Goal: Task Accomplishment & Management: Manage account settings

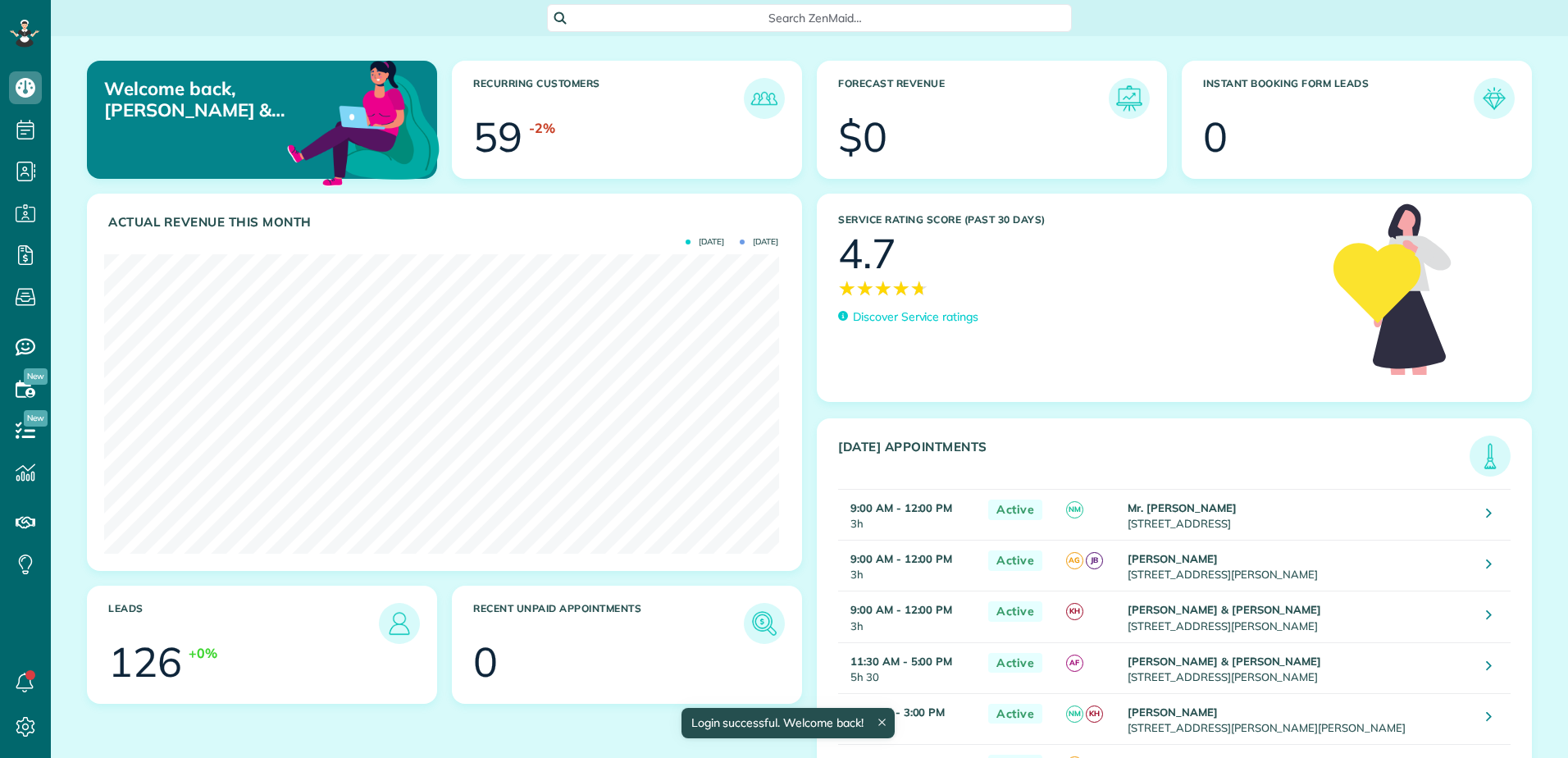
scroll to position [300, 674]
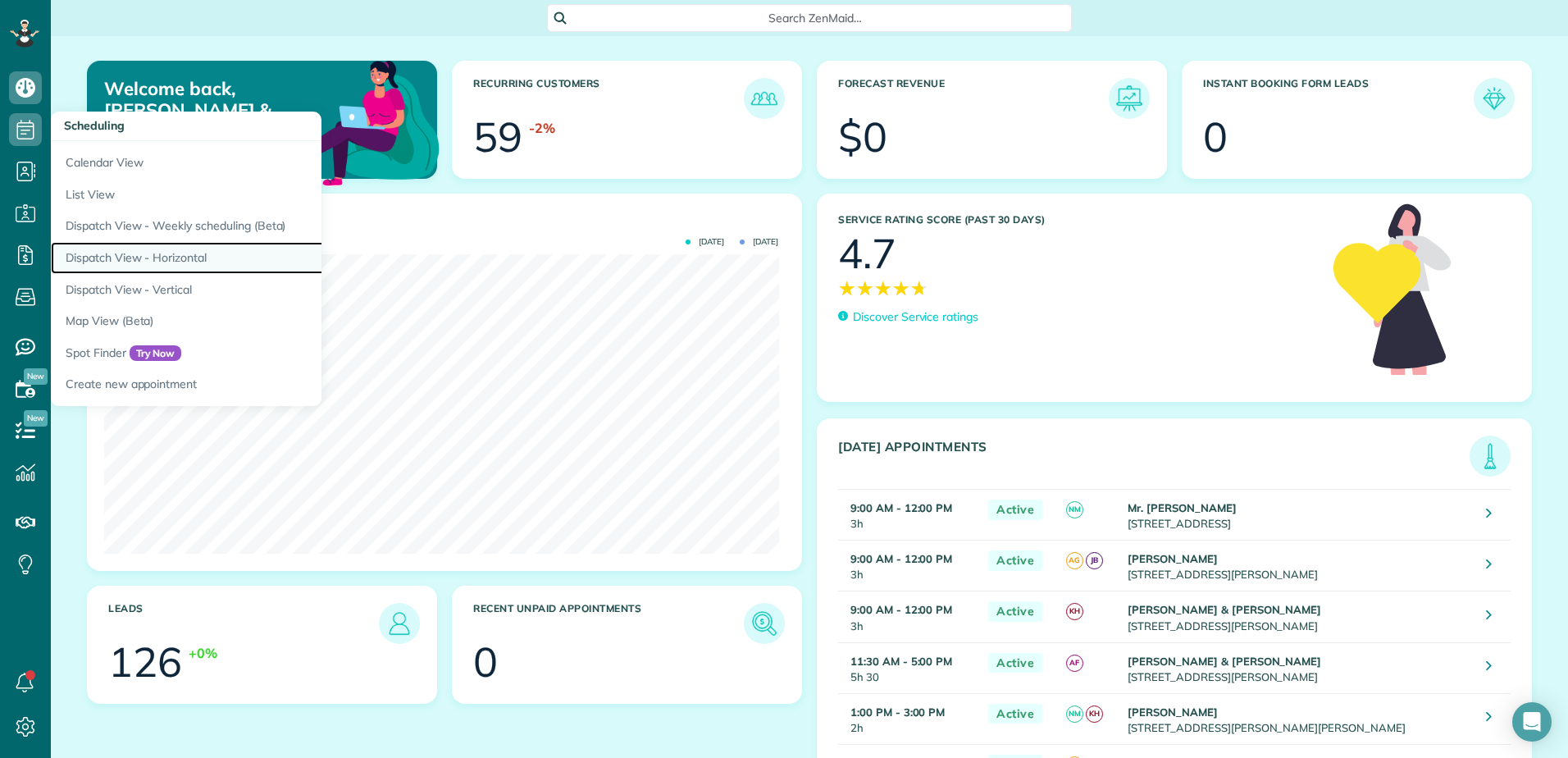
click at [140, 256] on link "Dispatch View - Horizontal" at bounding box center [256, 258] width 410 height 32
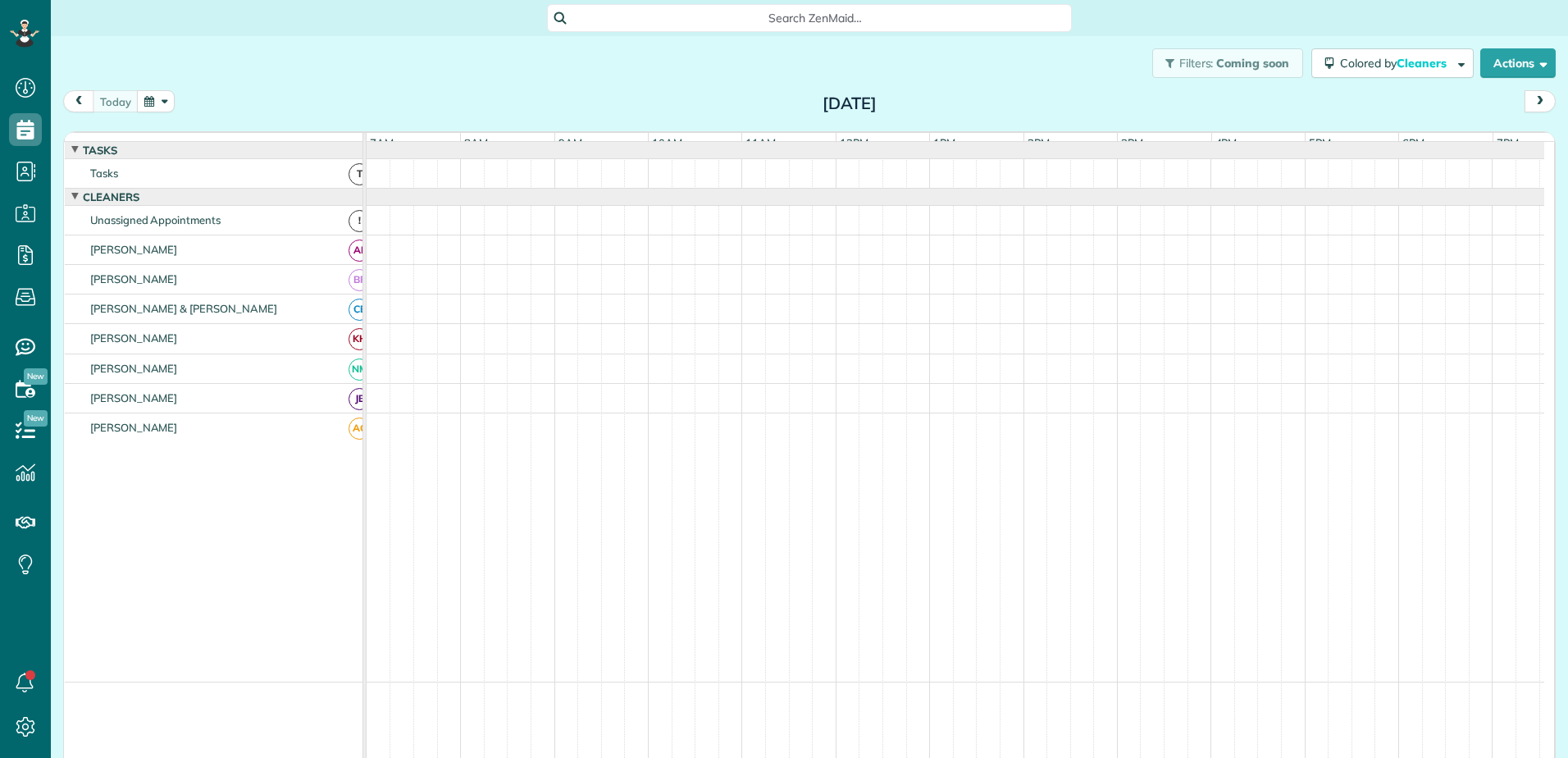
scroll to position [29, 0]
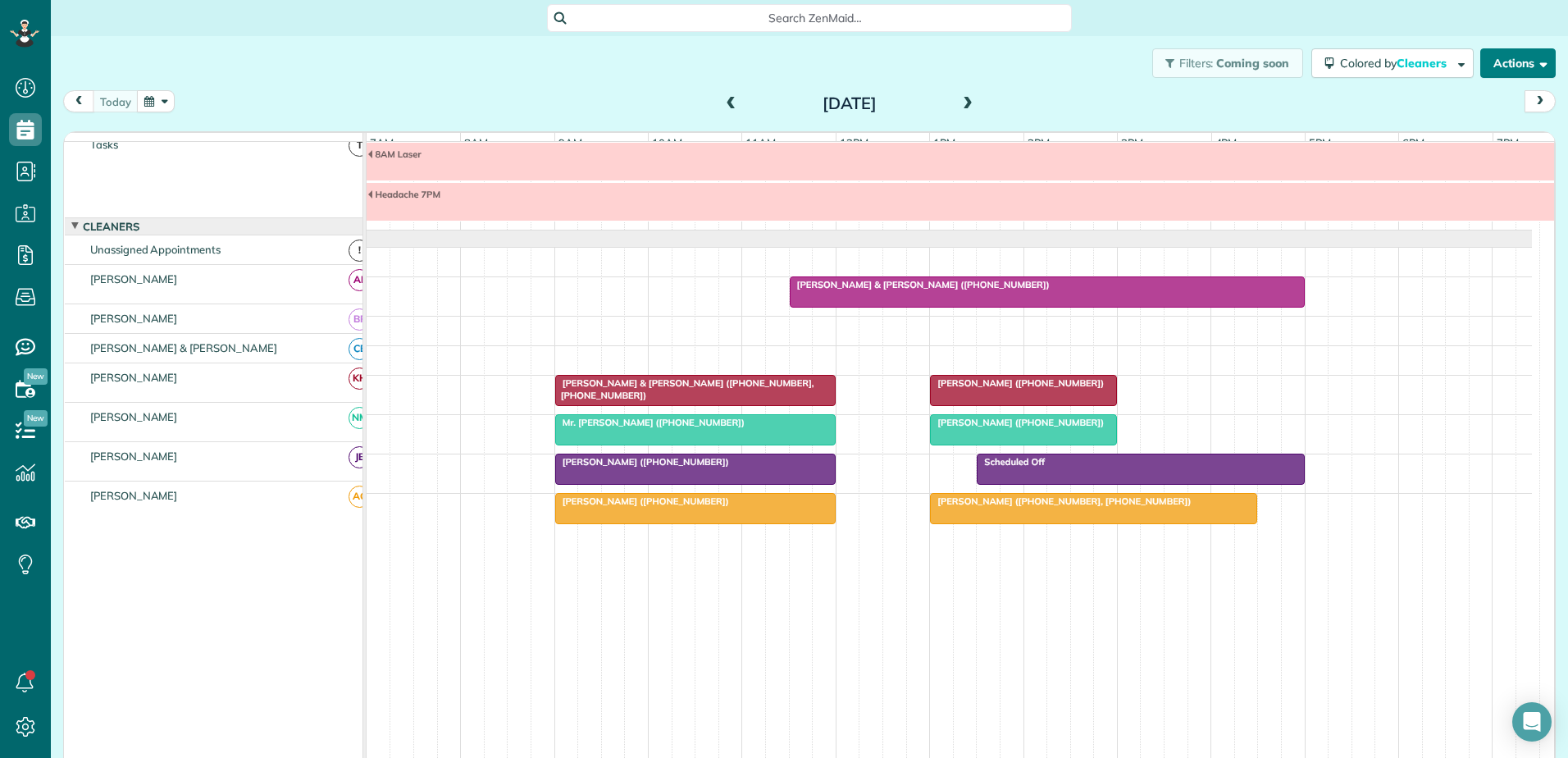
click at [1490, 59] on button "Actions" at bounding box center [1519, 63] width 76 height 30
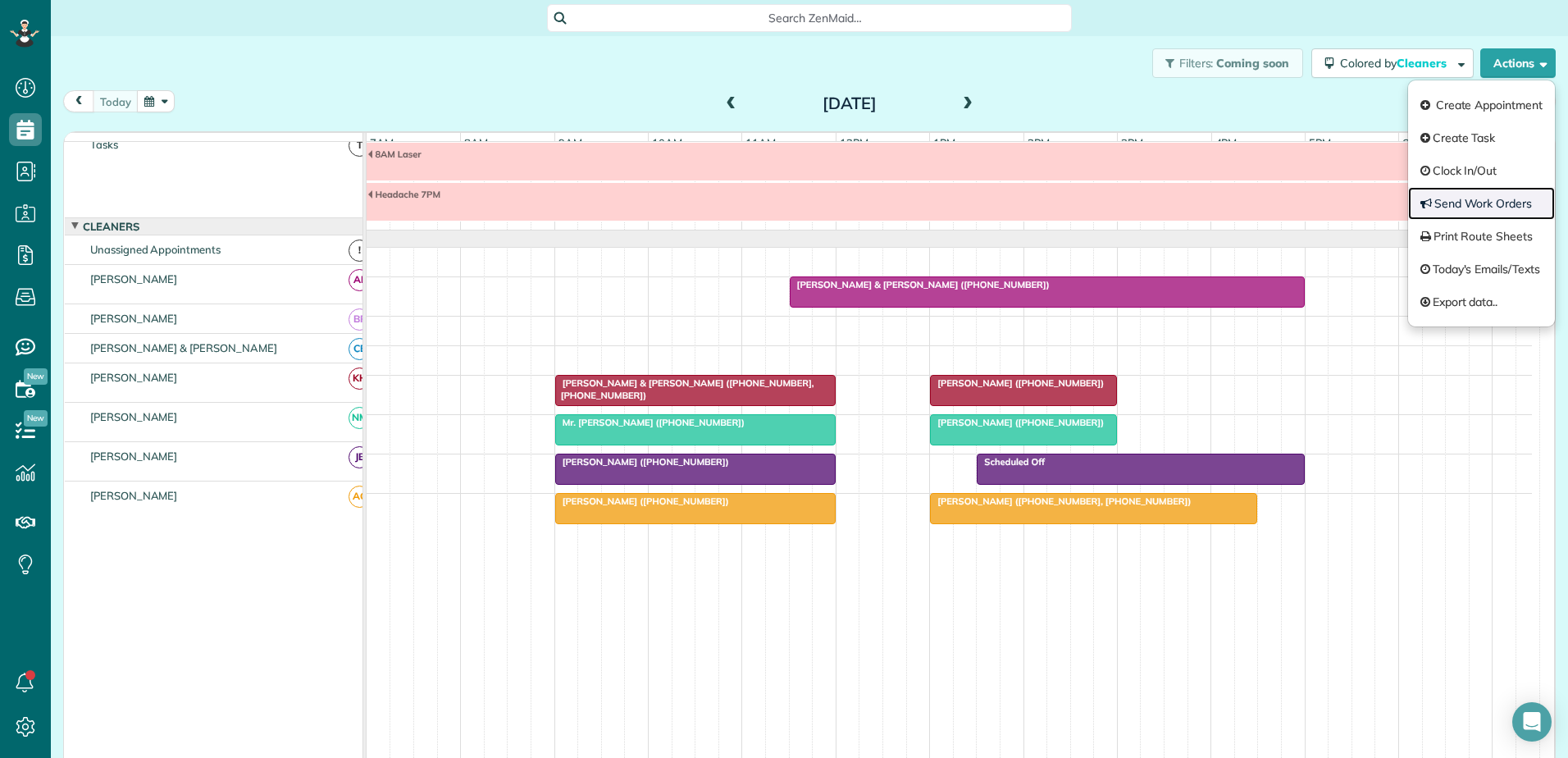
click at [1476, 199] on link "Send Work Orders" at bounding box center [1482, 203] width 147 height 33
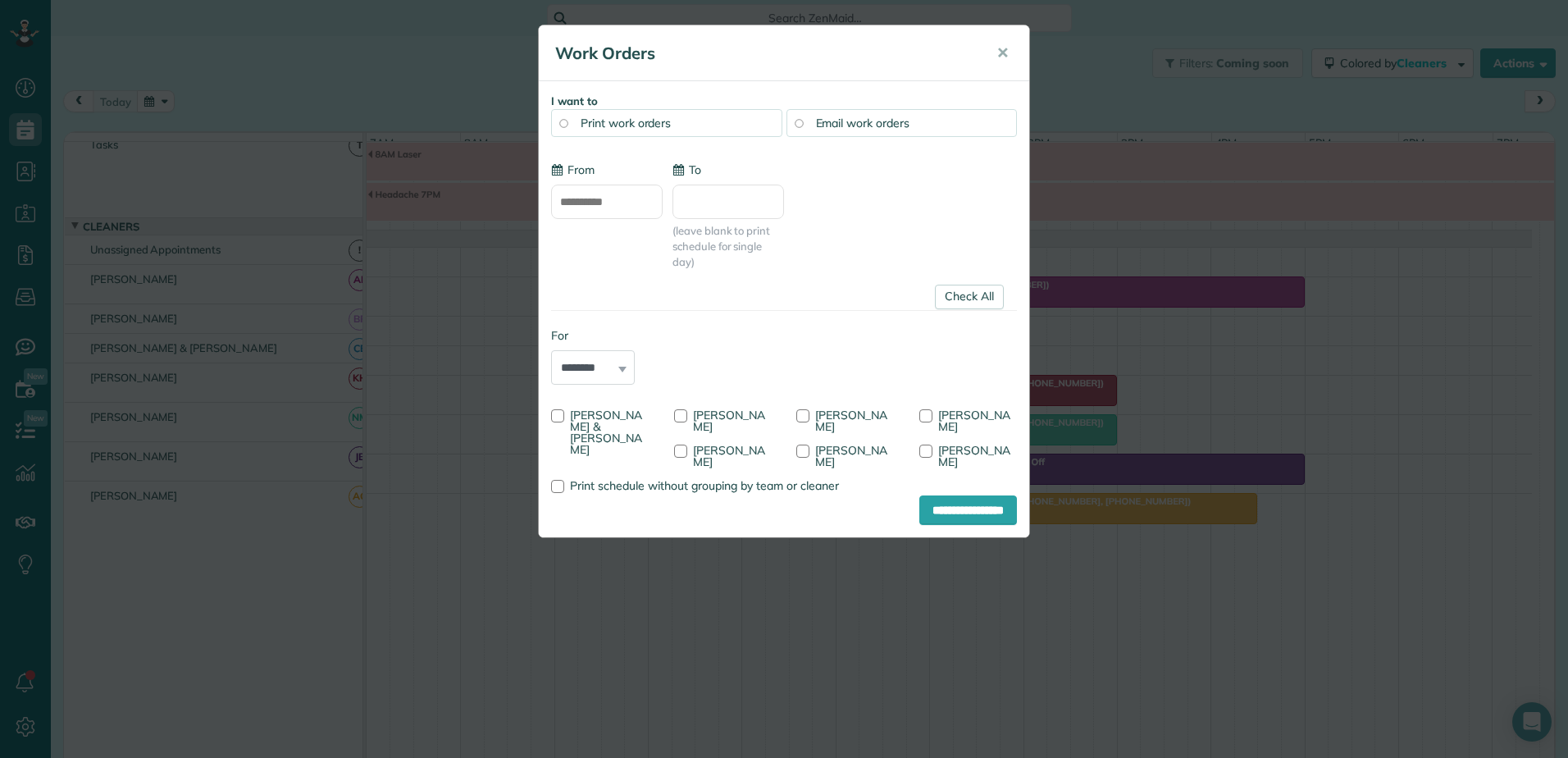
type input "**********"
click at [796, 413] on div at bounding box center [802, 416] width 13 height 13
click at [977, 508] on input "**********" at bounding box center [968, 510] width 98 height 30
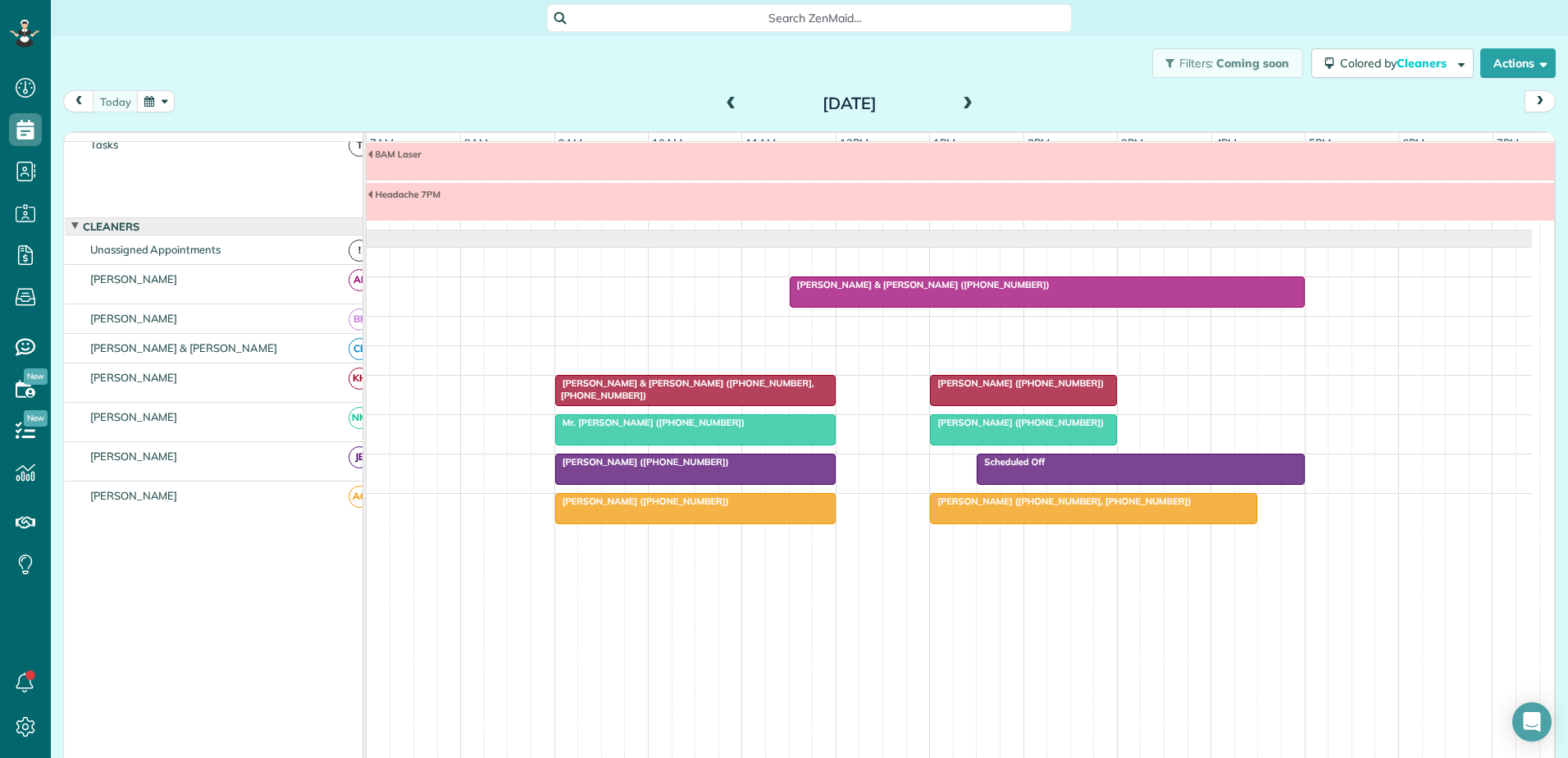
click at [722, 100] on span at bounding box center [731, 104] width 18 height 15
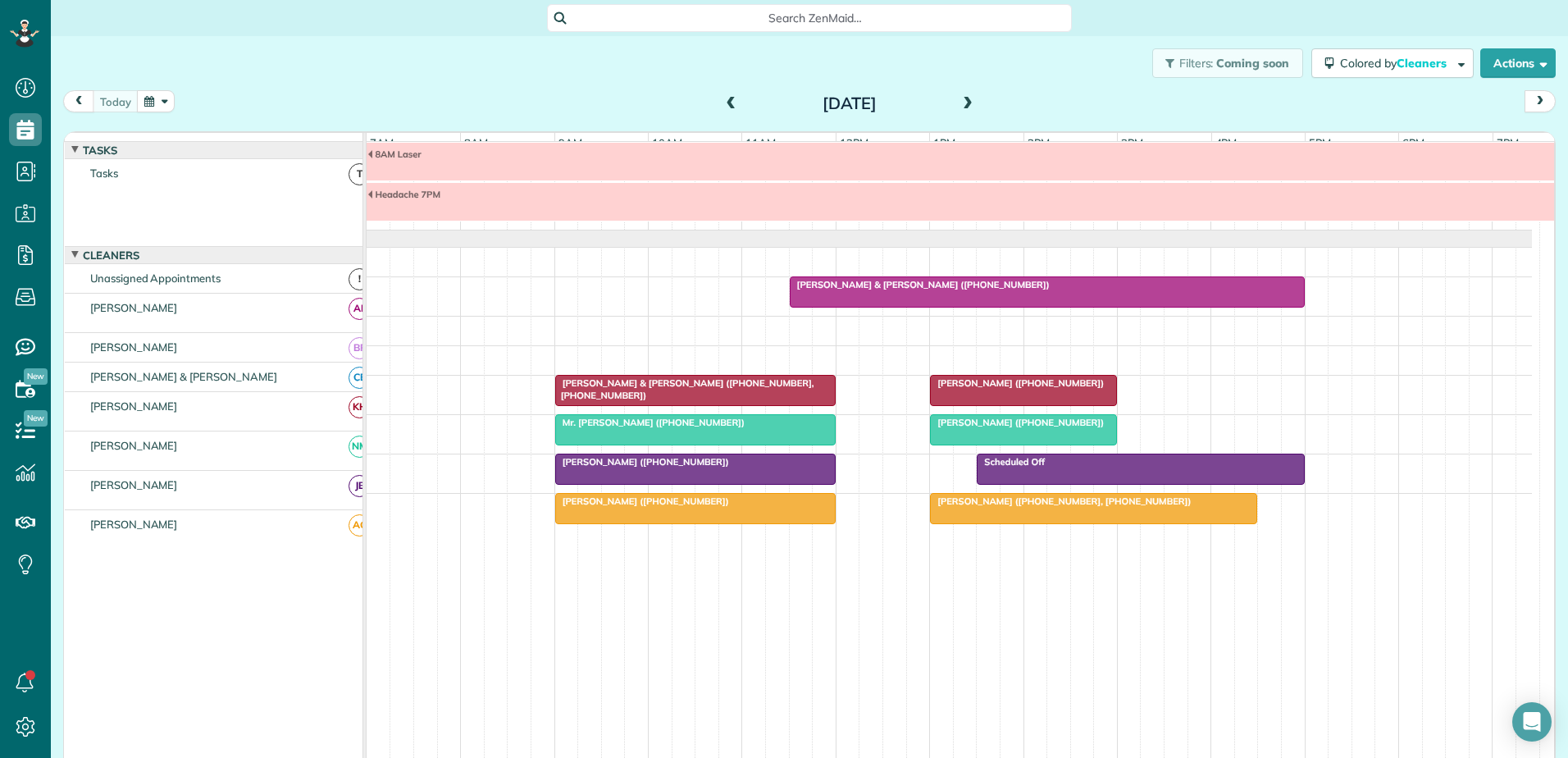
scroll to position [0, 0]
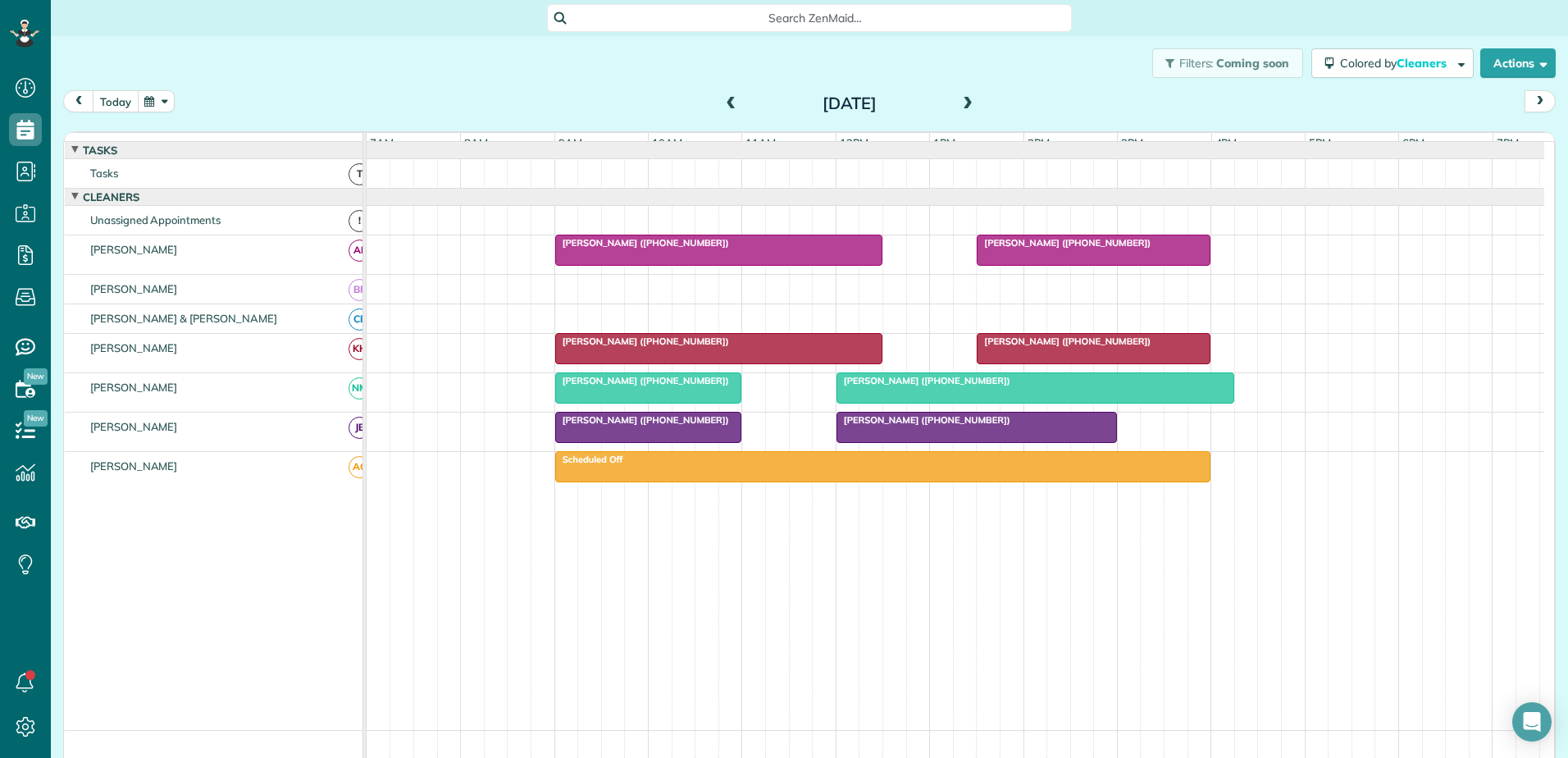
click at [115, 108] on button "today" at bounding box center [115, 100] width 46 height 22
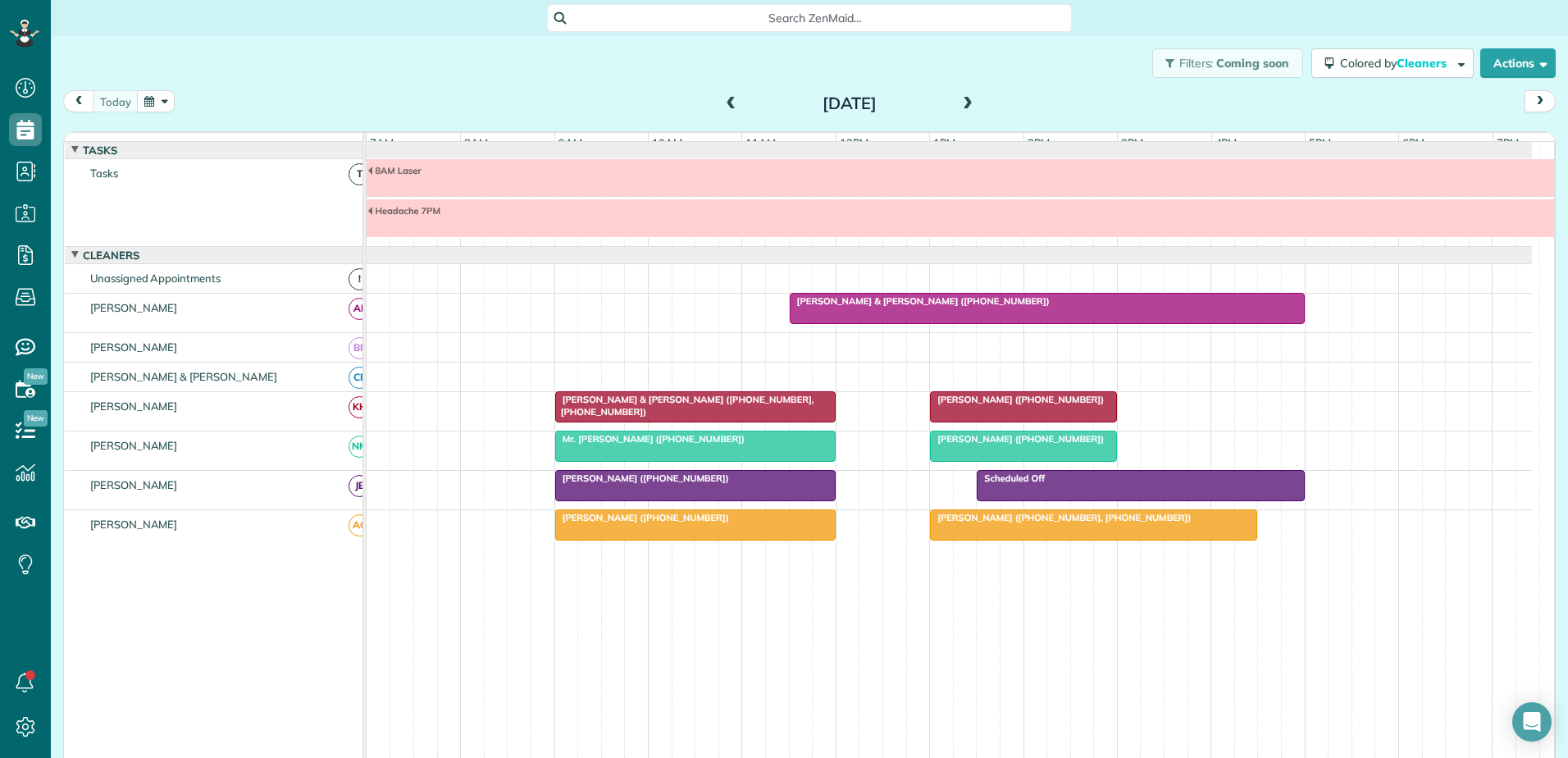
scroll to position [29, 0]
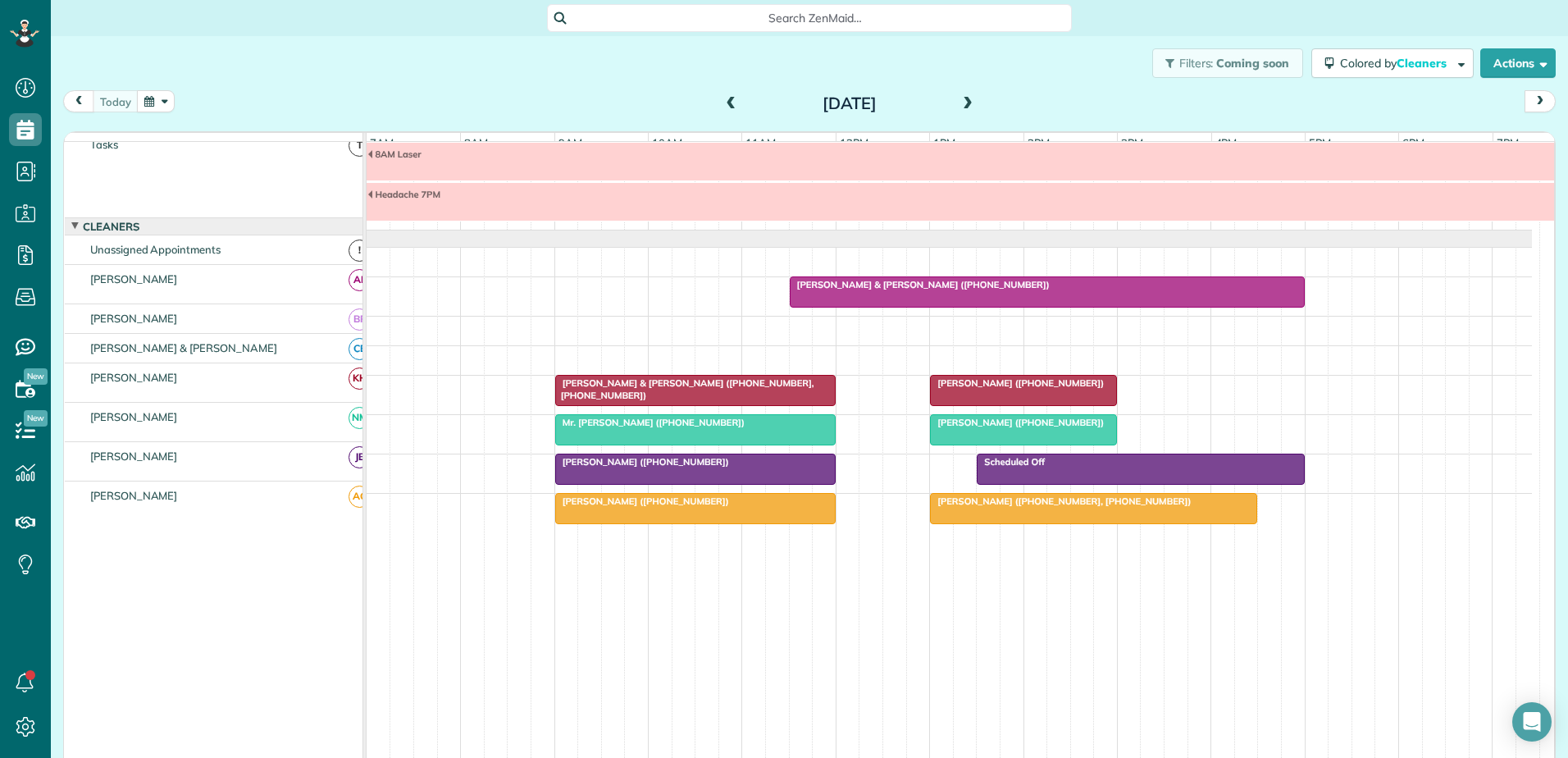
click at [725, 105] on span at bounding box center [731, 104] width 18 height 15
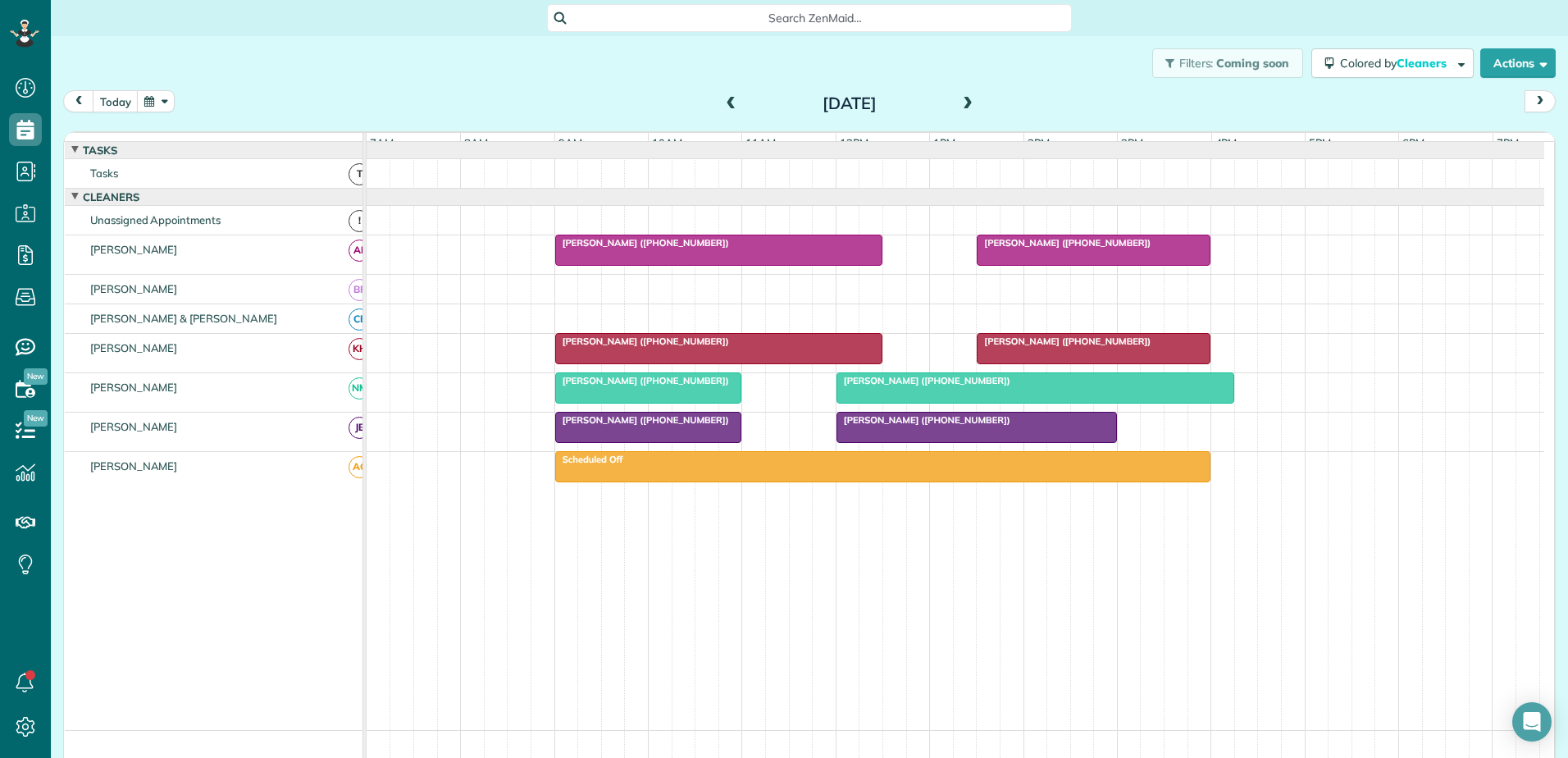
click at [1087, 249] on div "Angela Heidt (+17138543054)" at bounding box center [1094, 242] width 224 height 11
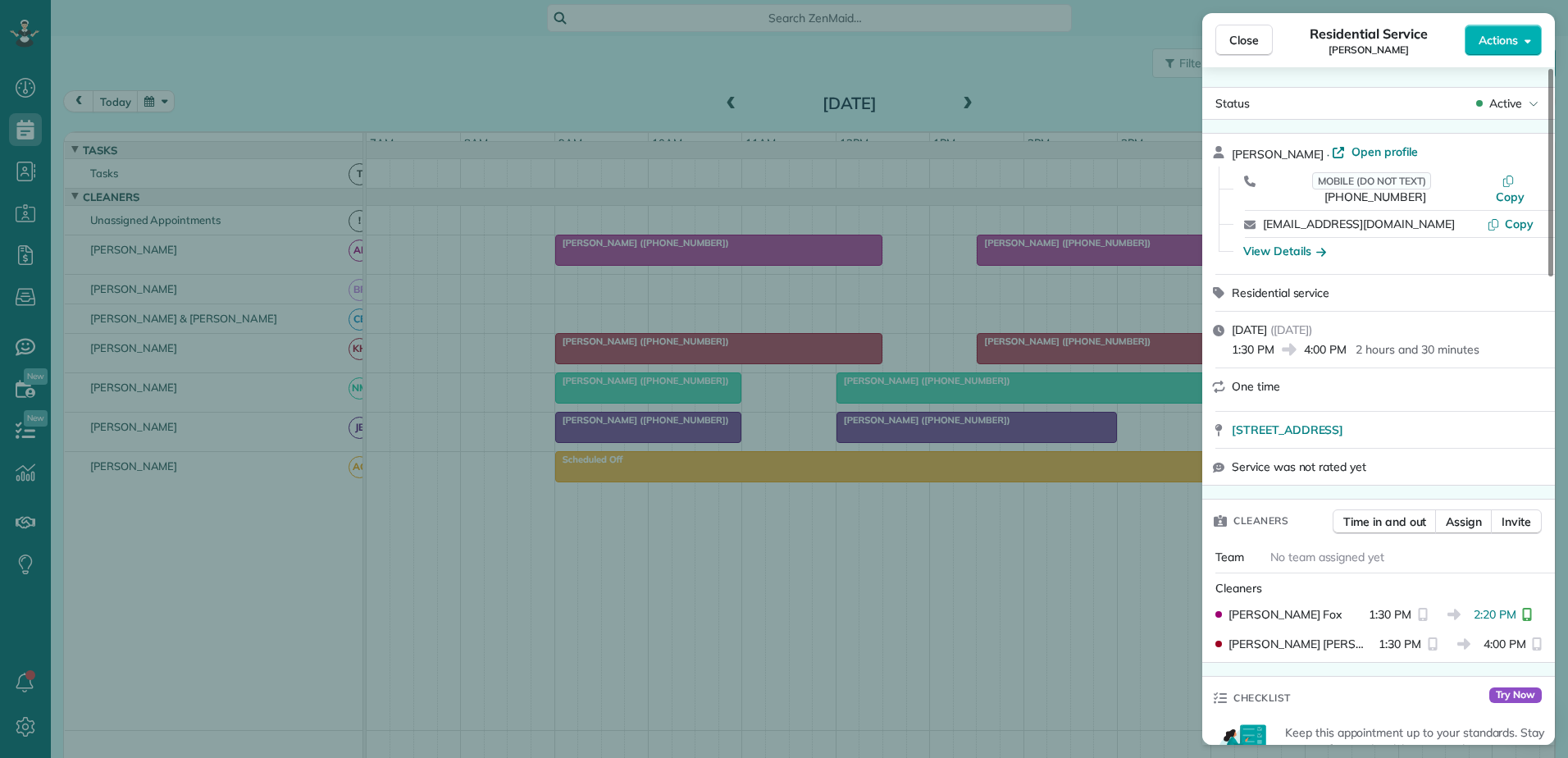
click at [1087, 261] on div "Close Residential Service Angela Heidt Actions Status Active Angela Heidt · Ope…" at bounding box center [784, 379] width 1568 height 758
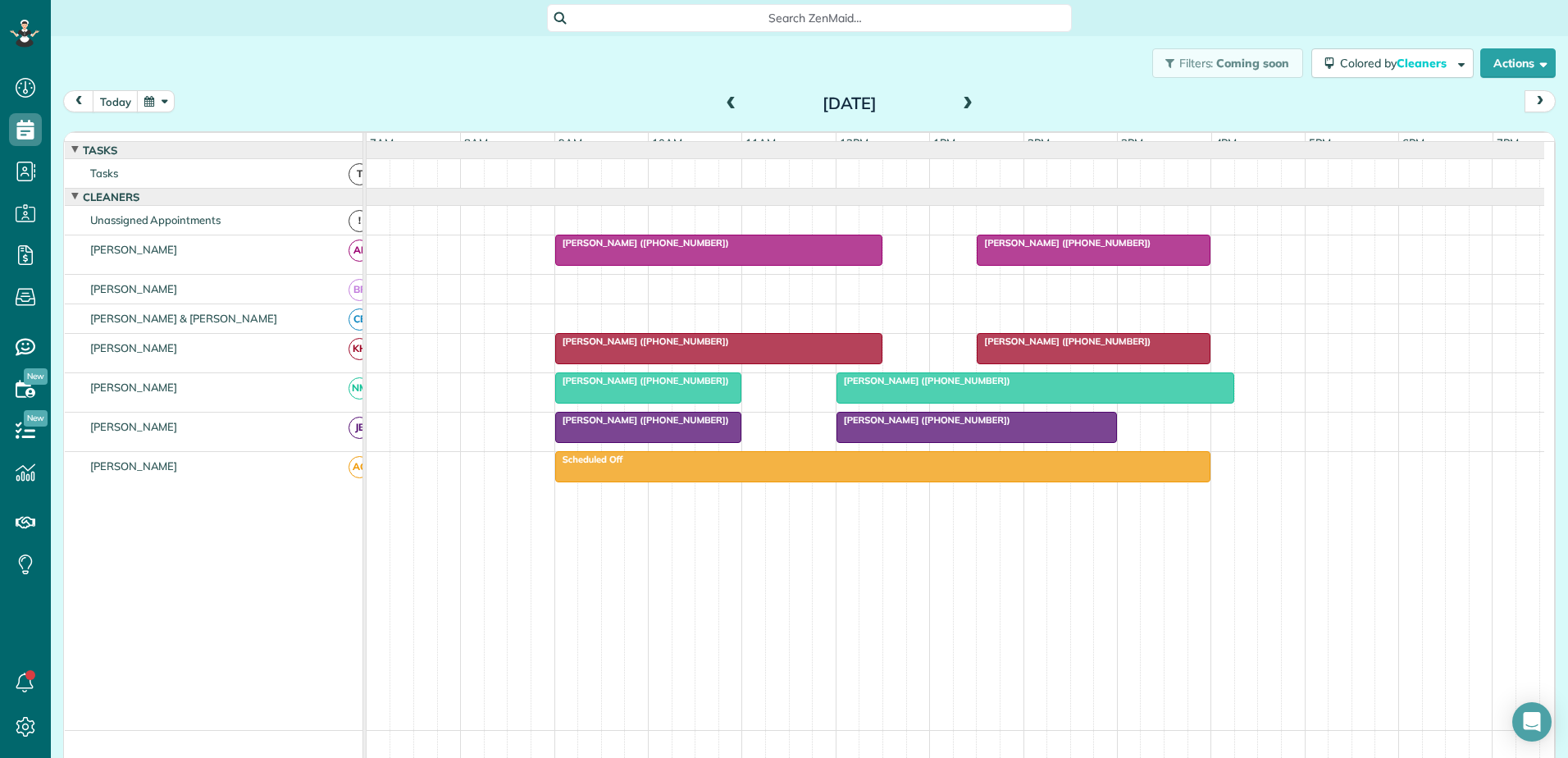
click at [810, 249] on div "Lauren Litaker (+19195947919)" at bounding box center [719, 242] width 317 height 11
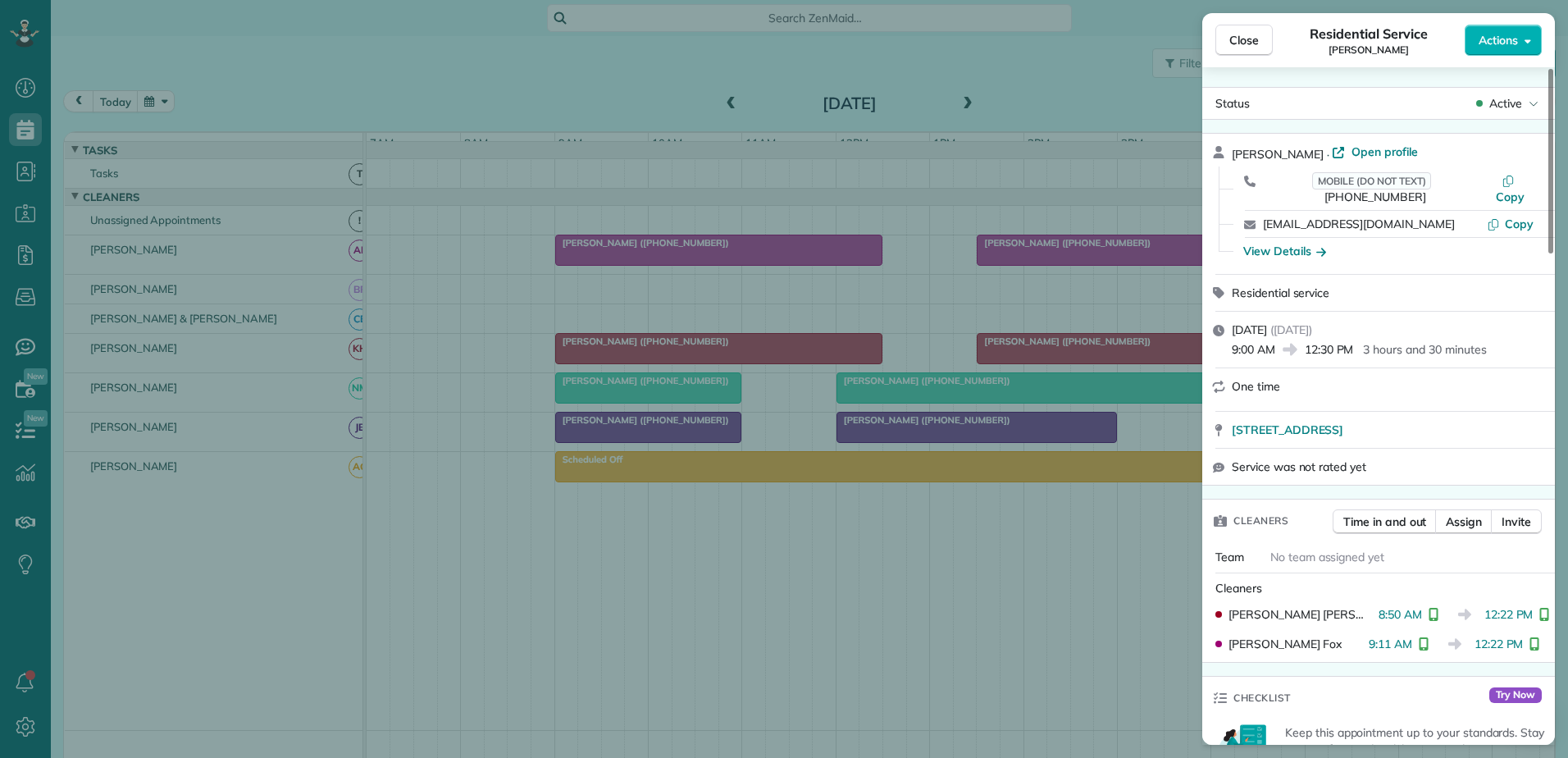
click at [810, 256] on div "Close Residential Service Lauren Litaker Actions Status Active Lauren Litaker ·…" at bounding box center [784, 379] width 1568 height 758
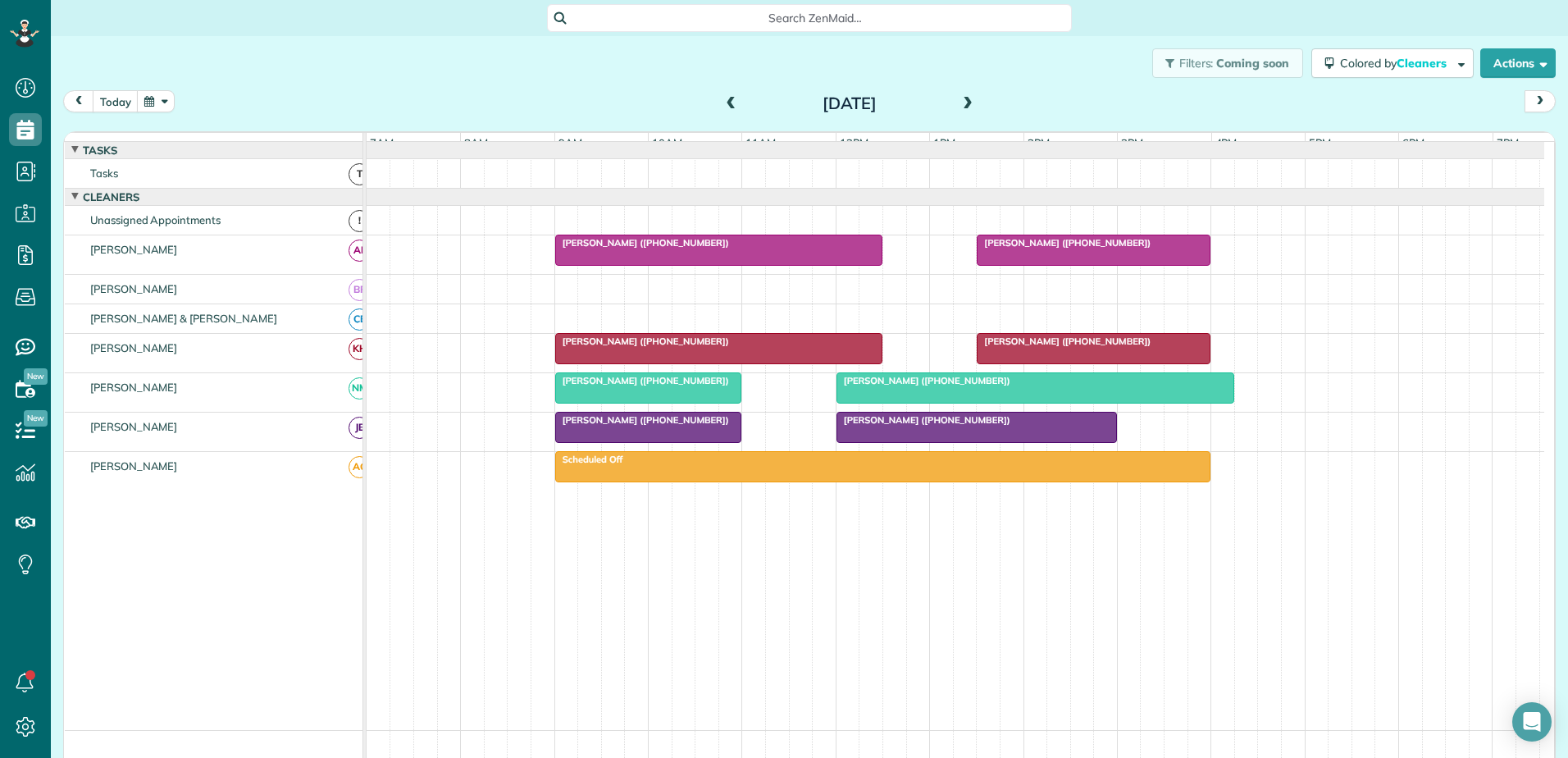
click at [1047, 249] on span "Angela Heidt (+17138543054)" at bounding box center [1063, 242] width 175 height 11
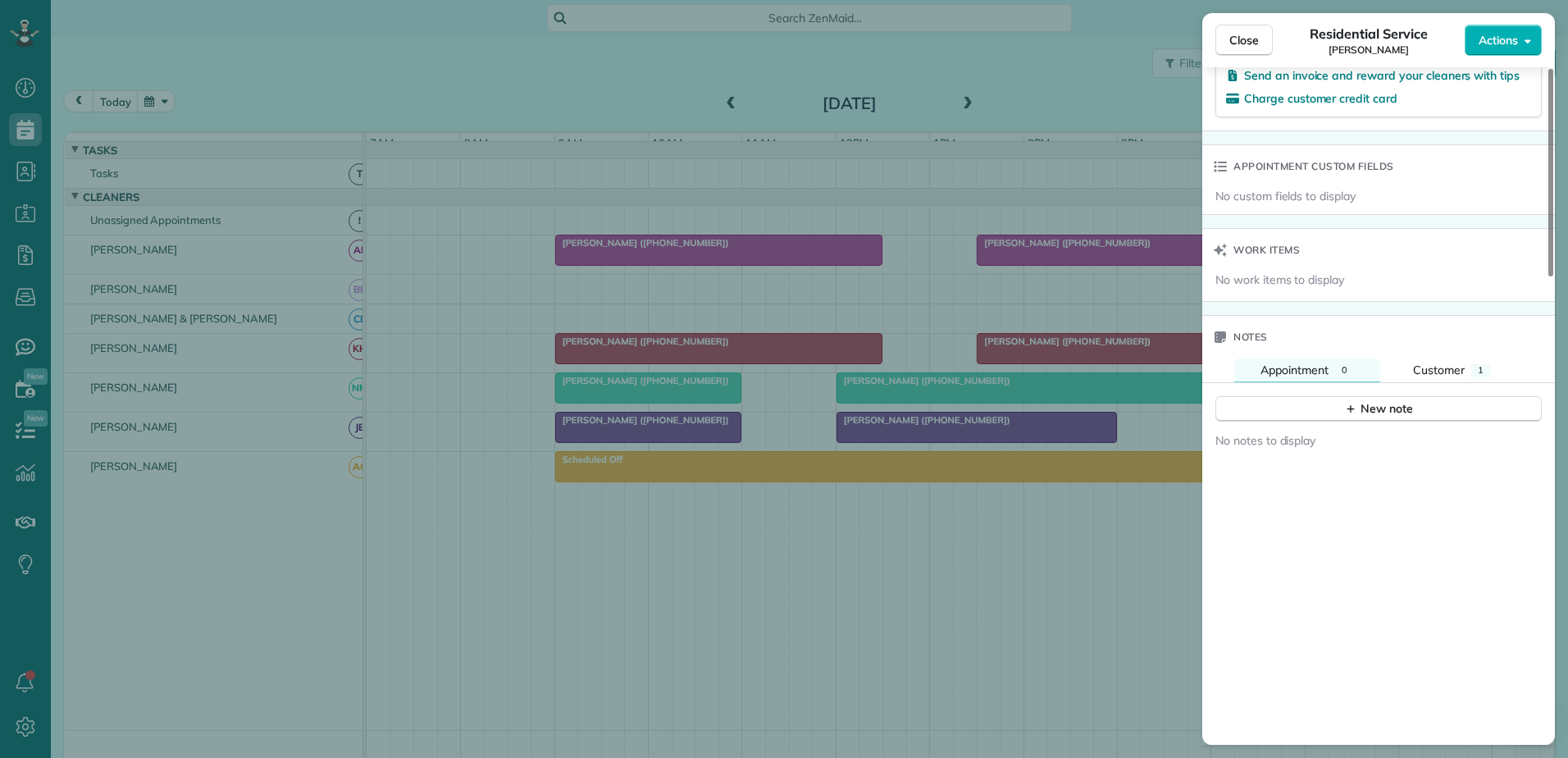
scroll to position [1076, 0]
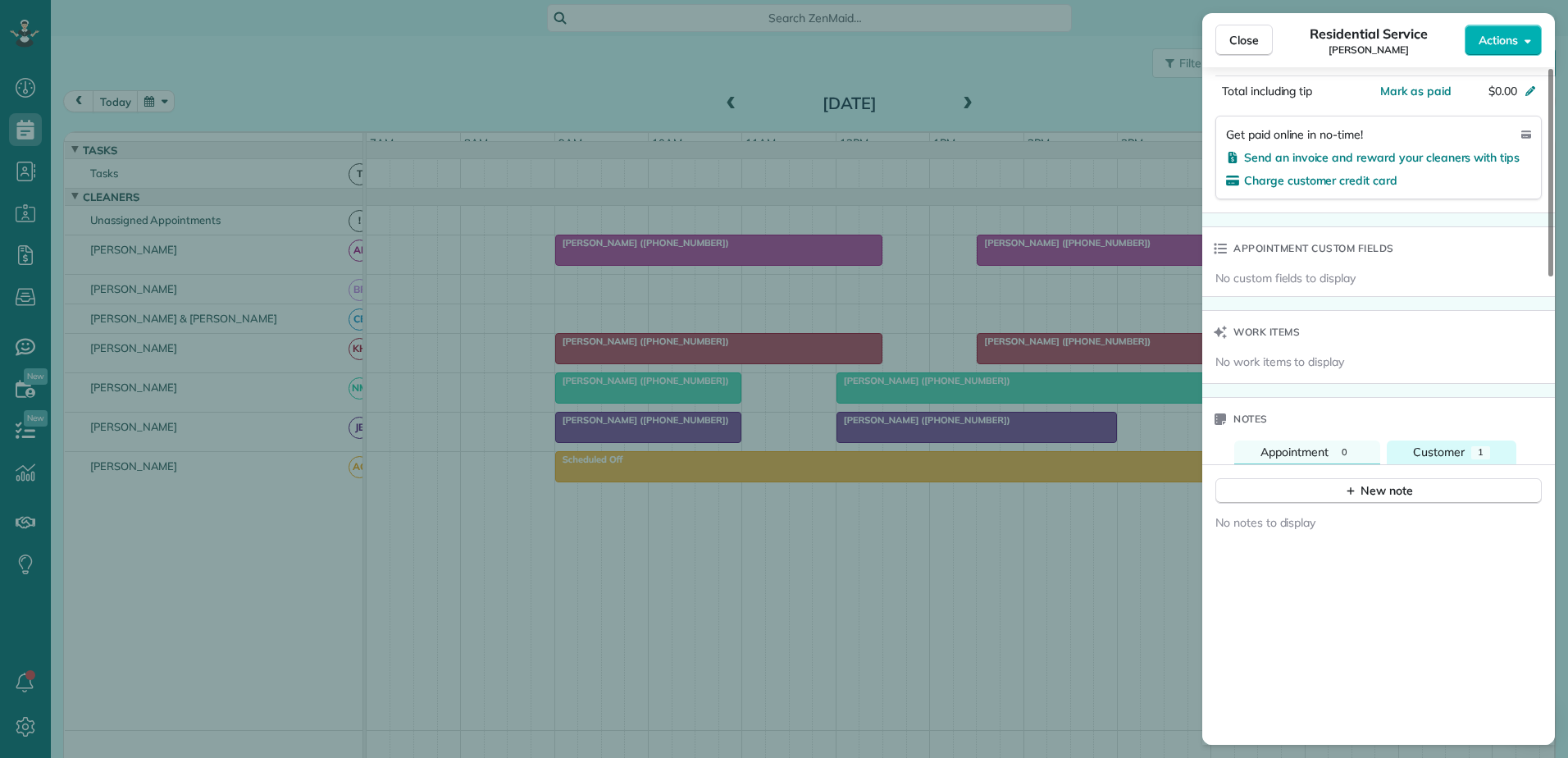
click at [1436, 445] on span "Customer" at bounding box center [1439, 452] width 52 height 15
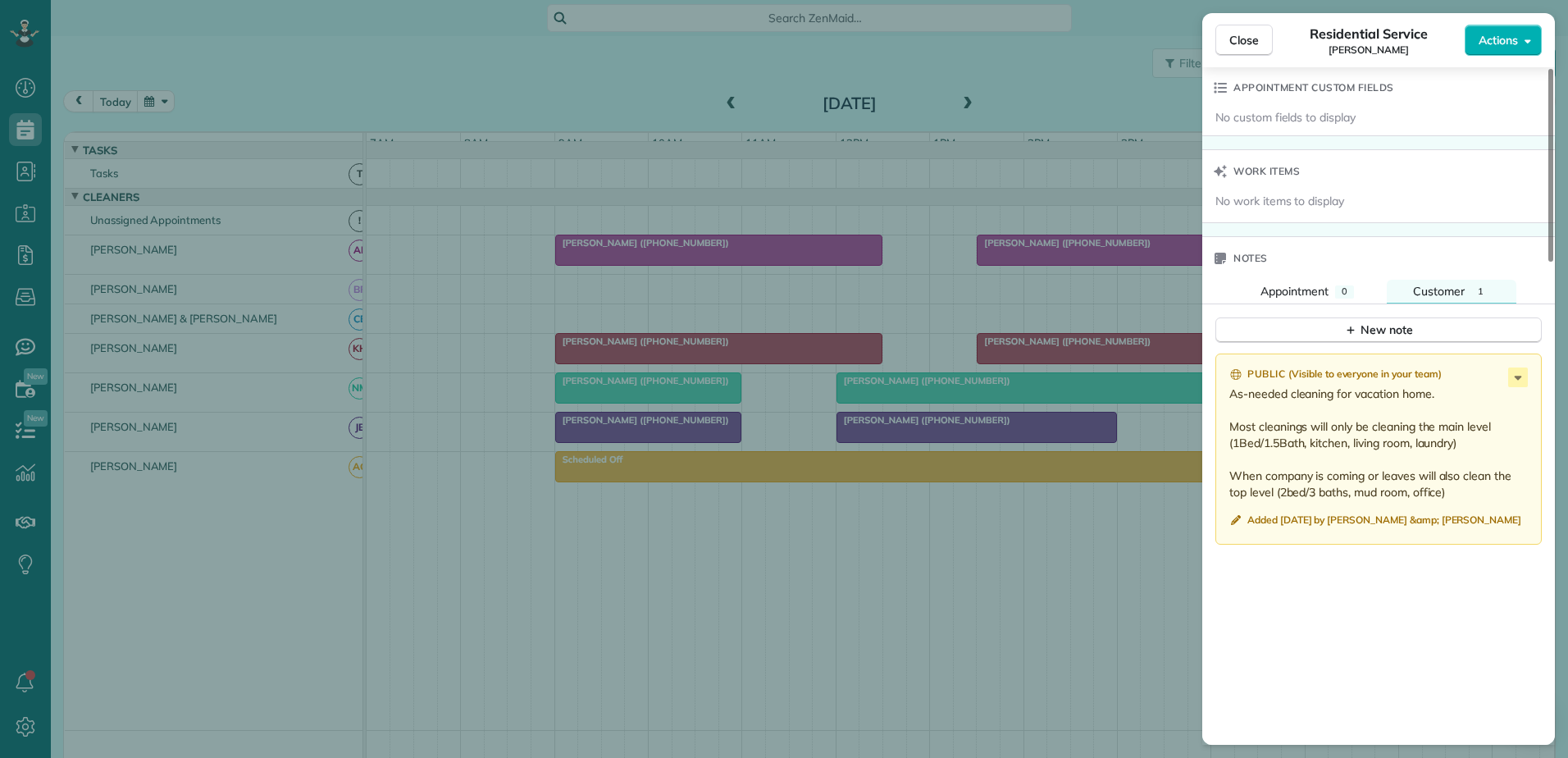
scroll to position [1240, 0]
click at [1234, 42] on span "Close" at bounding box center [1245, 40] width 30 height 17
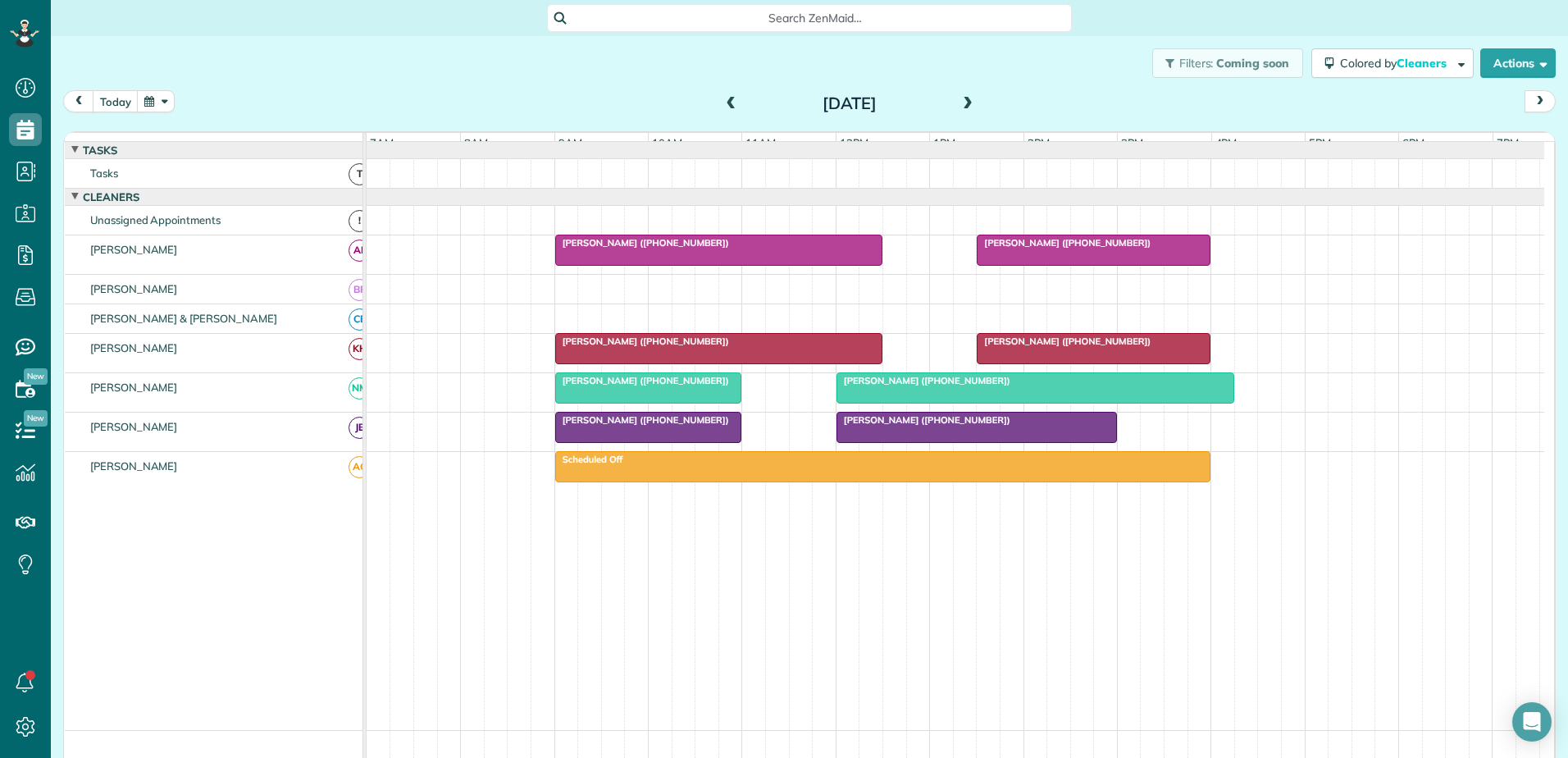
click at [973, 401] on div at bounding box center [1036, 389] width 396 height 30
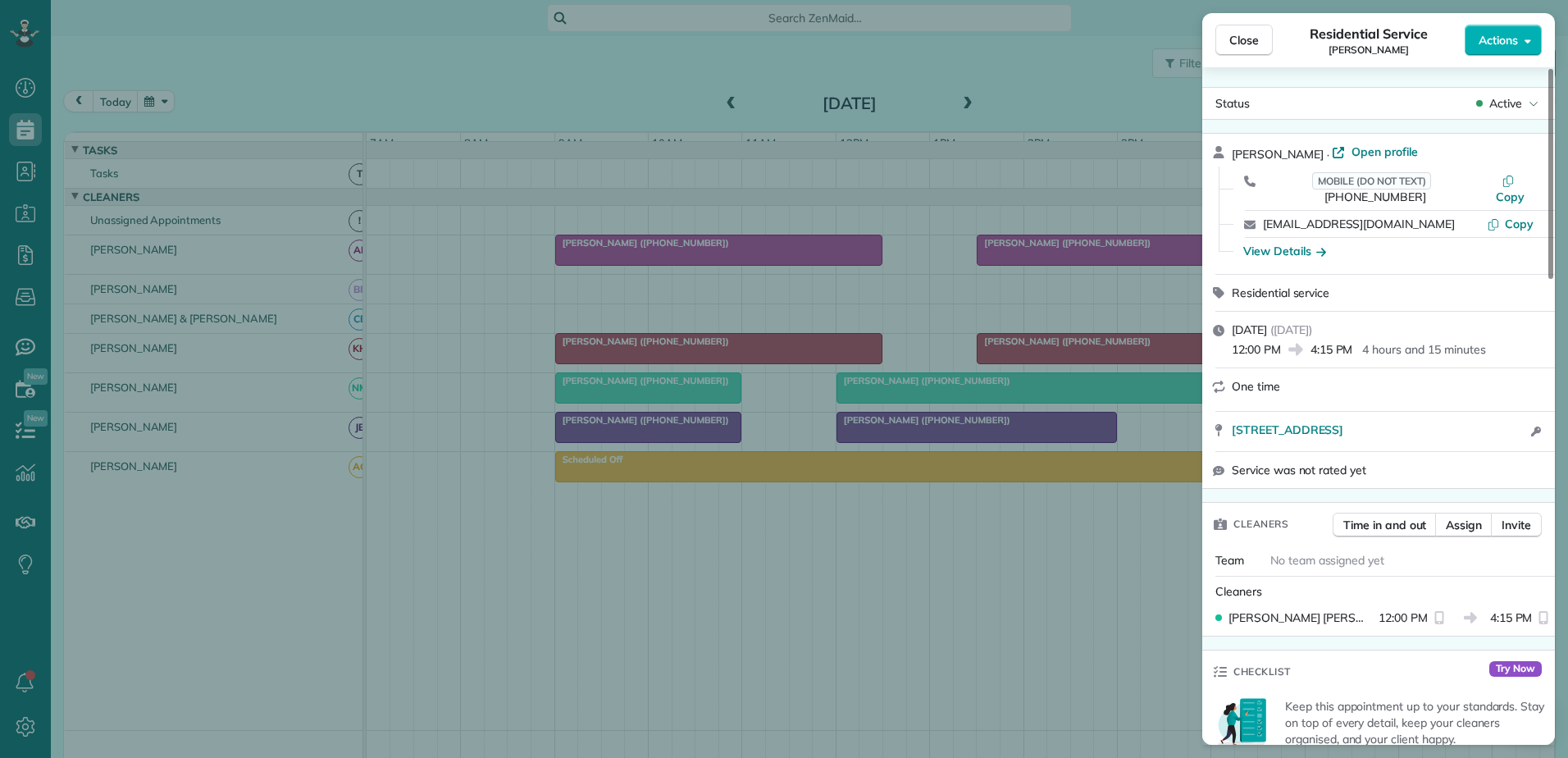
click at [704, 442] on div "Close Residential Service Gayle Edwards Actions Status Active Gayle Edwards · O…" at bounding box center [784, 379] width 1568 height 758
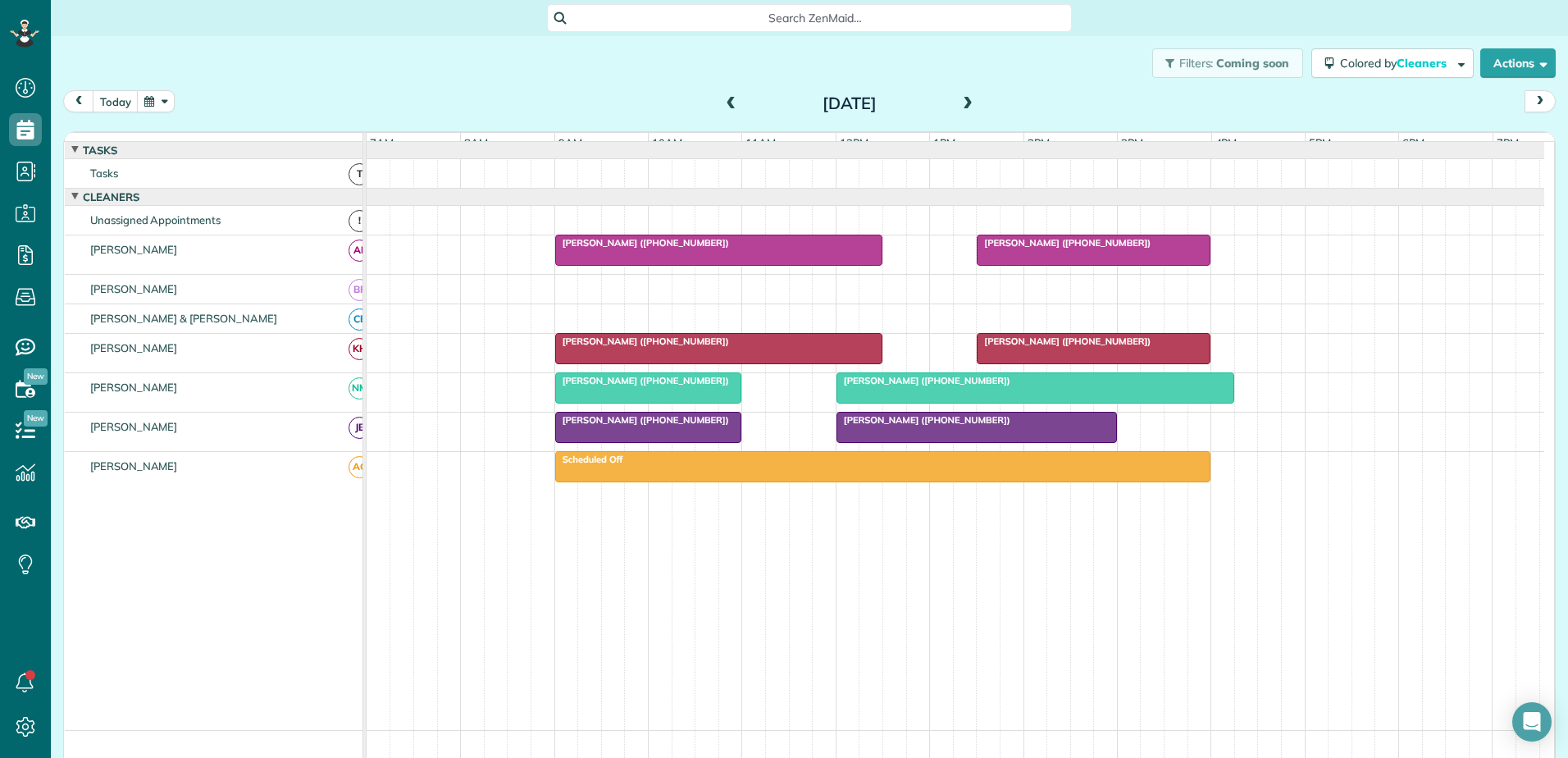
click at [675, 387] on span "Marsha Winterhalter (+18138572566)" at bounding box center [642, 381] width 175 height 11
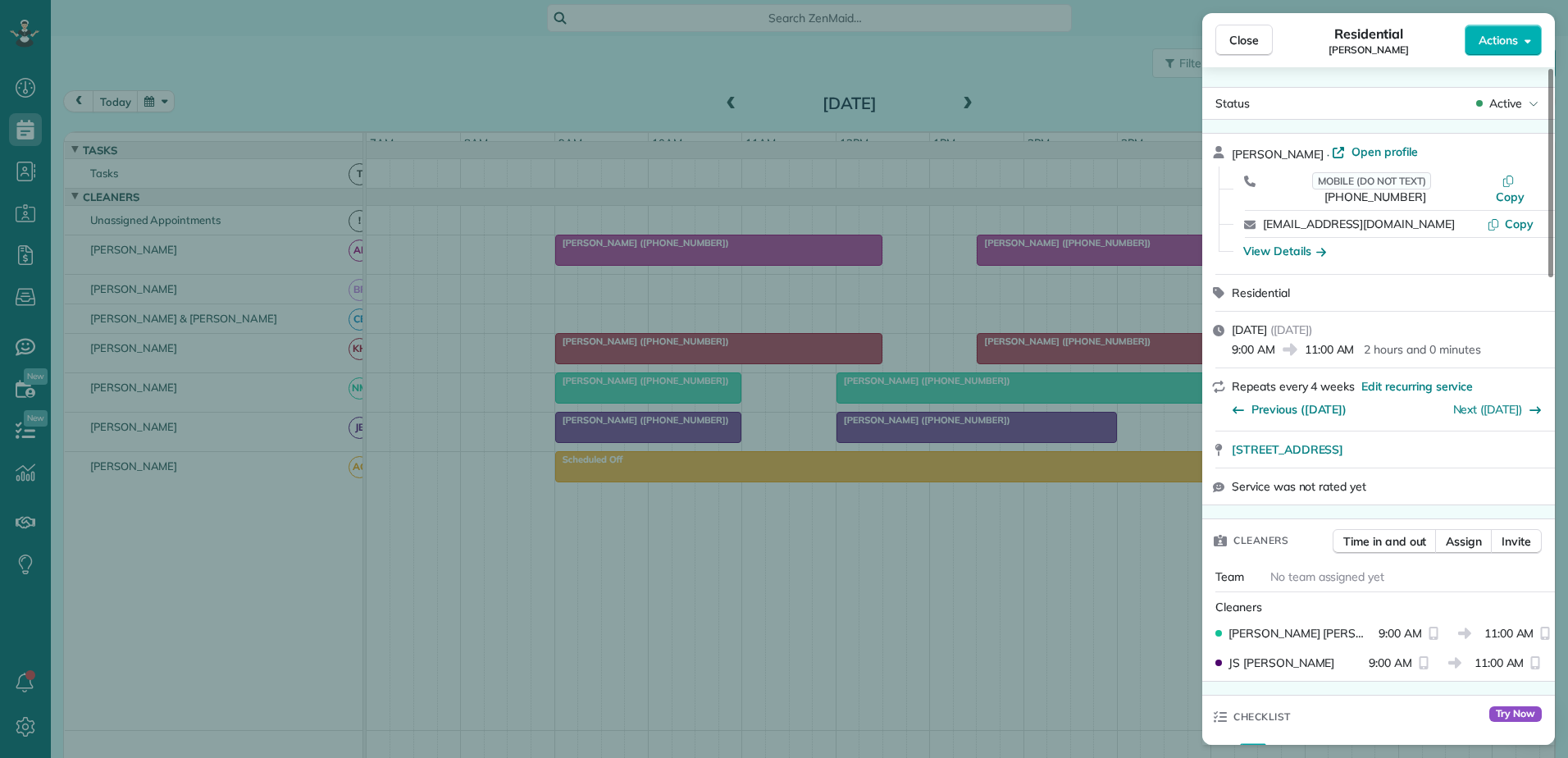
click at [938, 435] on div "Close Residential Marsha Winterhalter Actions Status Active Marsha Winterhalter…" at bounding box center [784, 379] width 1568 height 758
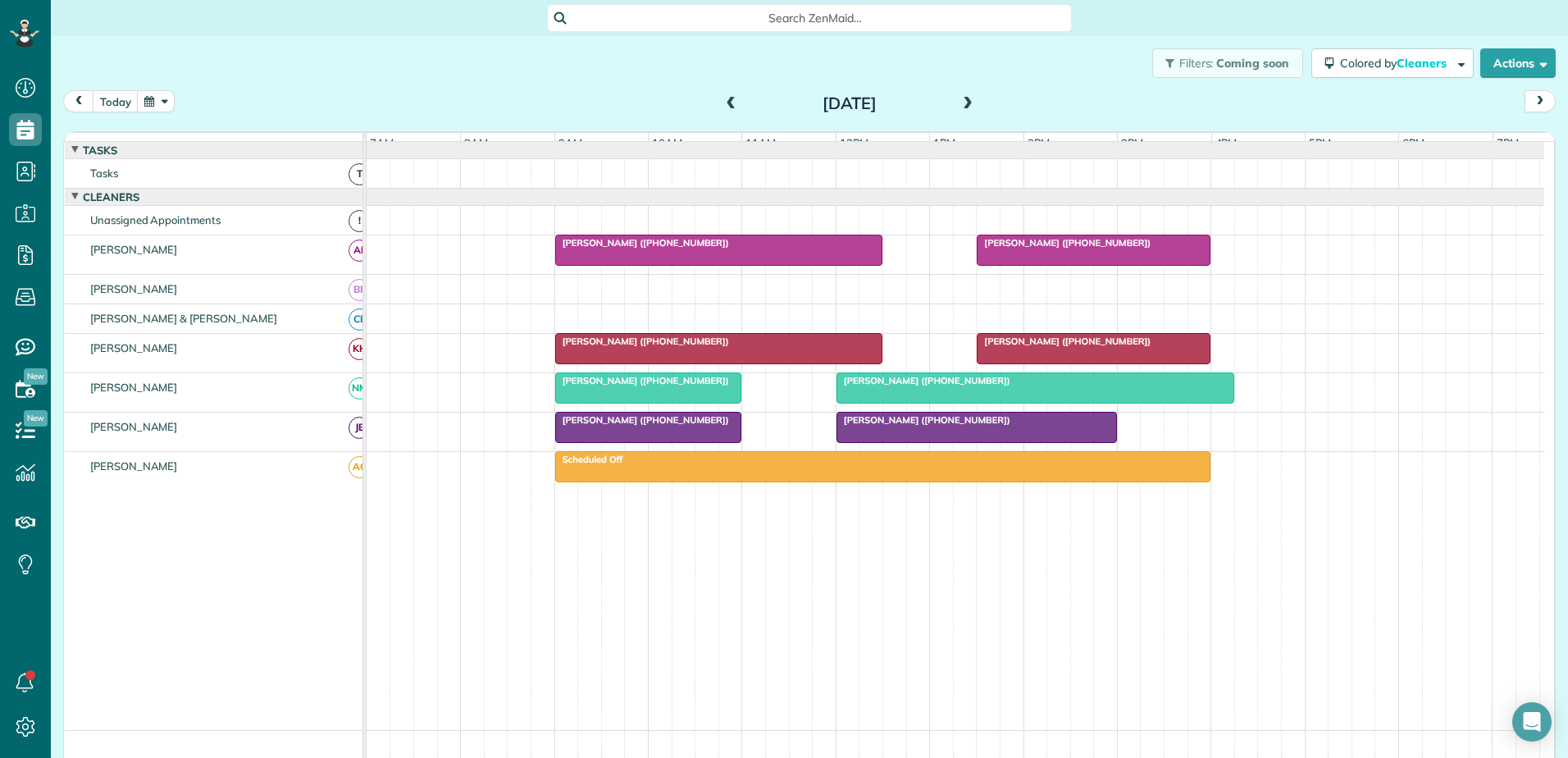
click at [938, 426] on span "Mr. Tim Huelsman (+18284060749)" at bounding box center [923, 420] width 175 height 11
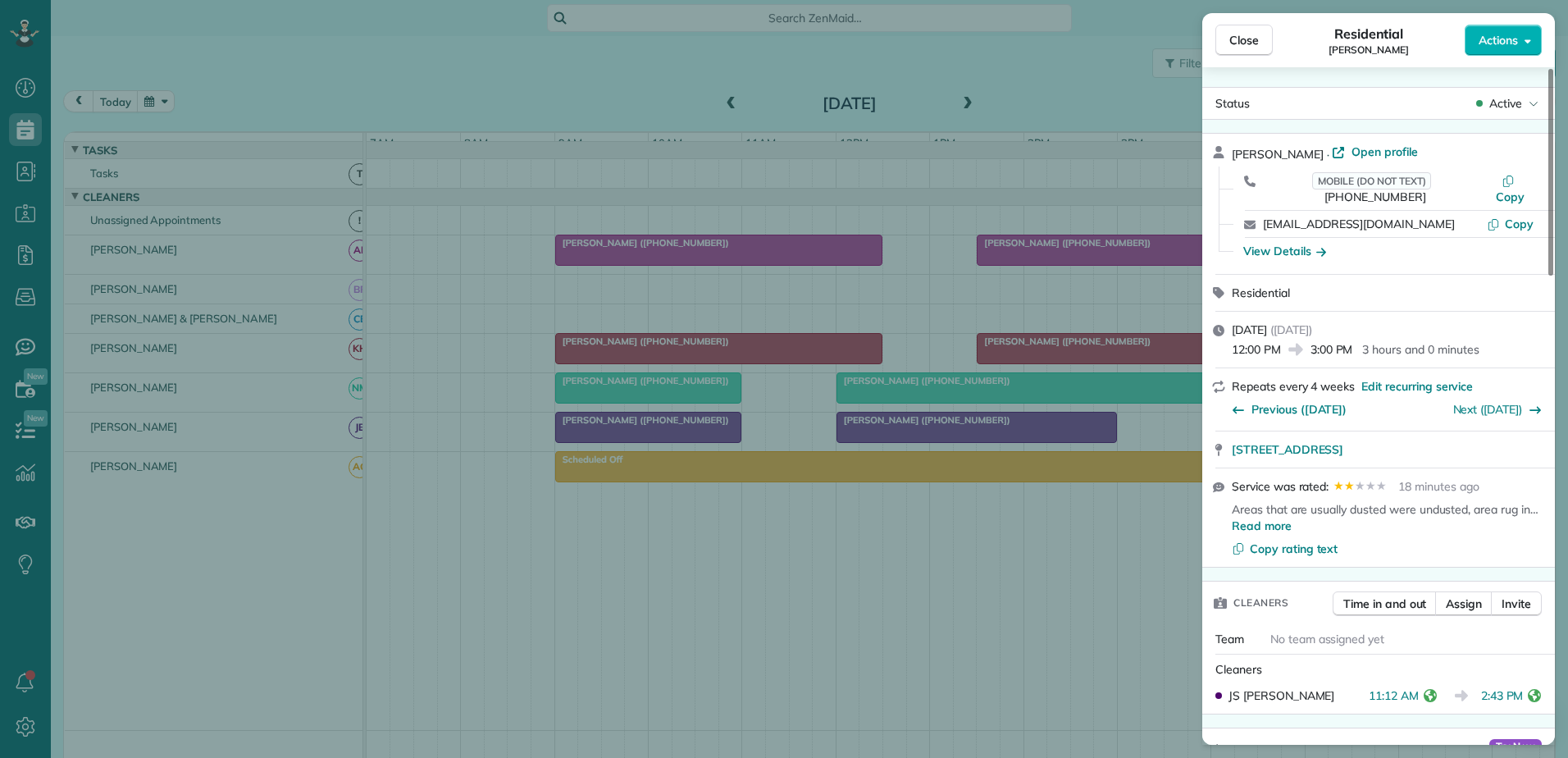
click at [949, 390] on div "Close Residential Tim Huelsman Actions Status Active Tim Huelsman · Open profil…" at bounding box center [784, 379] width 1568 height 758
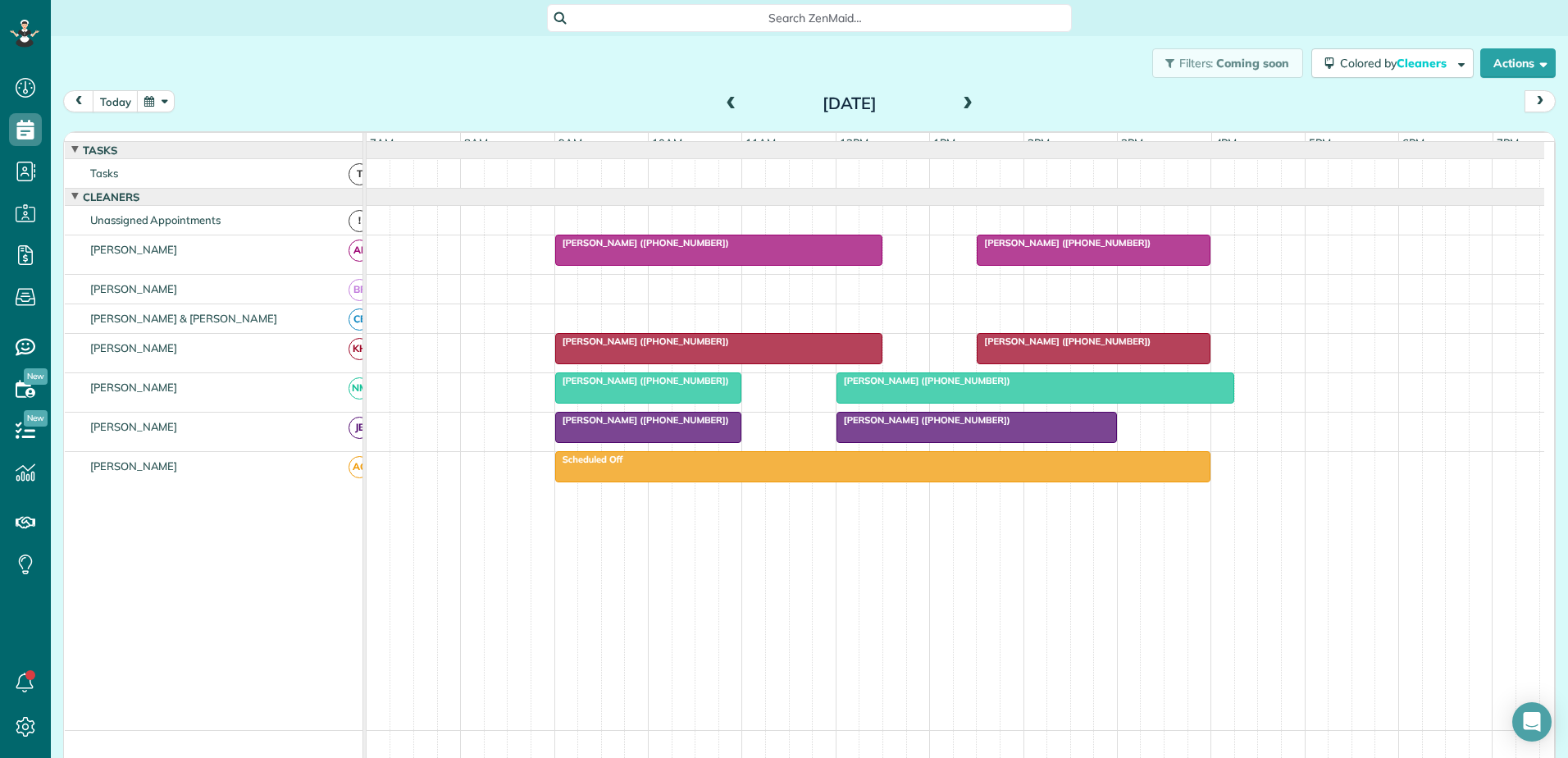
click at [947, 387] on span "Gayle Edwards (+19192801711)" at bounding box center [923, 381] width 175 height 11
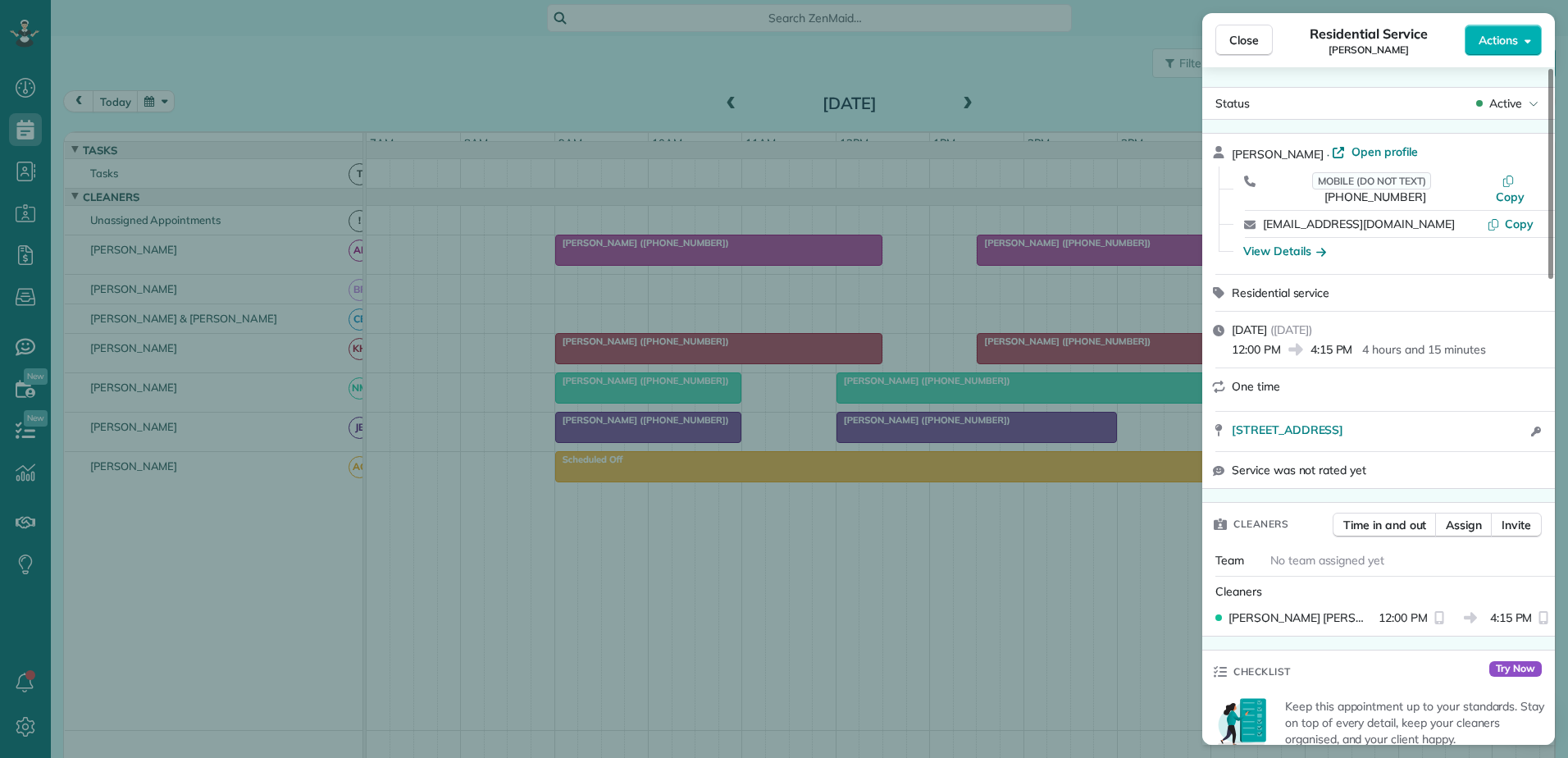
click at [947, 391] on div "Close Residential Service Gayle Edwards Actions Status Active Gayle Edwards · O…" at bounding box center [784, 379] width 1568 height 758
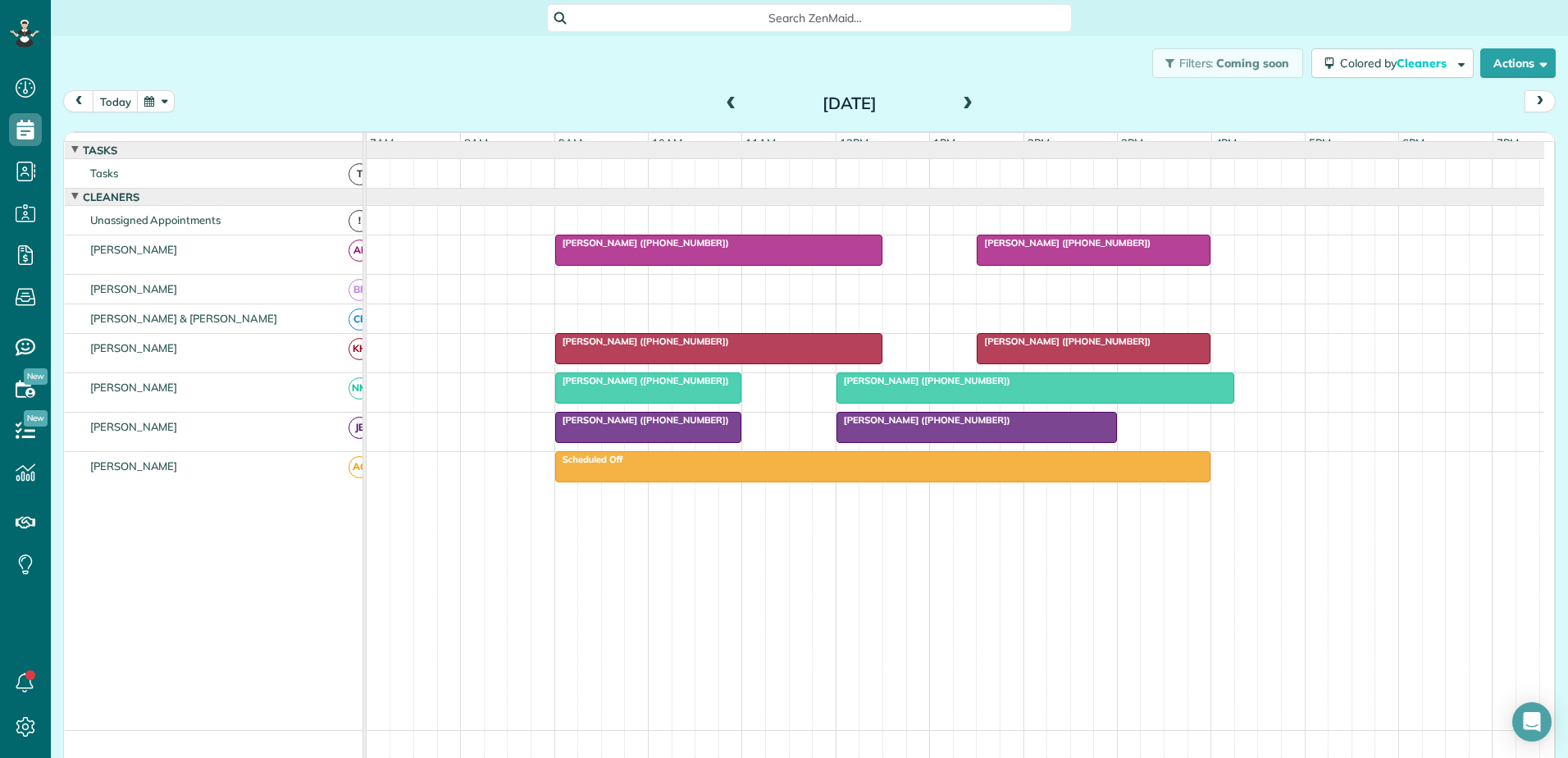
click at [947, 387] on span "Gayle Edwards (+19192801711)" at bounding box center [923, 381] width 175 height 11
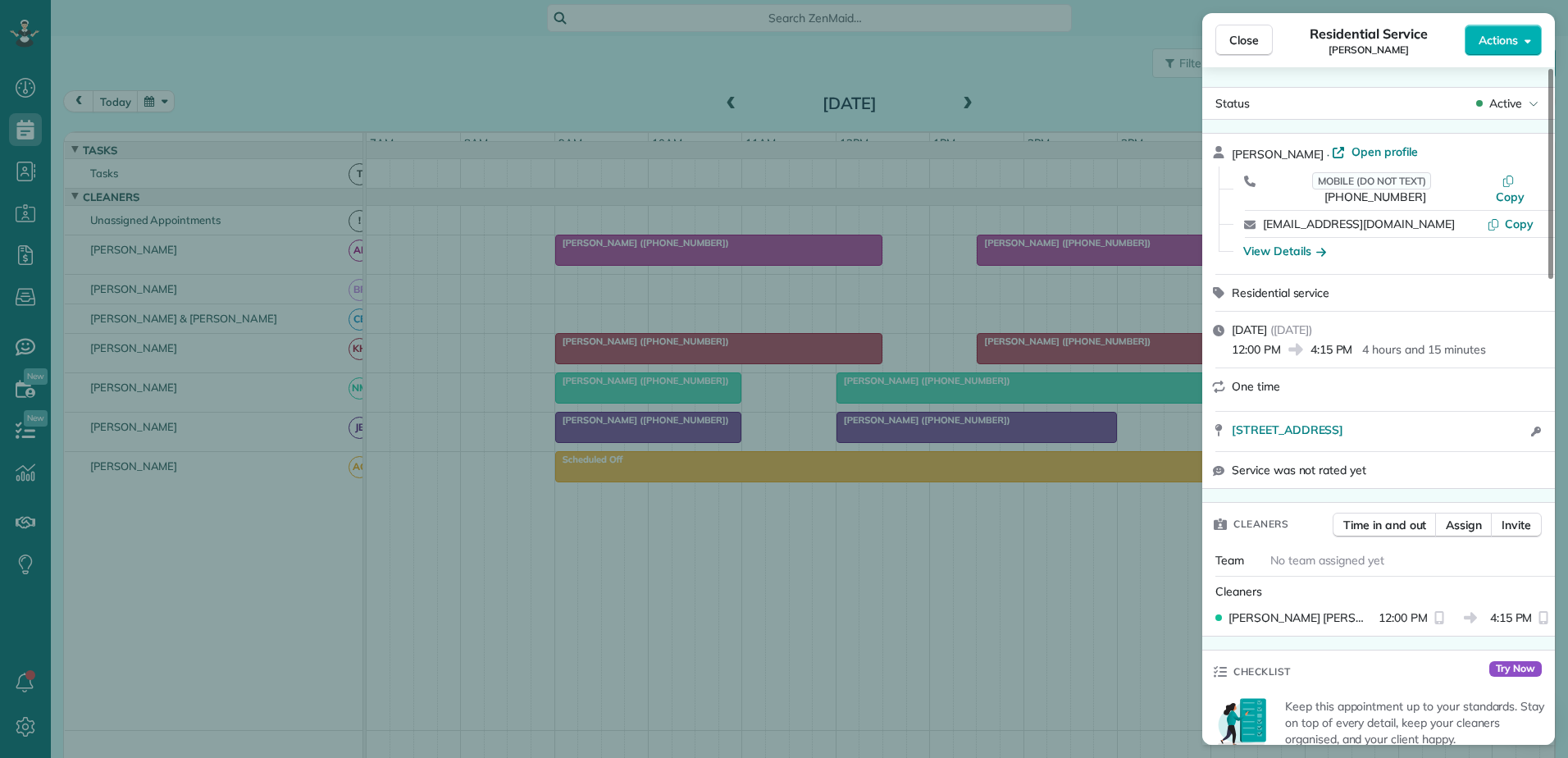
click at [815, 420] on div "Close Residential Service Gayle Edwards Actions Status Active Gayle Edwards · O…" at bounding box center [784, 379] width 1568 height 758
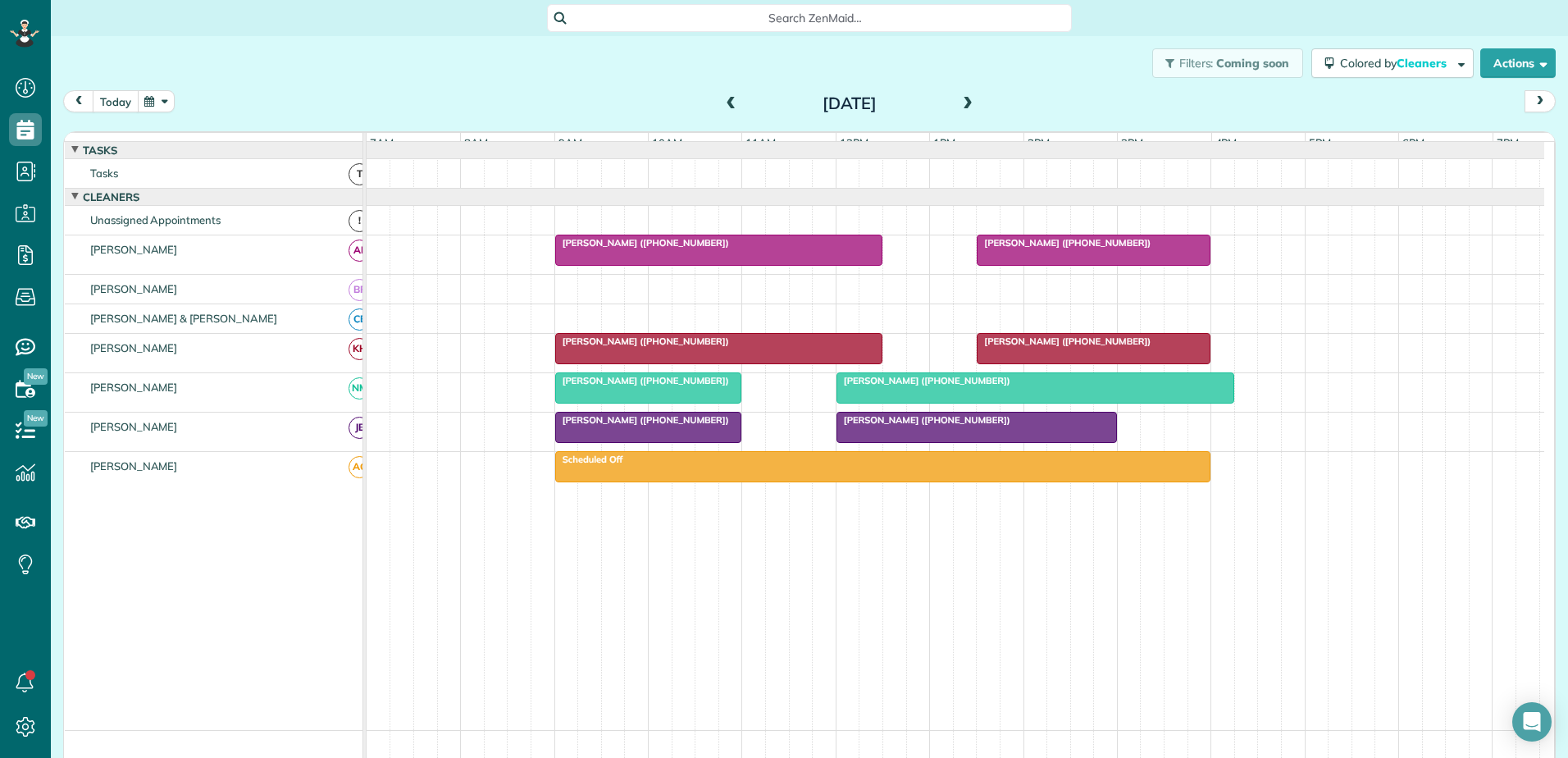
click at [118, 92] on button "today" at bounding box center [115, 100] width 46 height 22
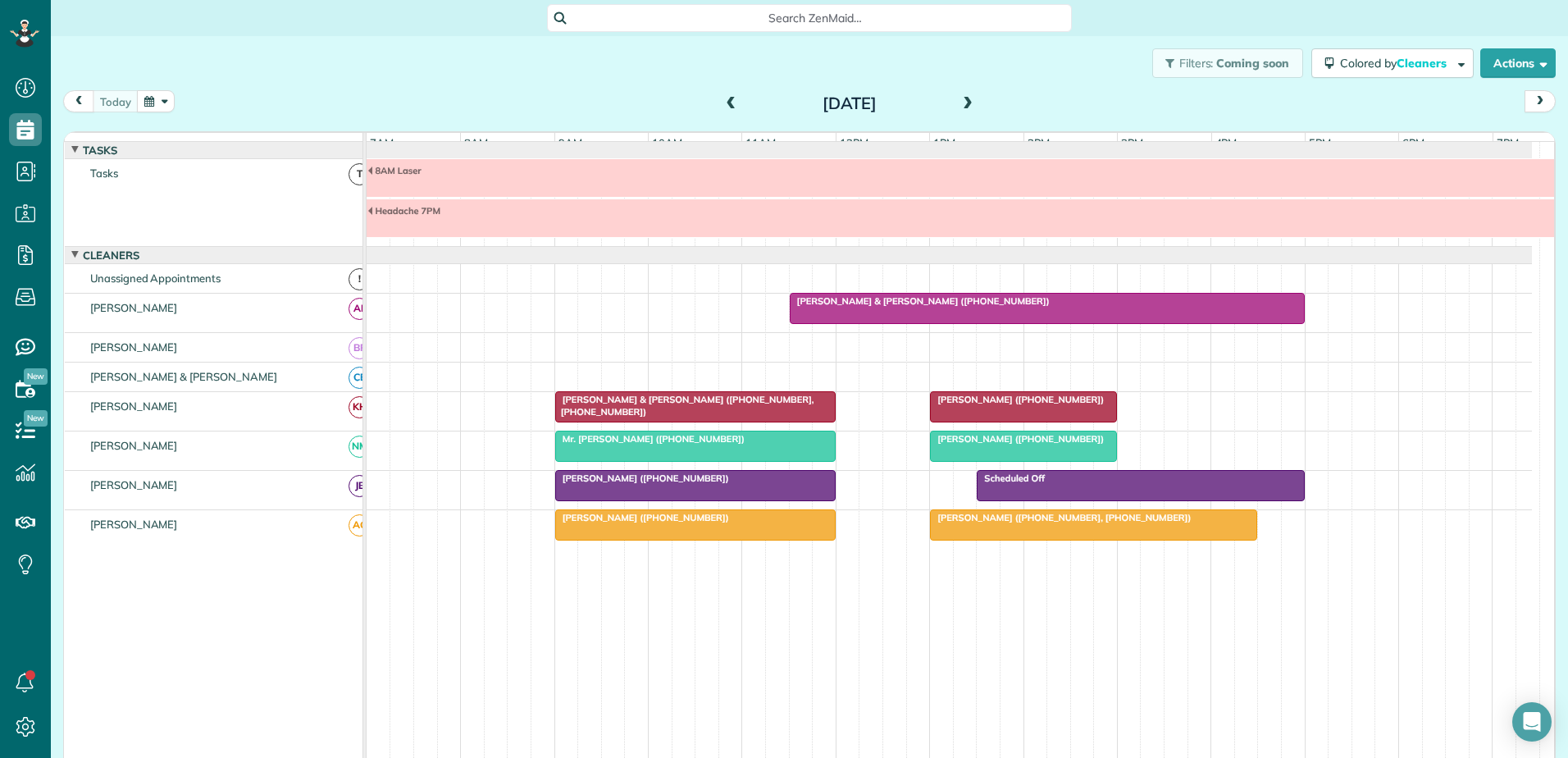
scroll to position [29, 0]
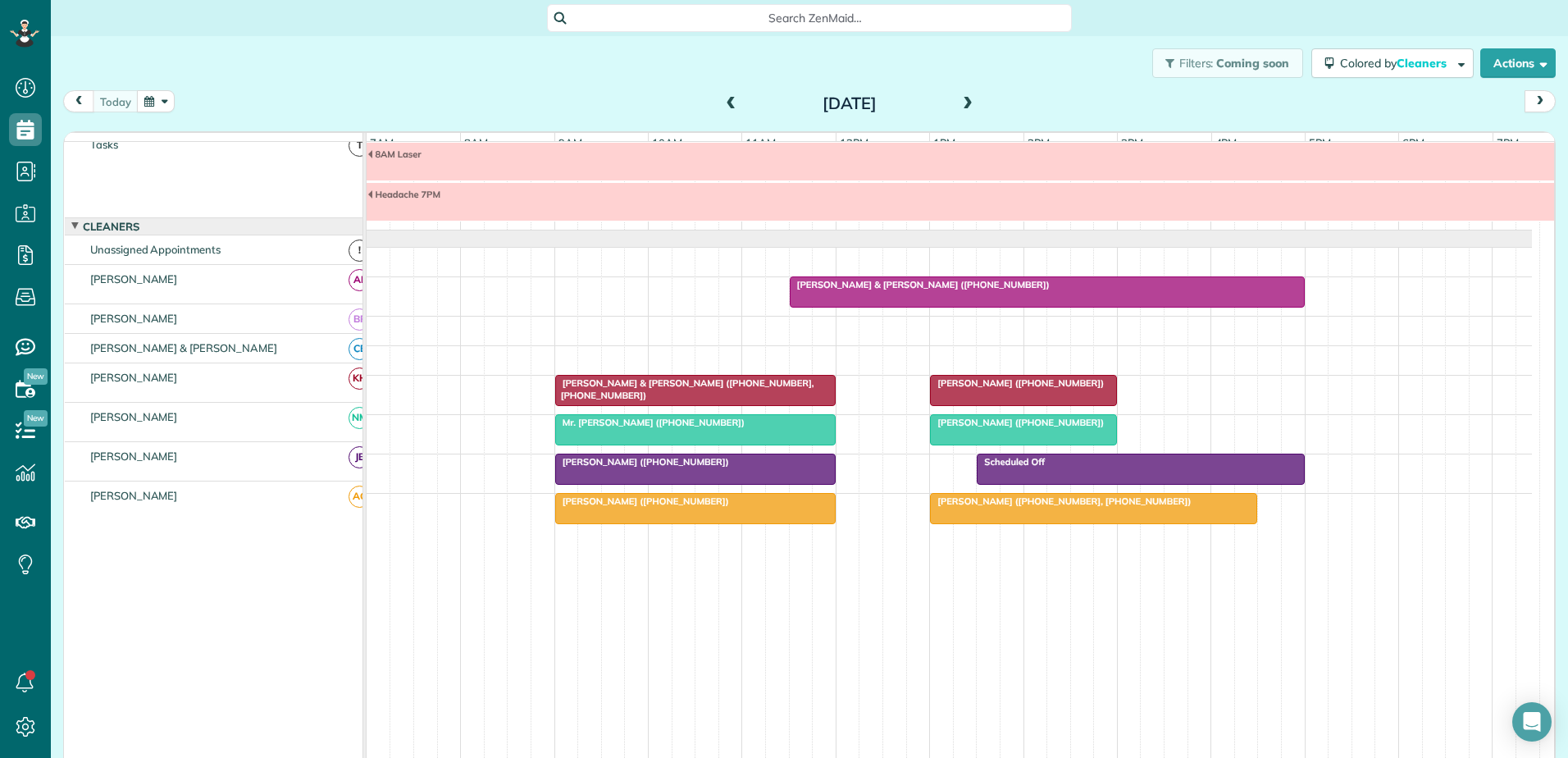
click at [722, 107] on span at bounding box center [731, 104] width 18 height 15
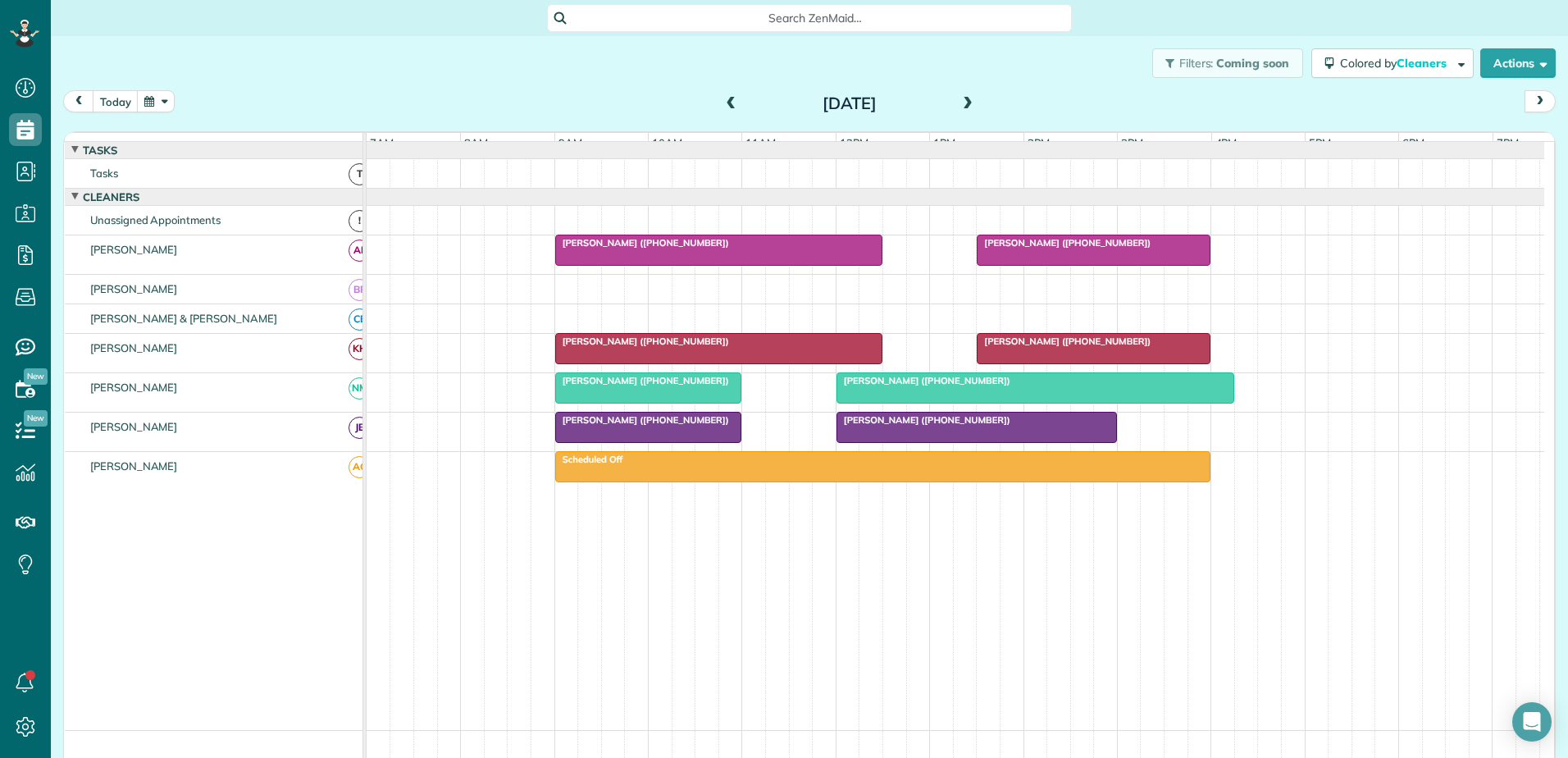
click at [943, 387] on span "Gayle Edwards (+19192801711)" at bounding box center [923, 381] width 175 height 11
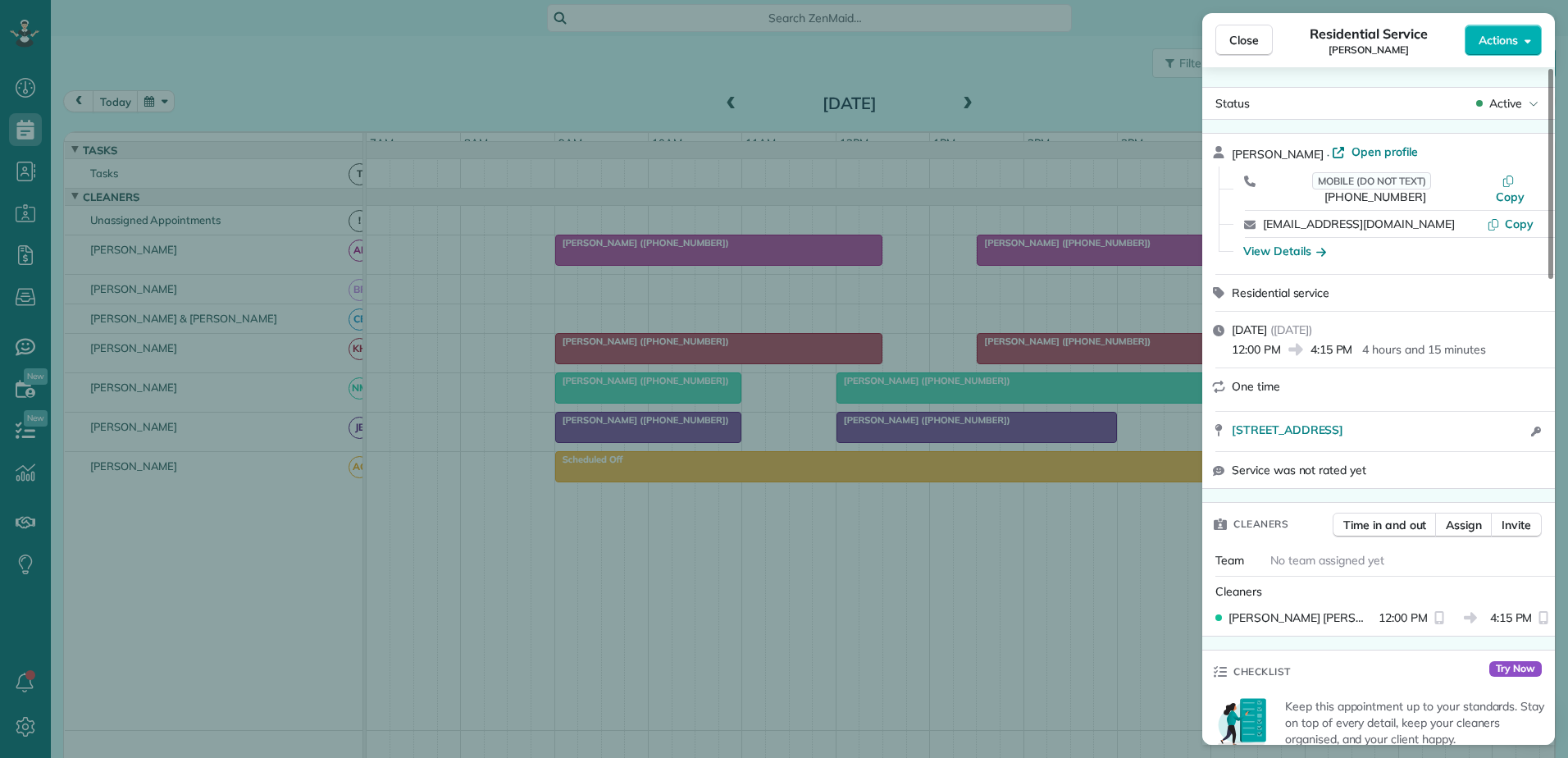
click at [344, 48] on div "Close Residential Service Gayle Edwards Actions Status Active Gayle Edwards · O…" at bounding box center [784, 379] width 1568 height 758
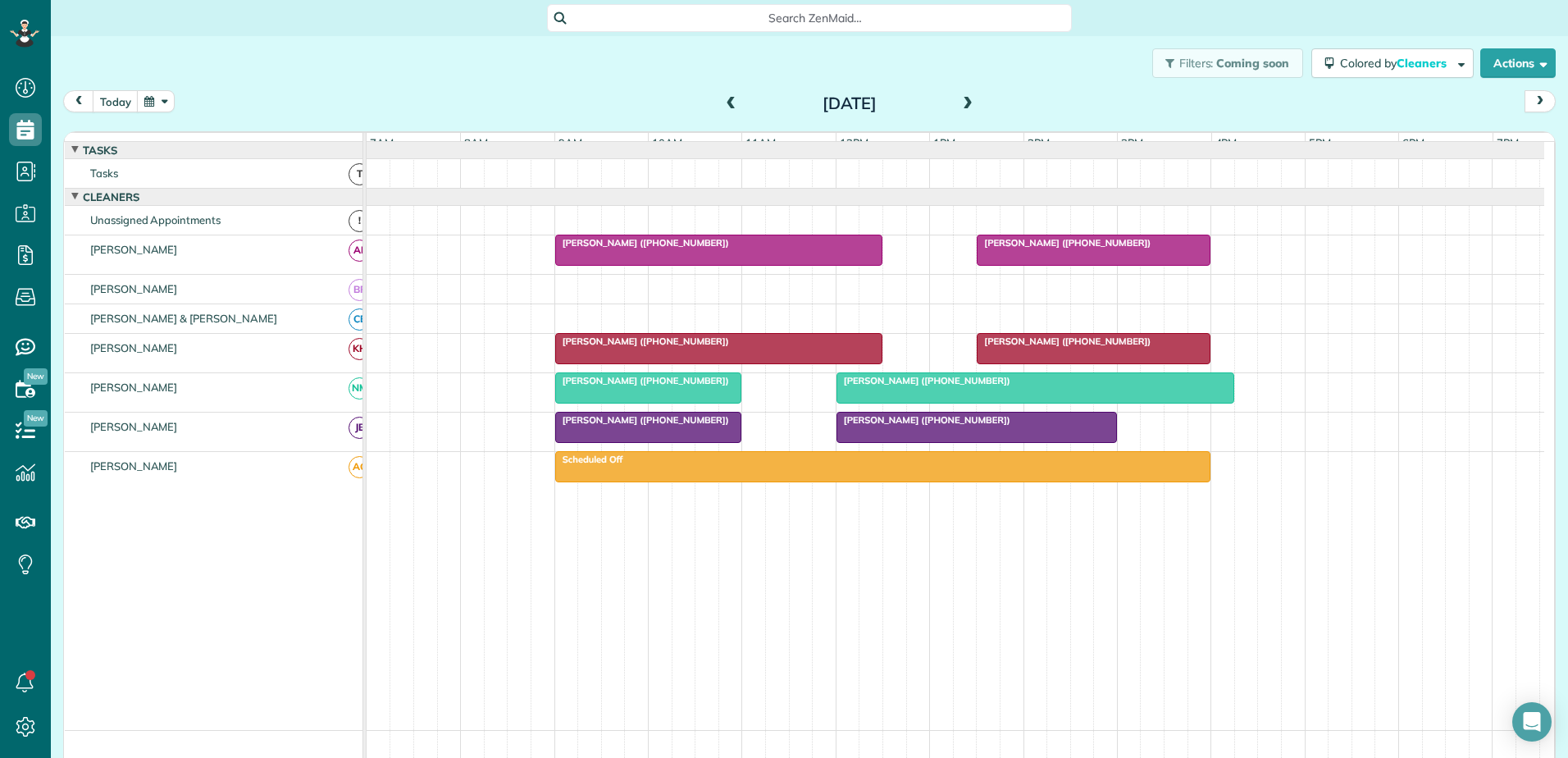
click at [946, 440] on div at bounding box center [977, 427] width 279 height 30
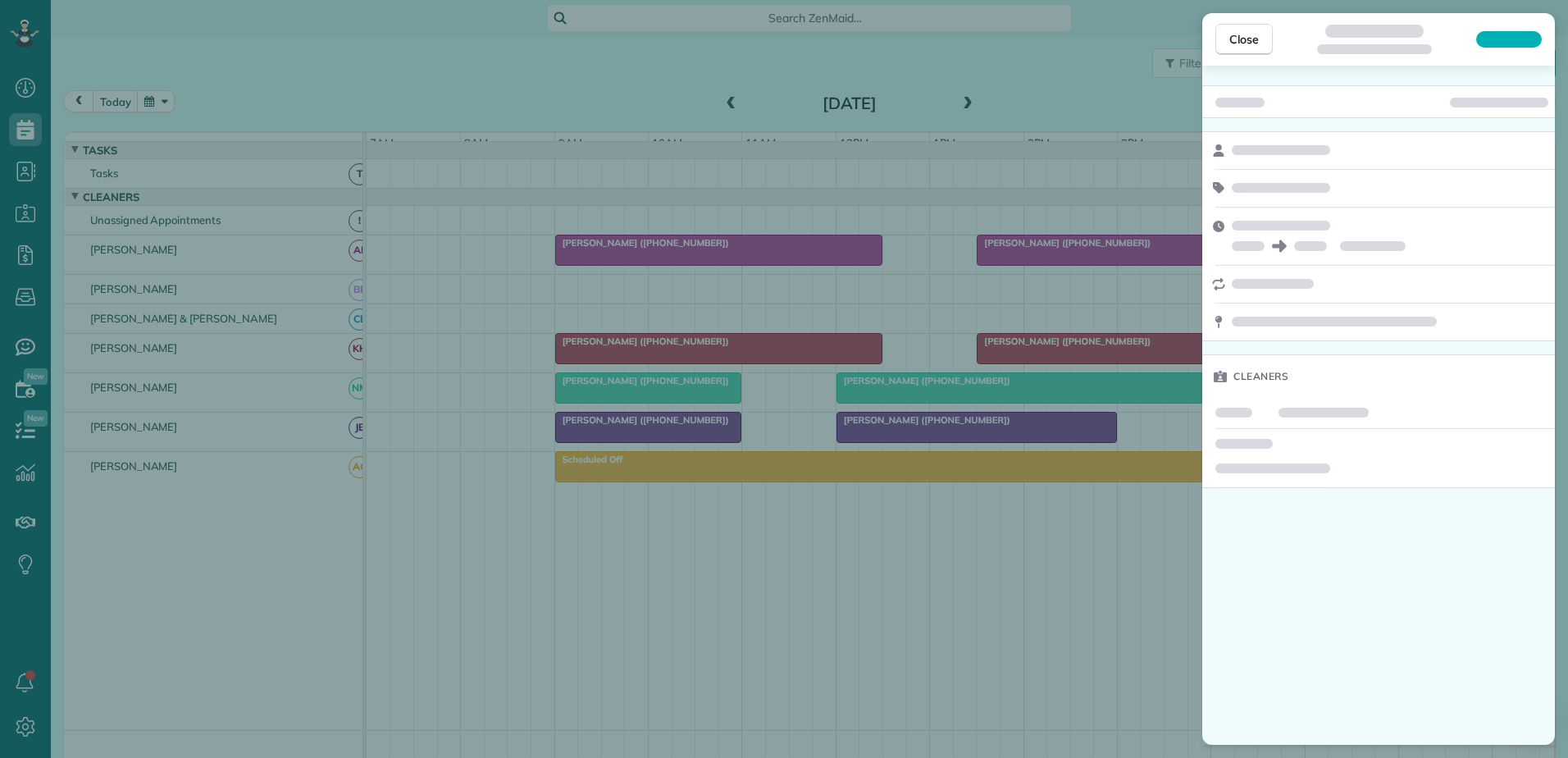
click at [905, 381] on div "Close Cleaners" at bounding box center [784, 379] width 1568 height 758
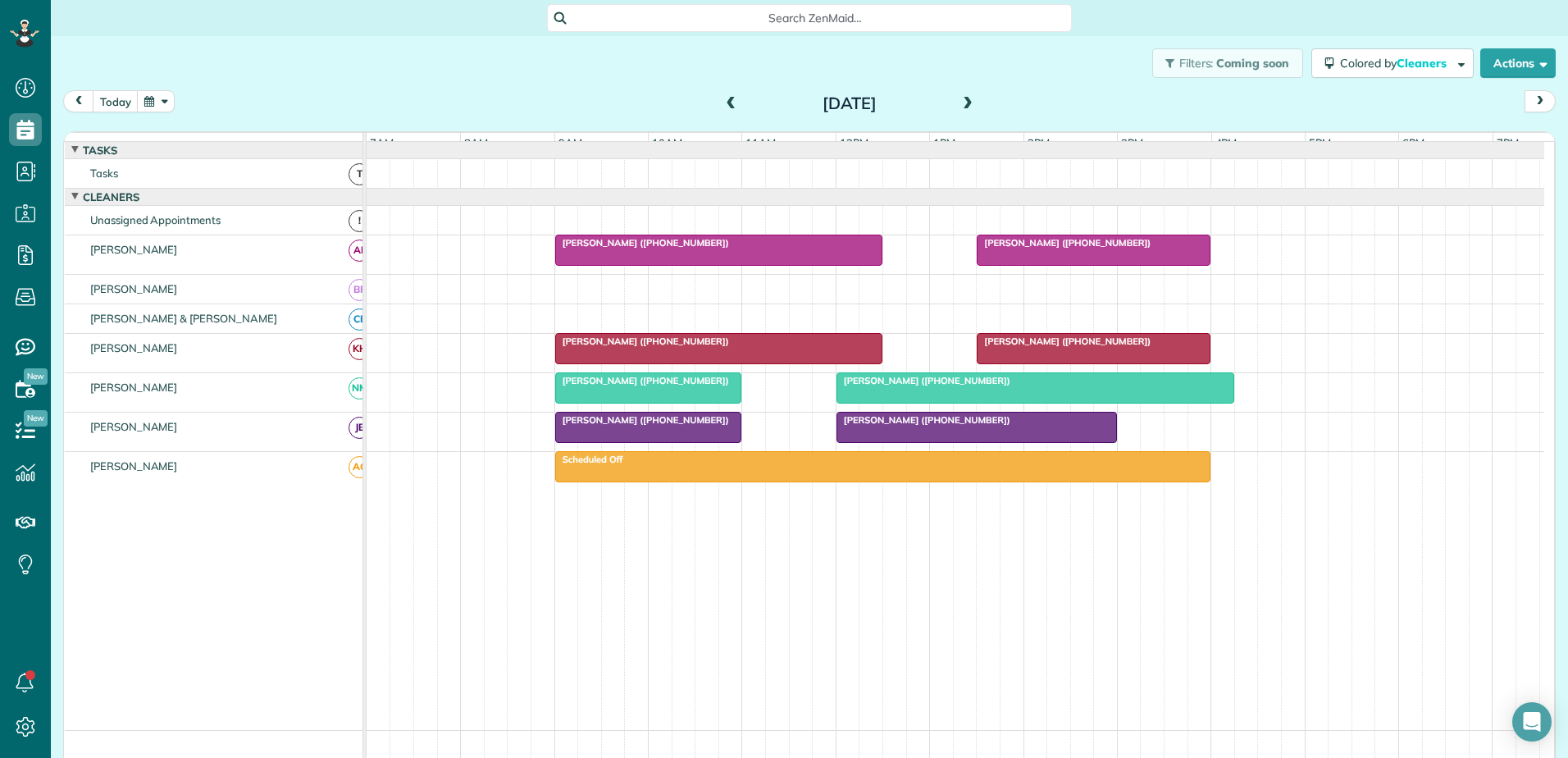
click at [906, 442] on div at bounding box center [977, 427] width 279 height 30
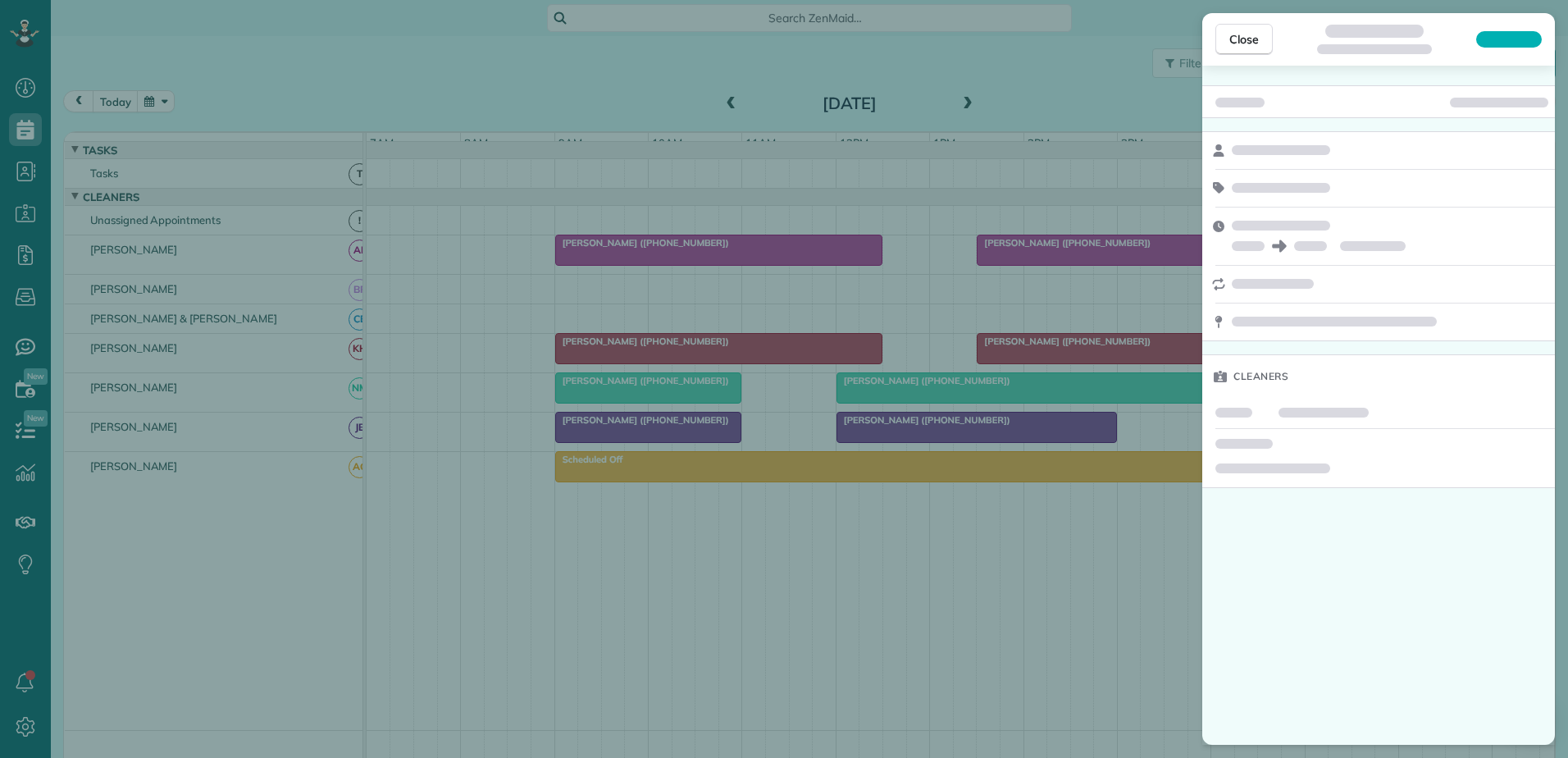
click at [931, 445] on div "Close Cleaners" at bounding box center [784, 379] width 1568 height 758
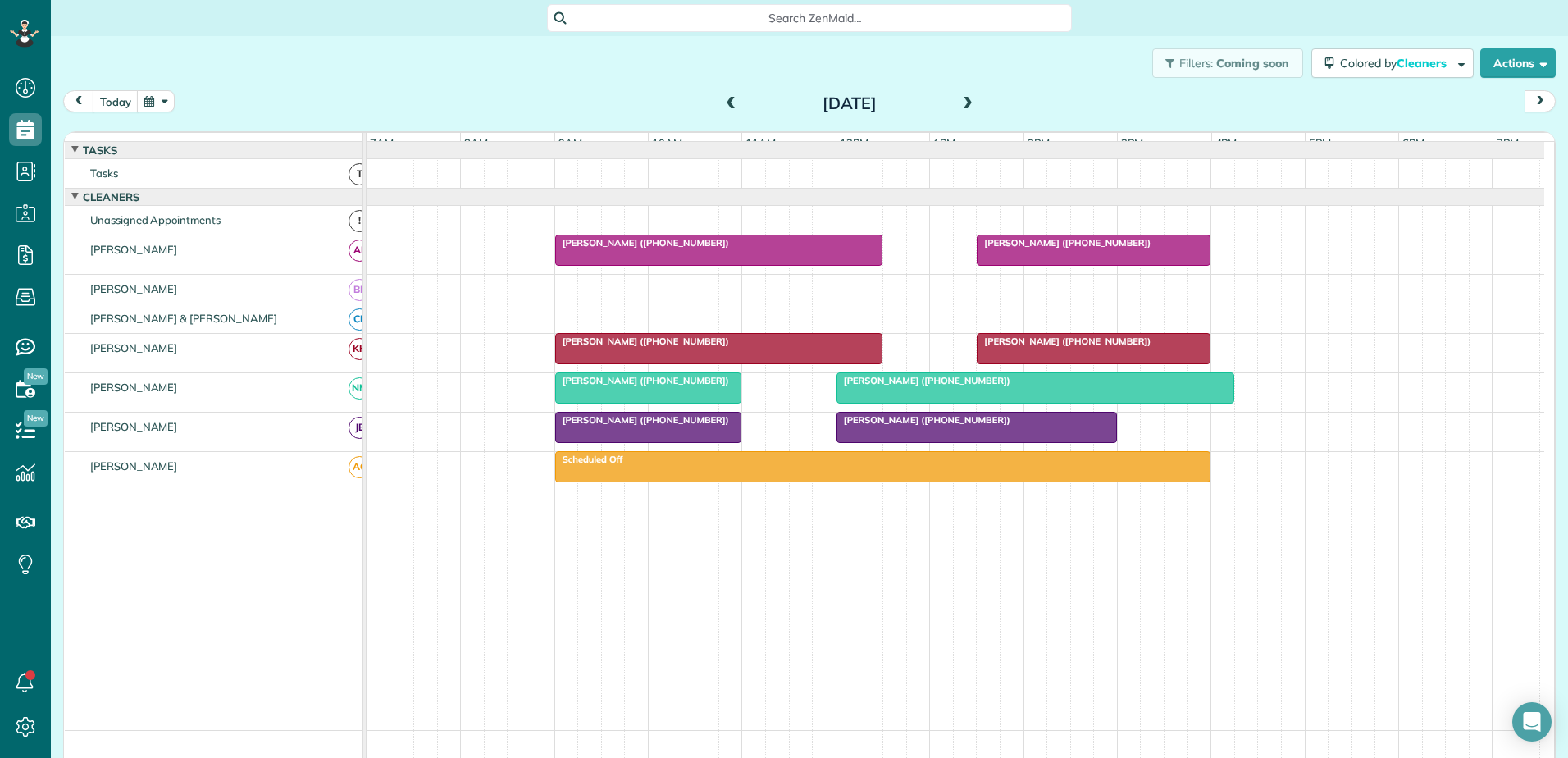
click at [931, 442] on div at bounding box center [977, 427] width 279 height 30
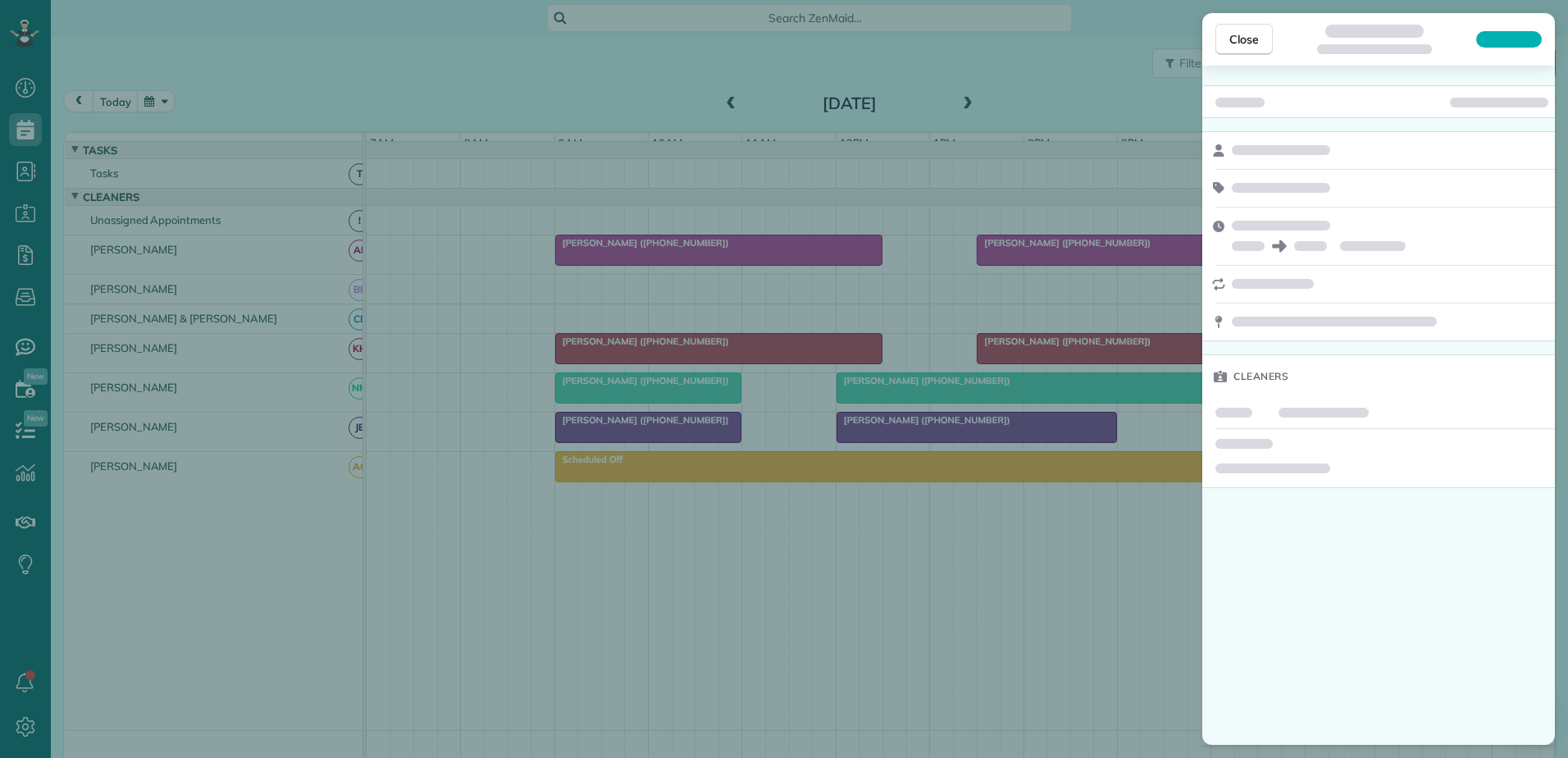
click at [931, 445] on div "Close Cleaners" at bounding box center [784, 379] width 1568 height 758
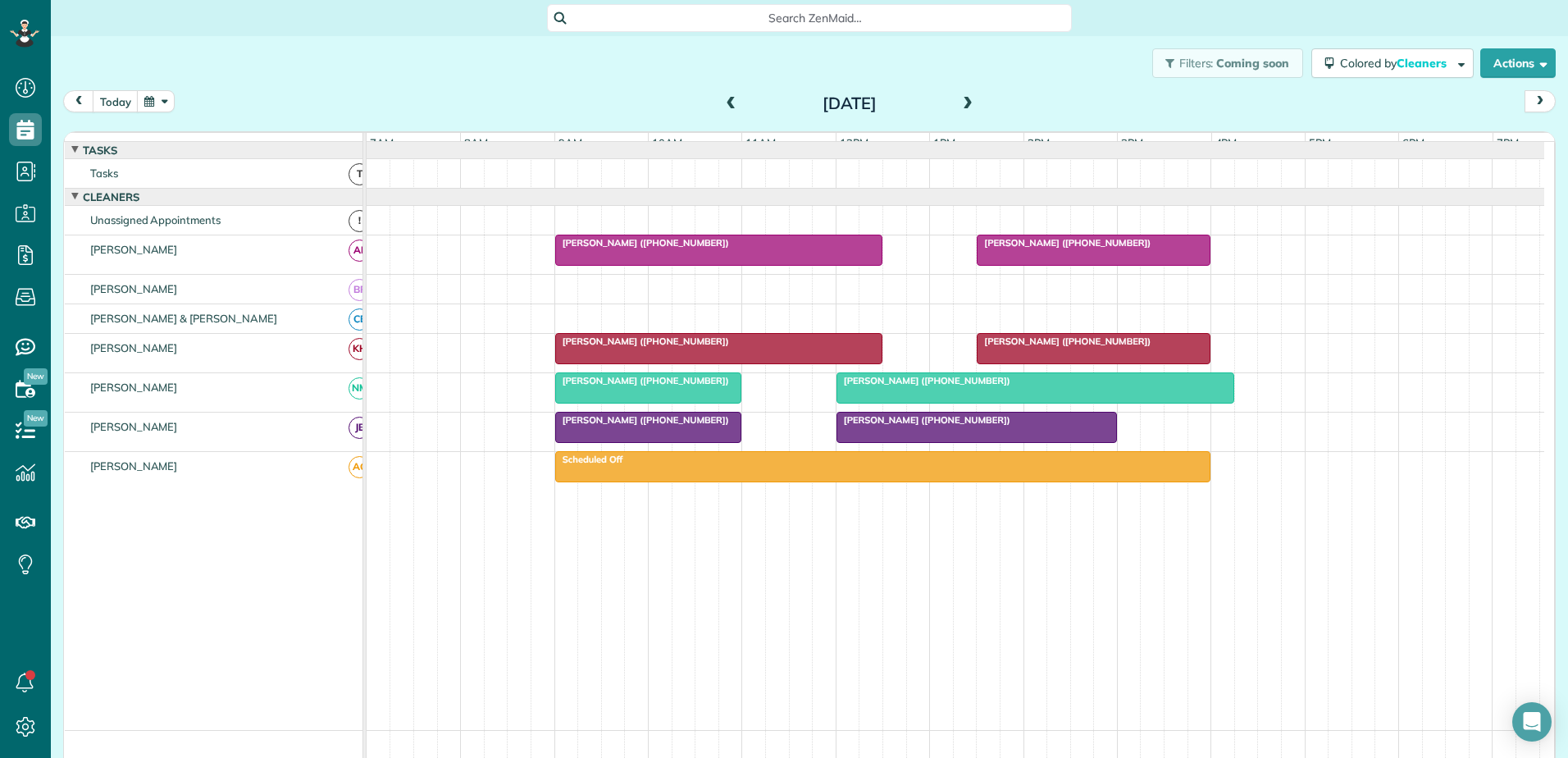
click at [1011, 347] on span "Angela Heidt (+17138543054)" at bounding box center [1063, 341] width 175 height 11
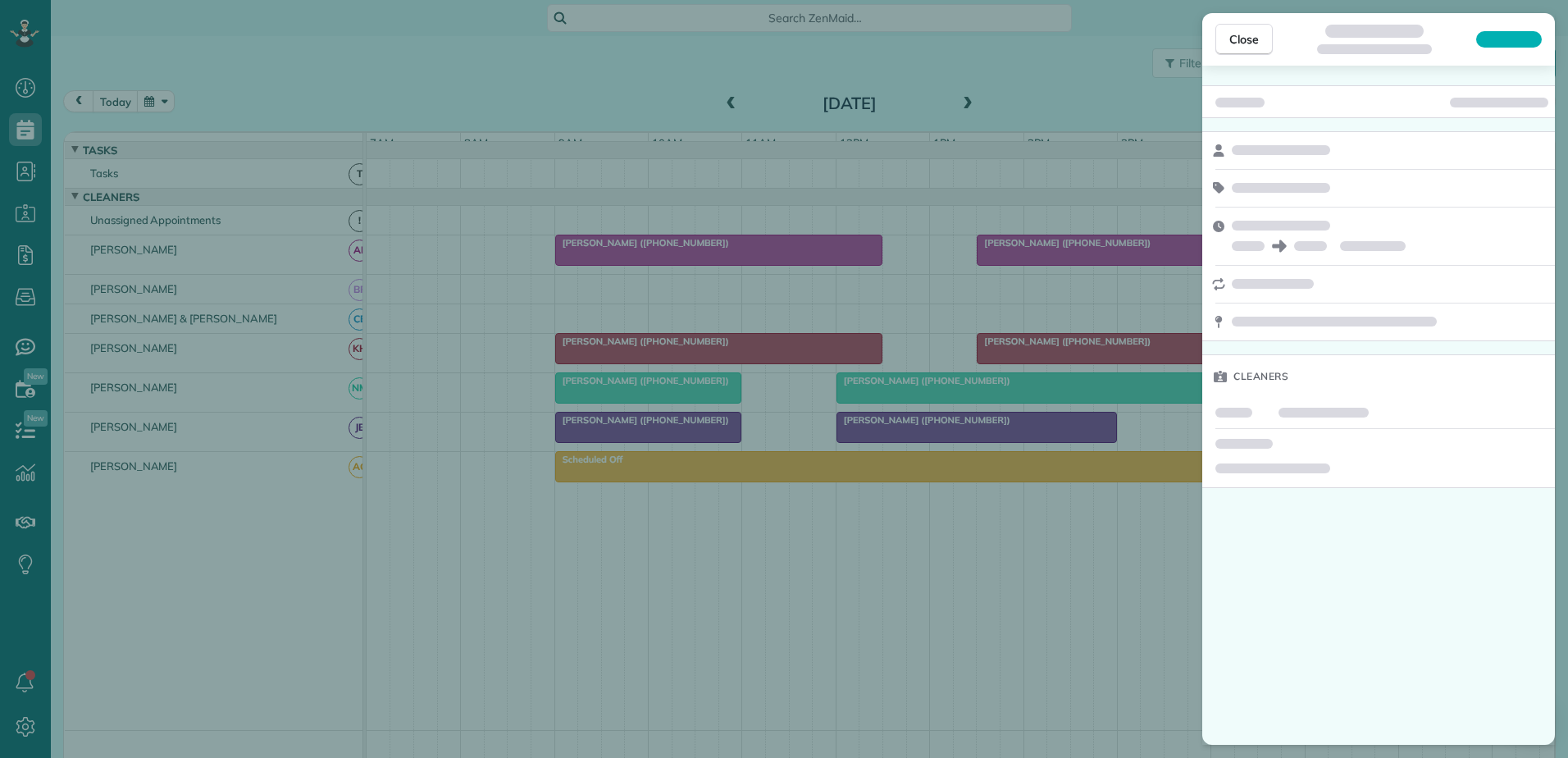
click at [1021, 676] on div "Close Cleaners" at bounding box center [784, 379] width 1568 height 758
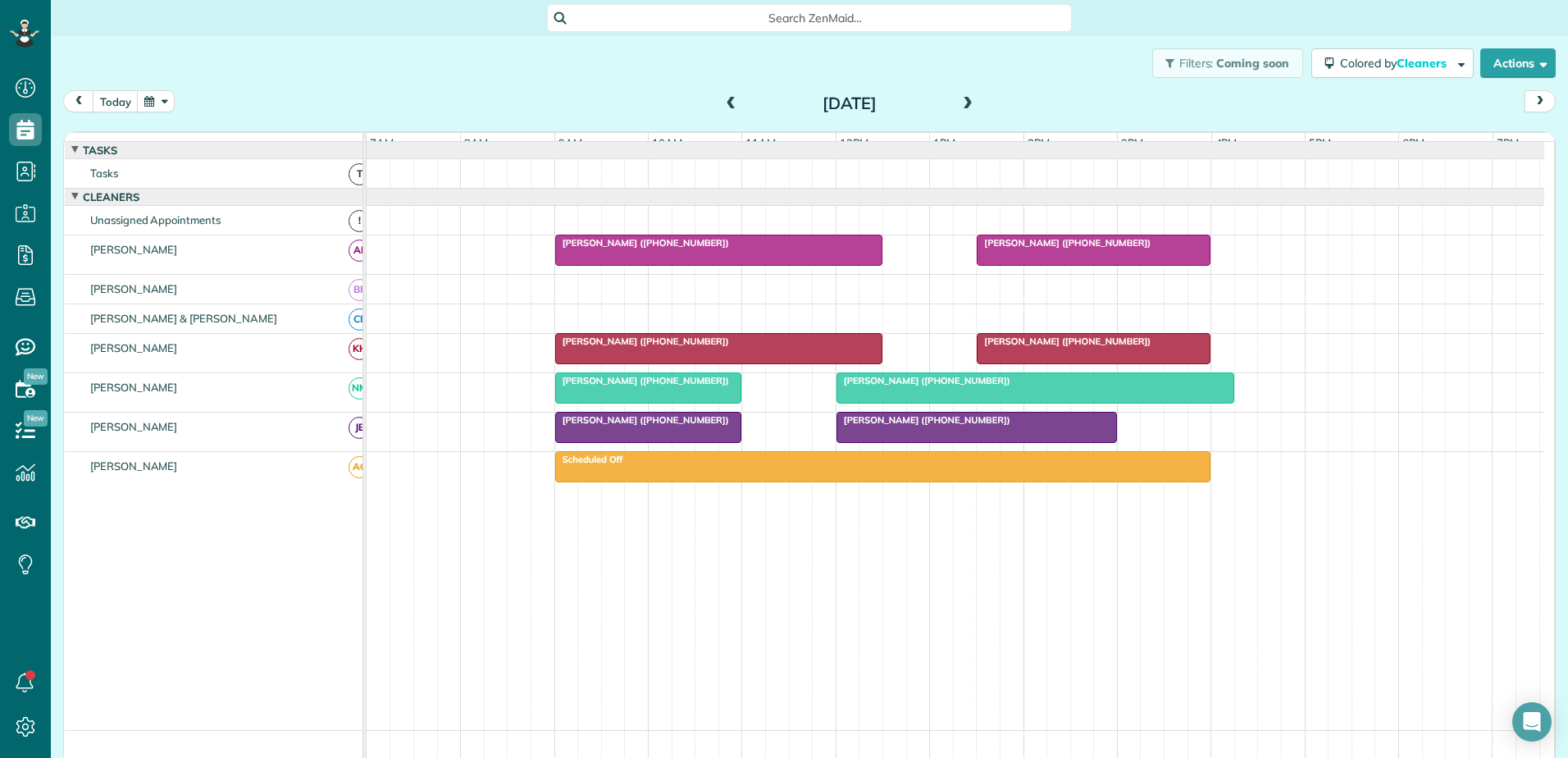
click at [1023, 442] on div at bounding box center [977, 427] width 279 height 30
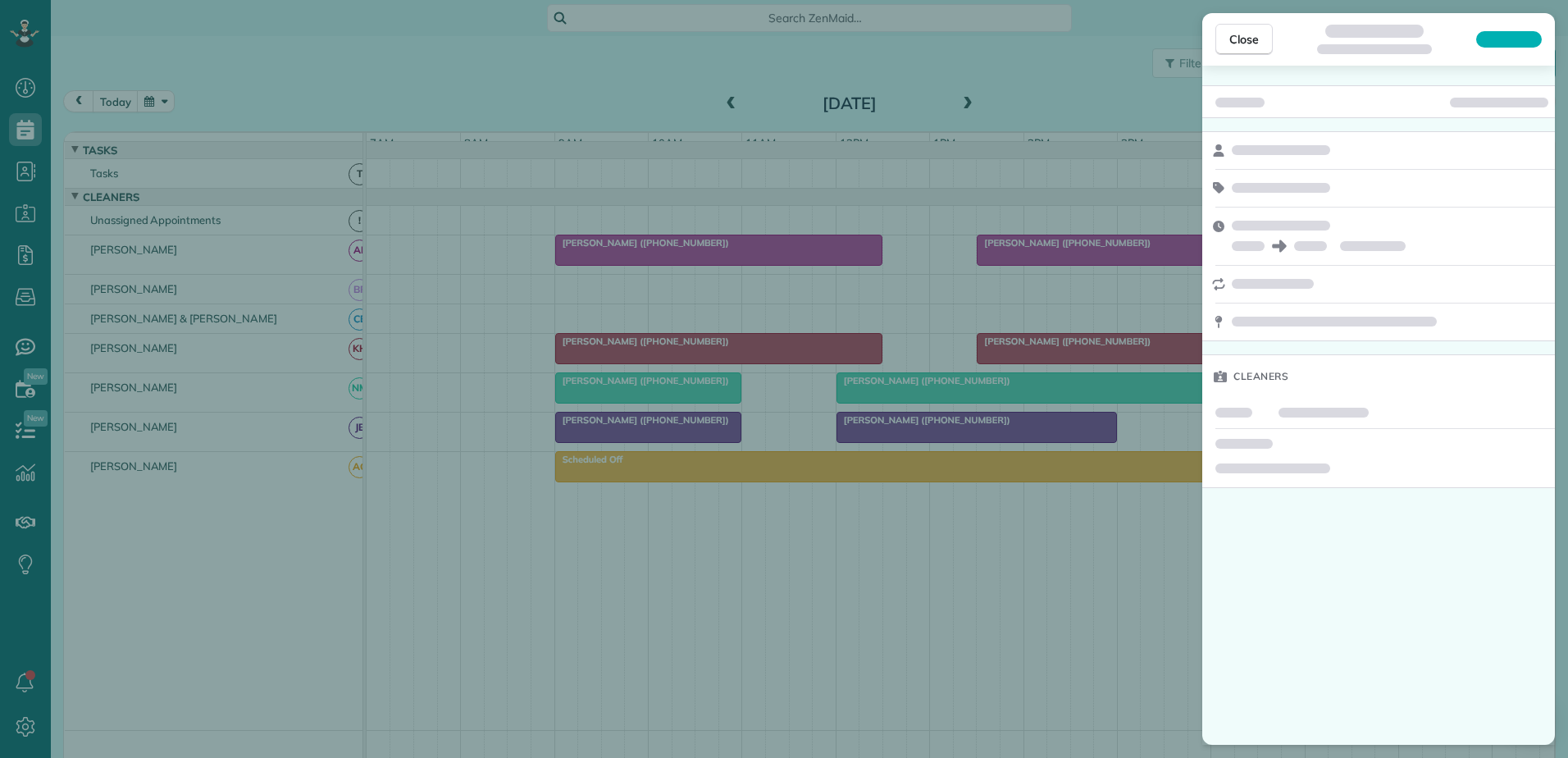
click at [1023, 442] on div "Close Cleaners" at bounding box center [784, 379] width 1568 height 758
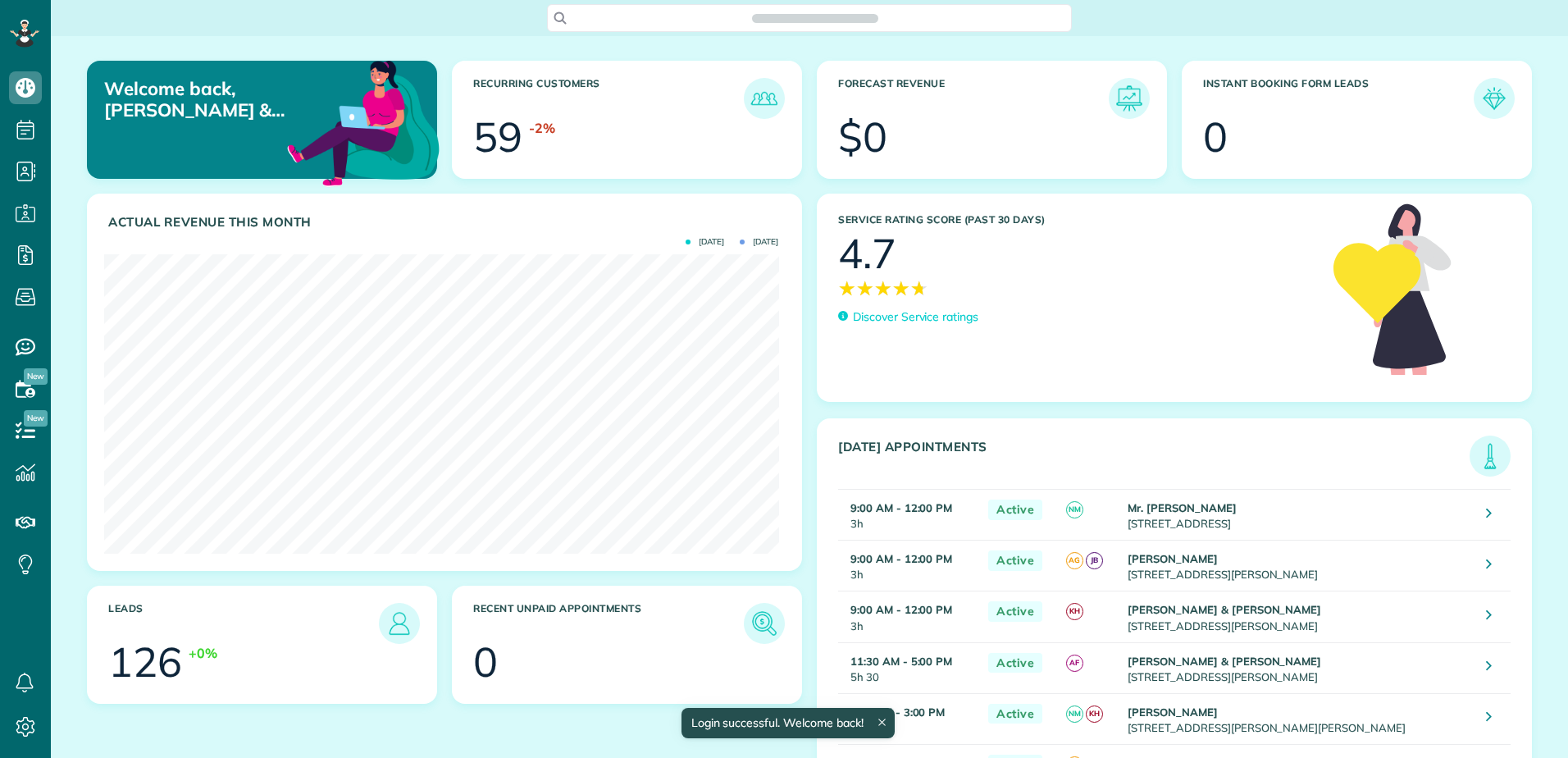
scroll to position [300, 674]
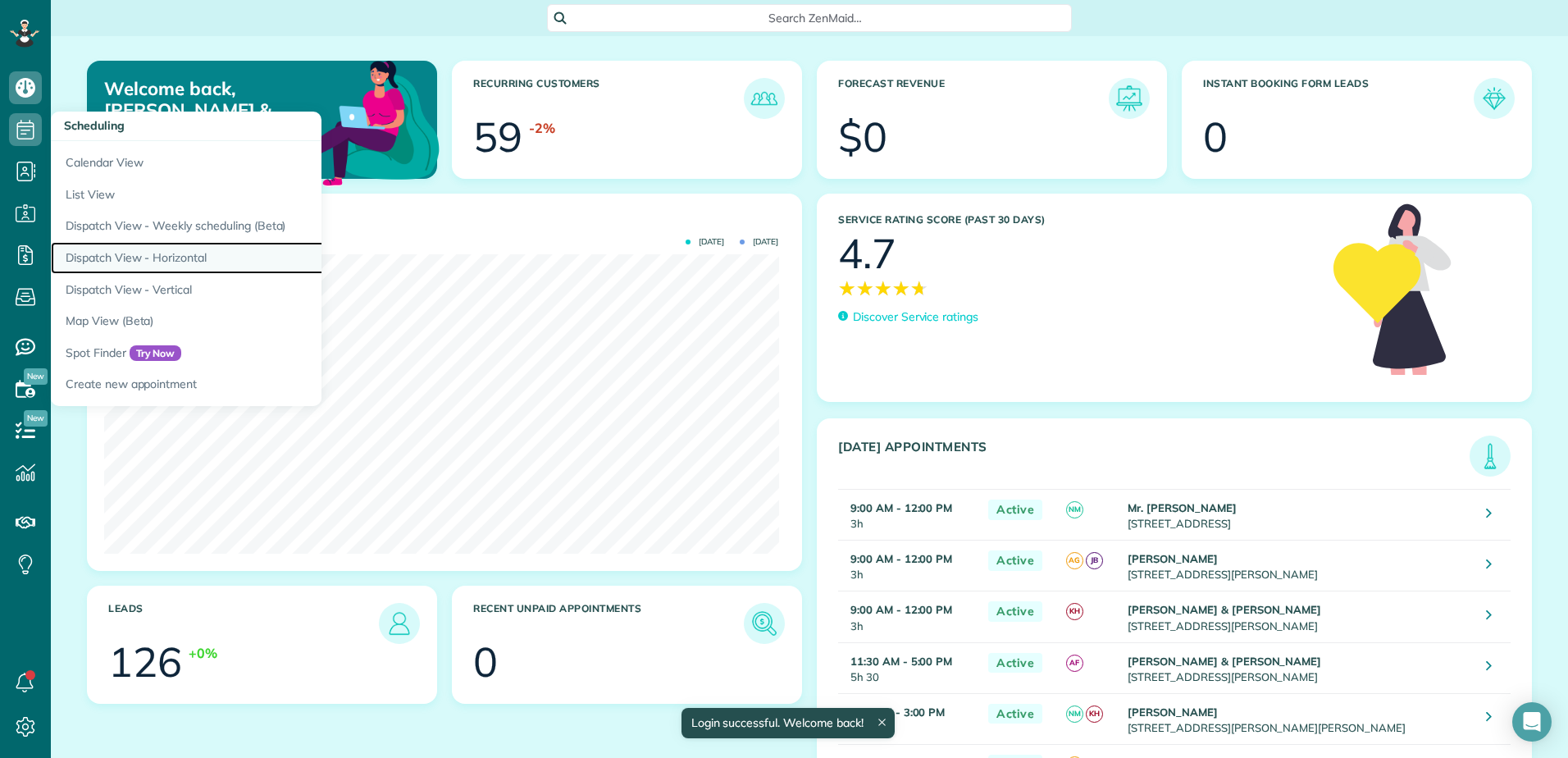
click at [65, 255] on link "Dispatch View - Horizontal" at bounding box center [256, 258] width 410 height 32
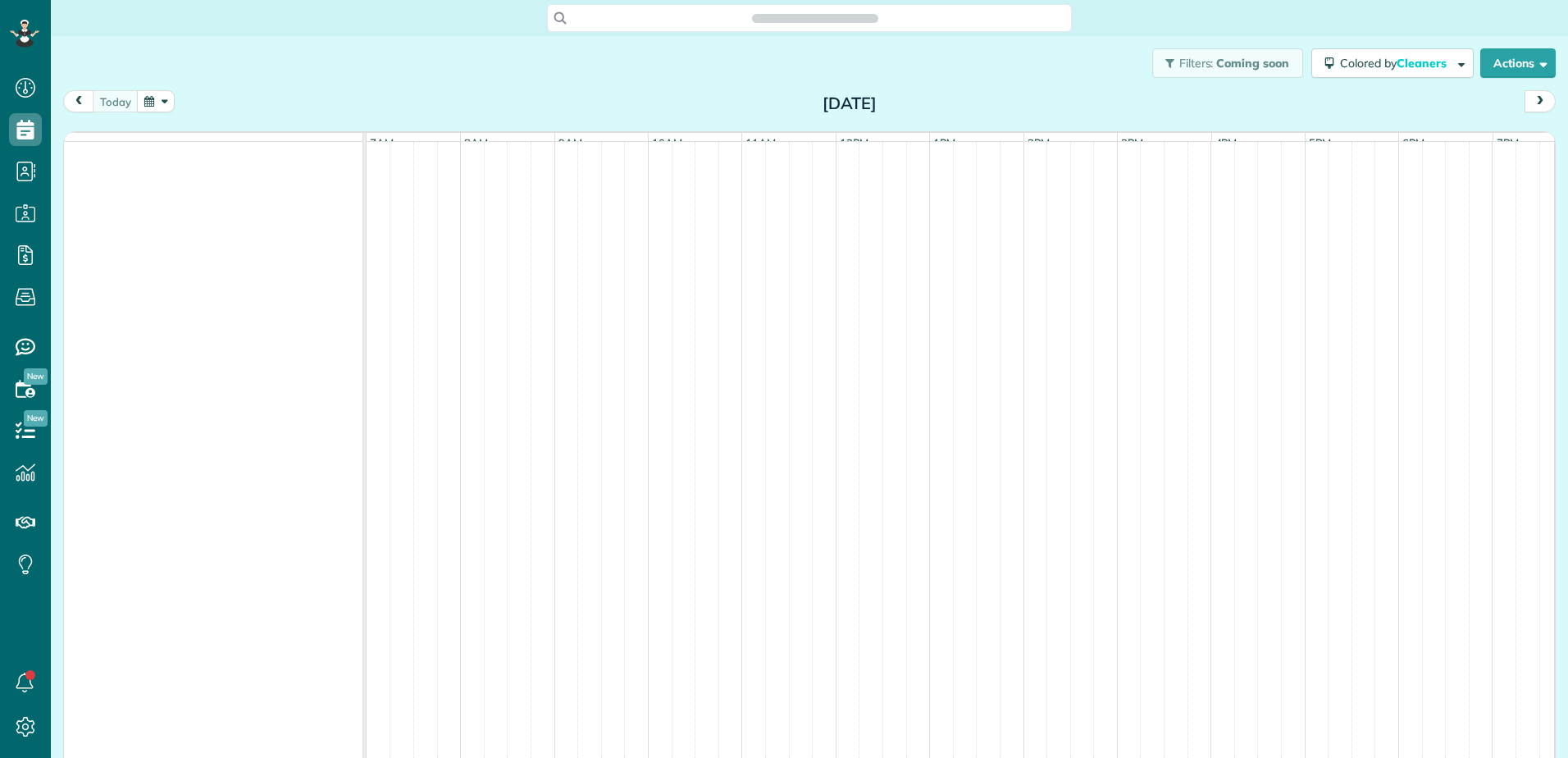
scroll to position [7, 7]
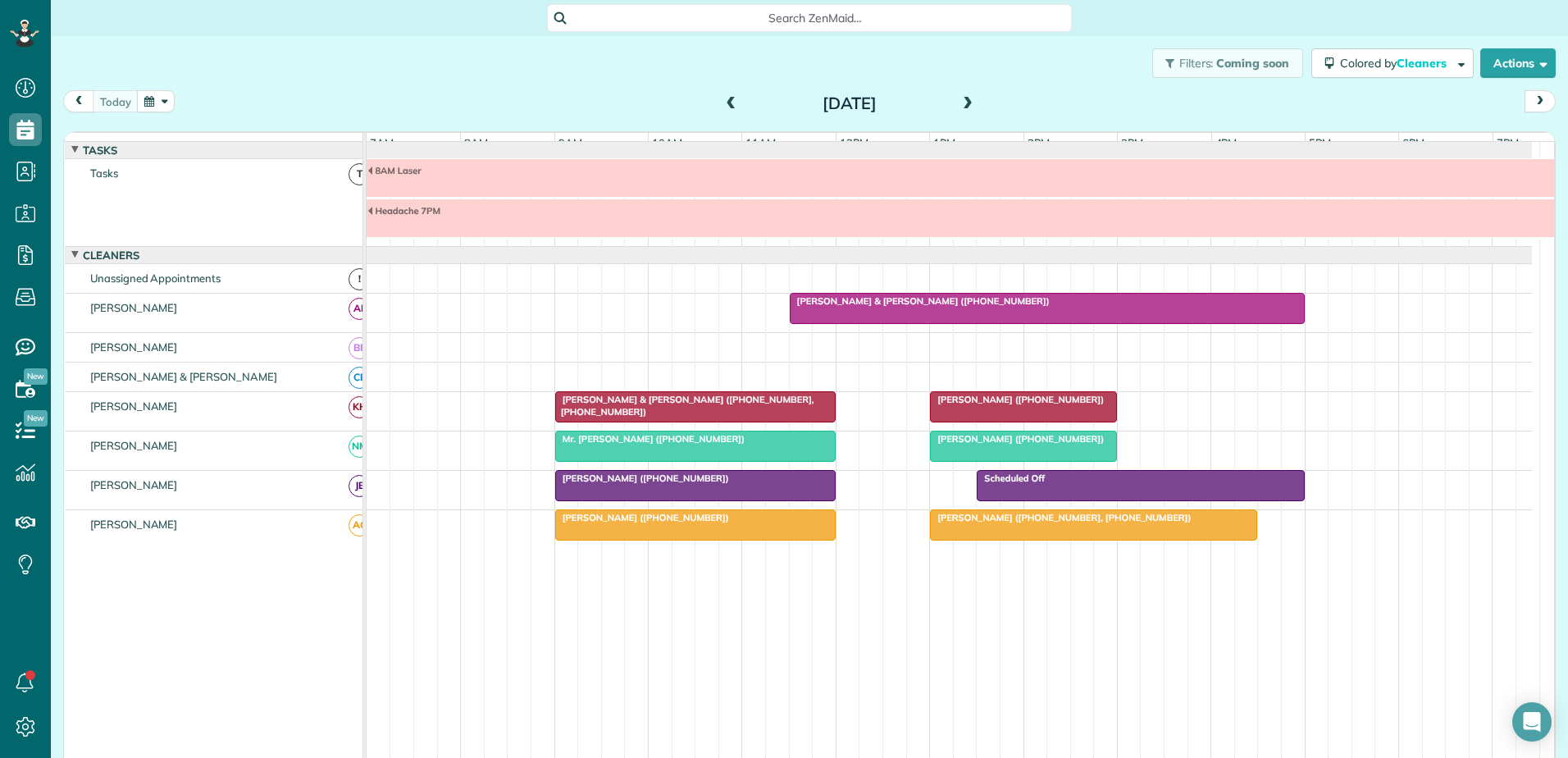
click at [719, 98] on div "Tuesday Sep 23, 2025" at bounding box center [850, 103] width 263 height 26
click at [722, 103] on span at bounding box center [731, 104] width 18 height 15
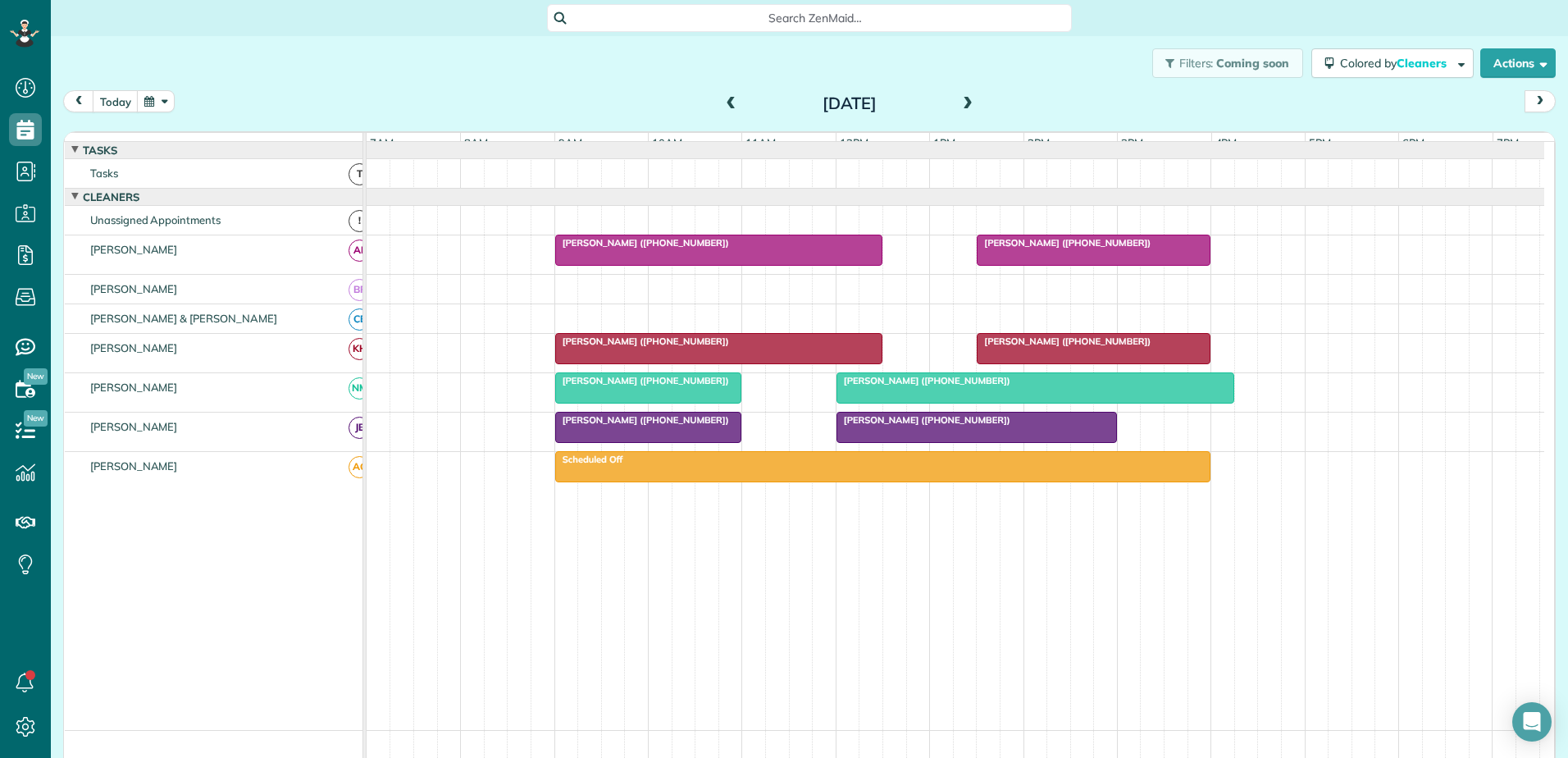
click at [623, 362] on div at bounding box center [719, 349] width 326 height 30
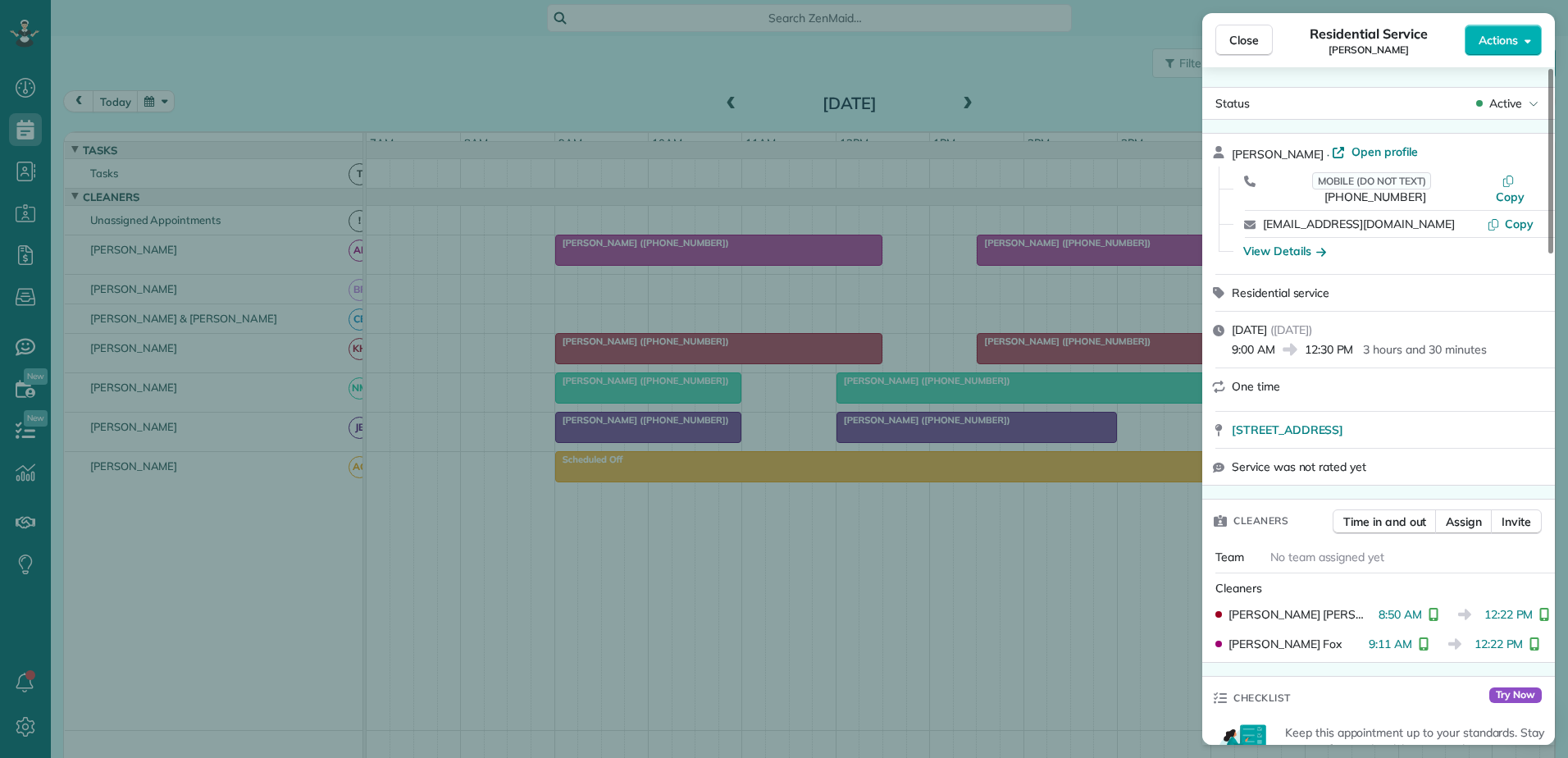
click at [623, 362] on div "Close Residential Service Lauren Litaker Actions Status Active Lauren Litaker ·…" at bounding box center [784, 379] width 1568 height 758
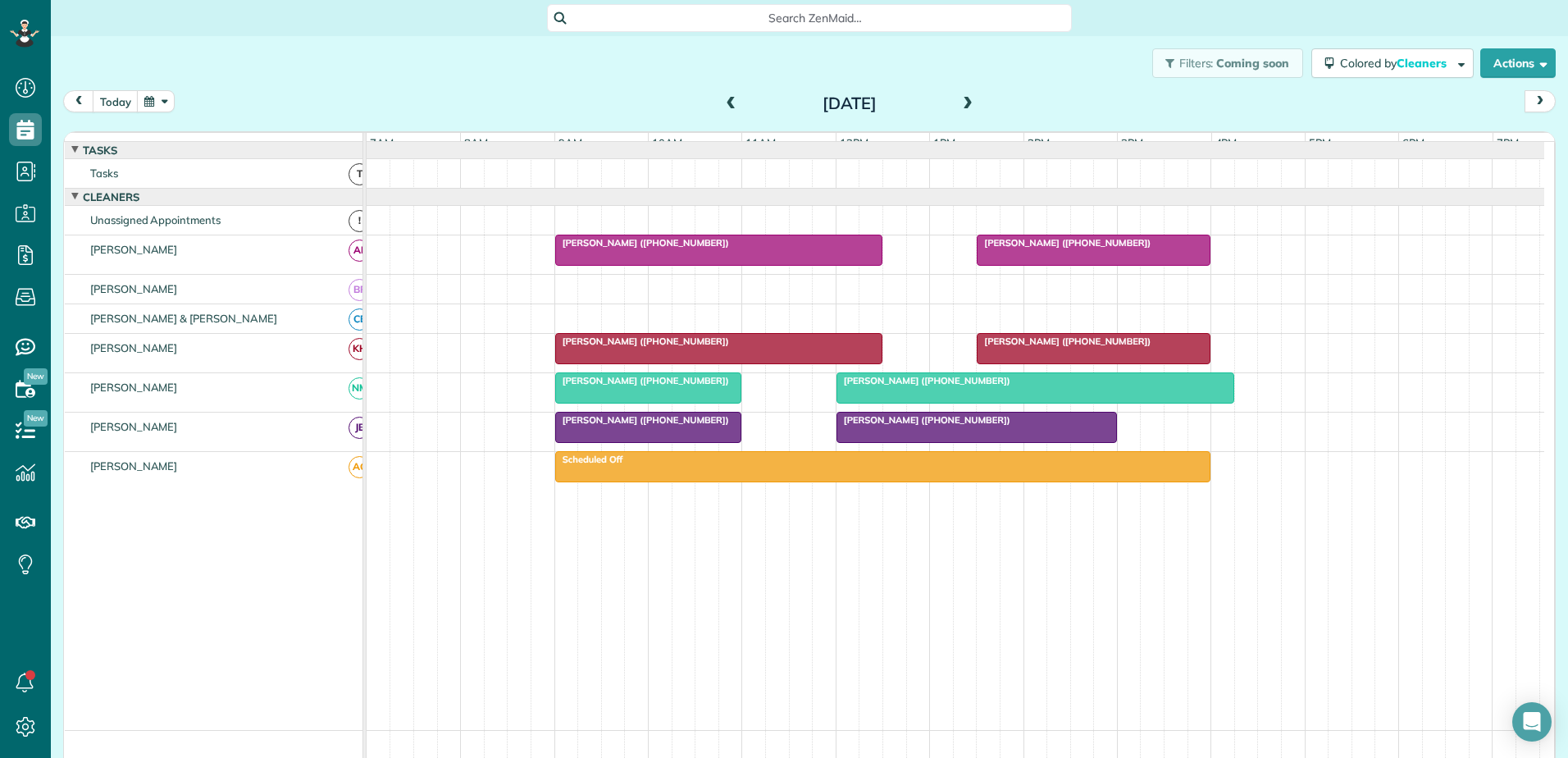
click at [1026, 363] on div at bounding box center [1094, 349] width 233 height 30
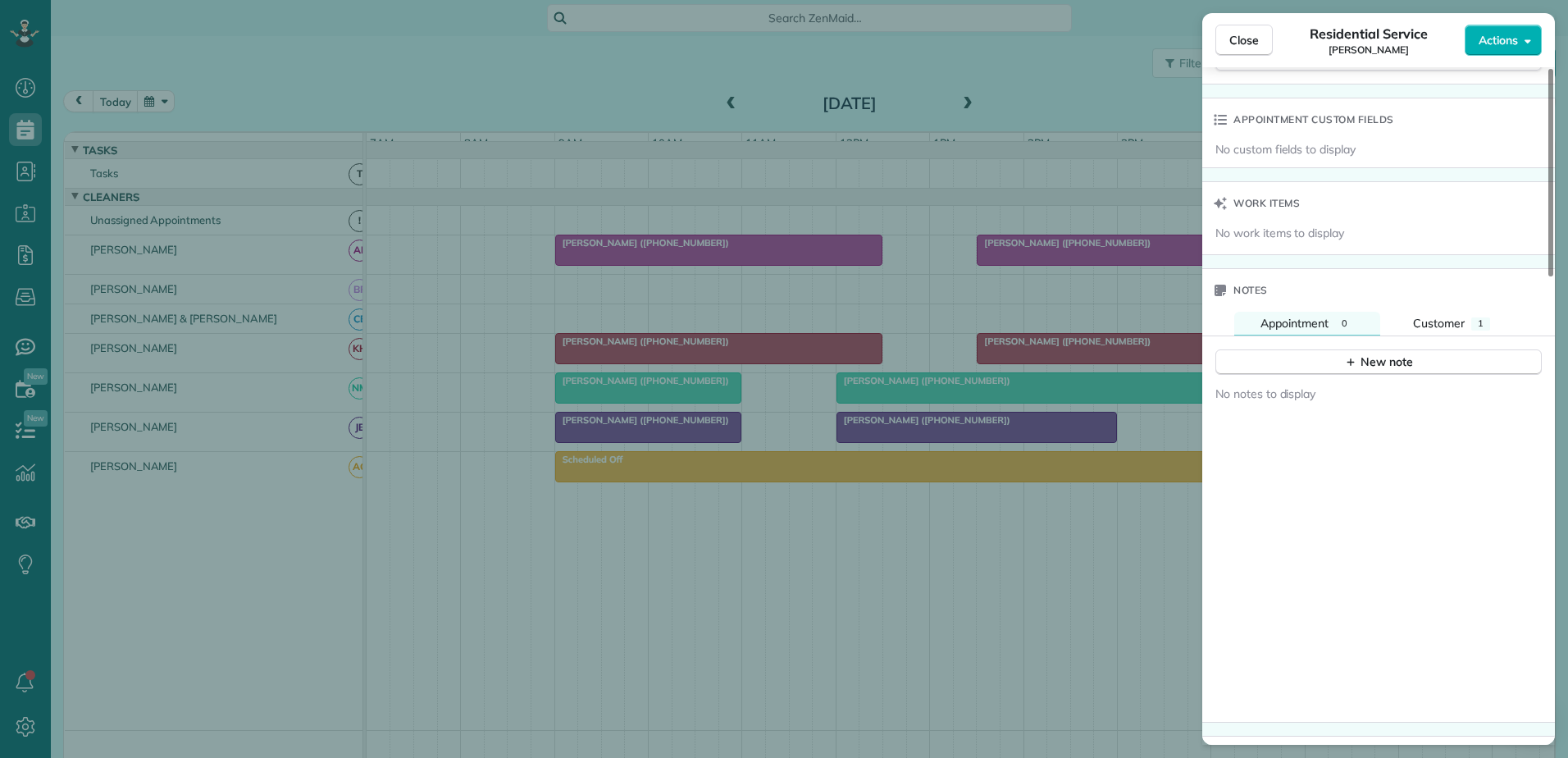
scroll to position [1197, 0]
click at [1423, 324] on span "Customer" at bounding box center [1439, 331] width 52 height 15
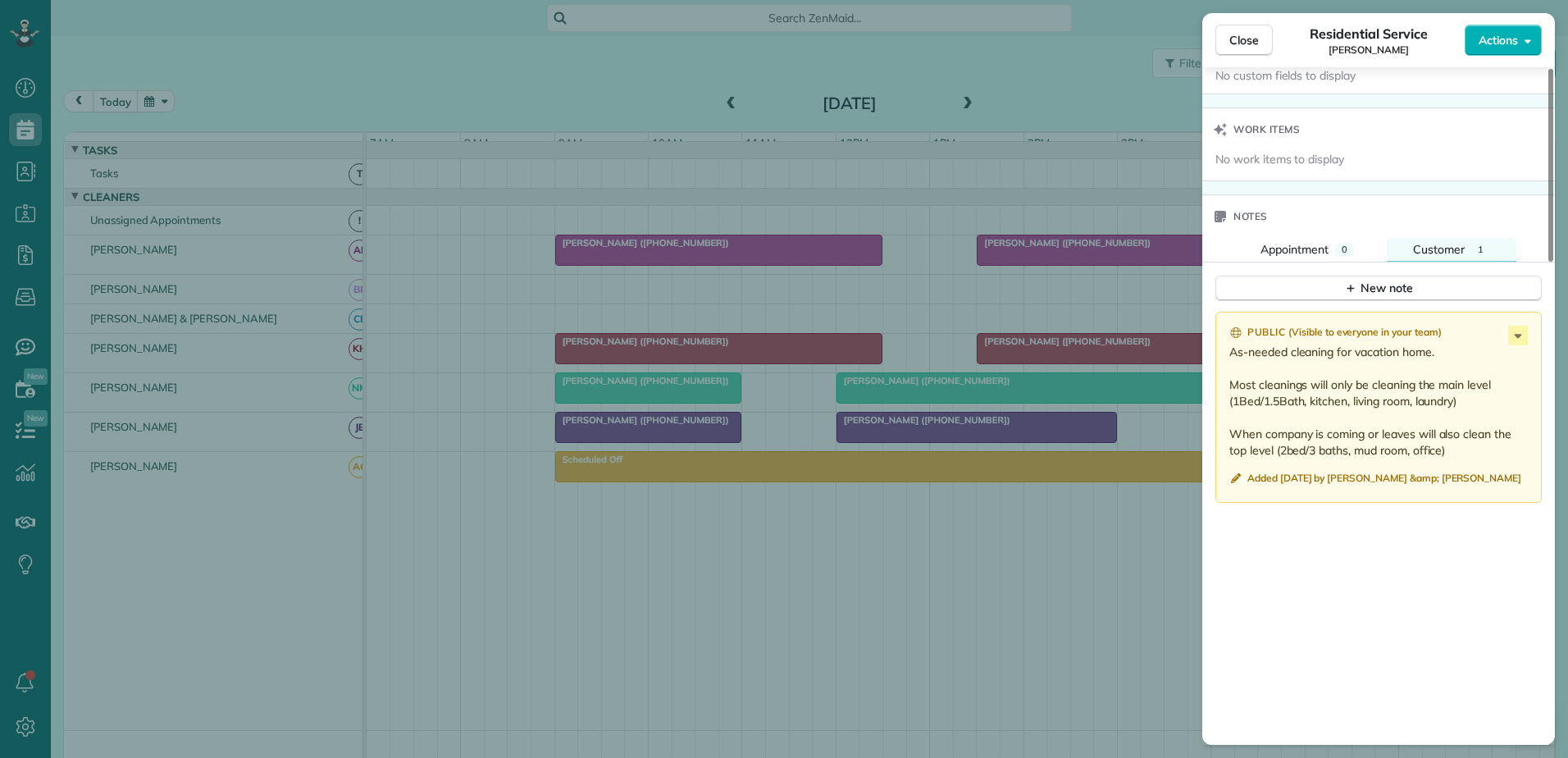
scroll to position [1029, 0]
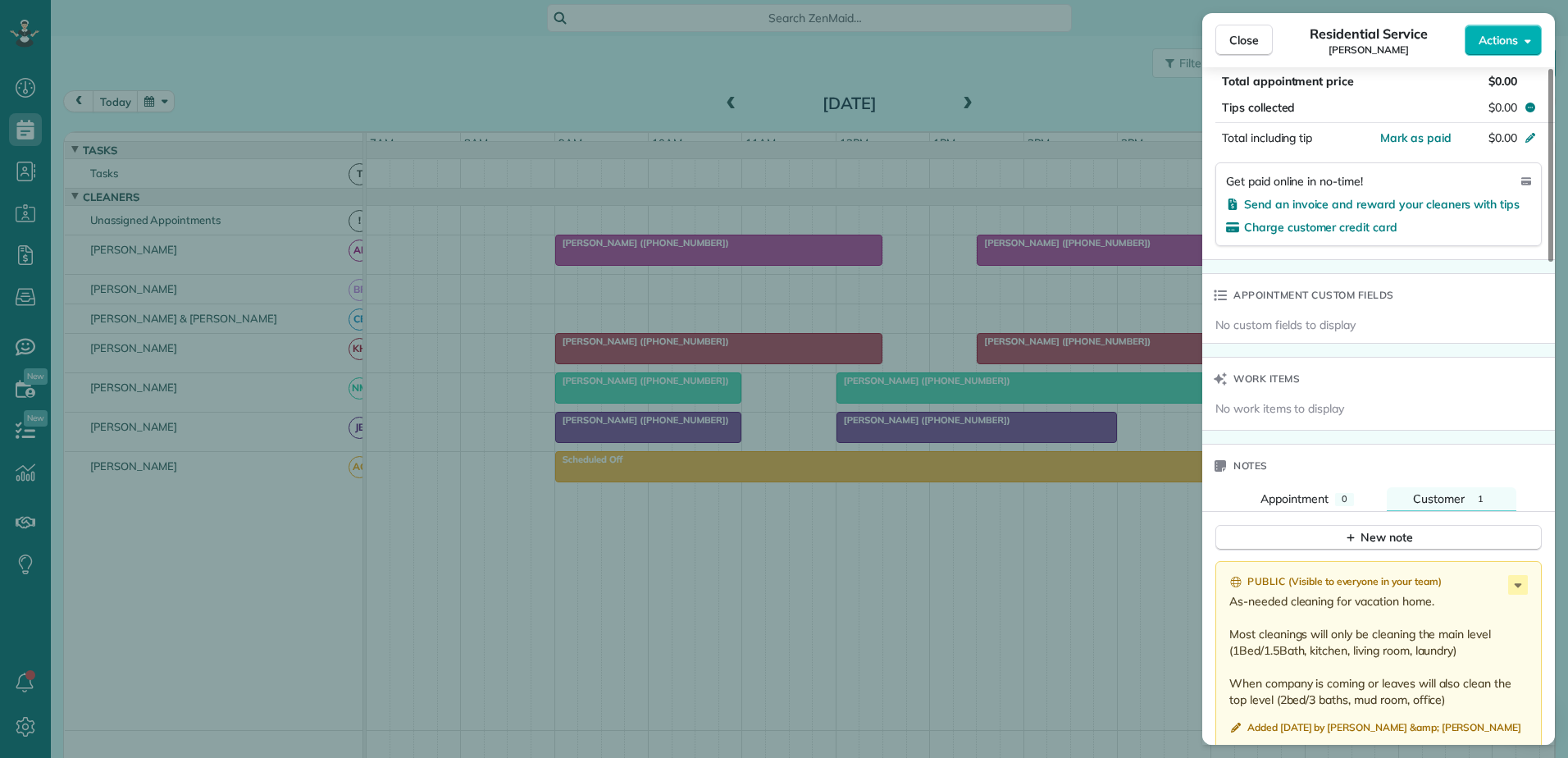
click at [957, 307] on div "Close Residential Service Angela Heidt Actions Status Active Angela Heidt · Ope…" at bounding box center [784, 379] width 1568 height 758
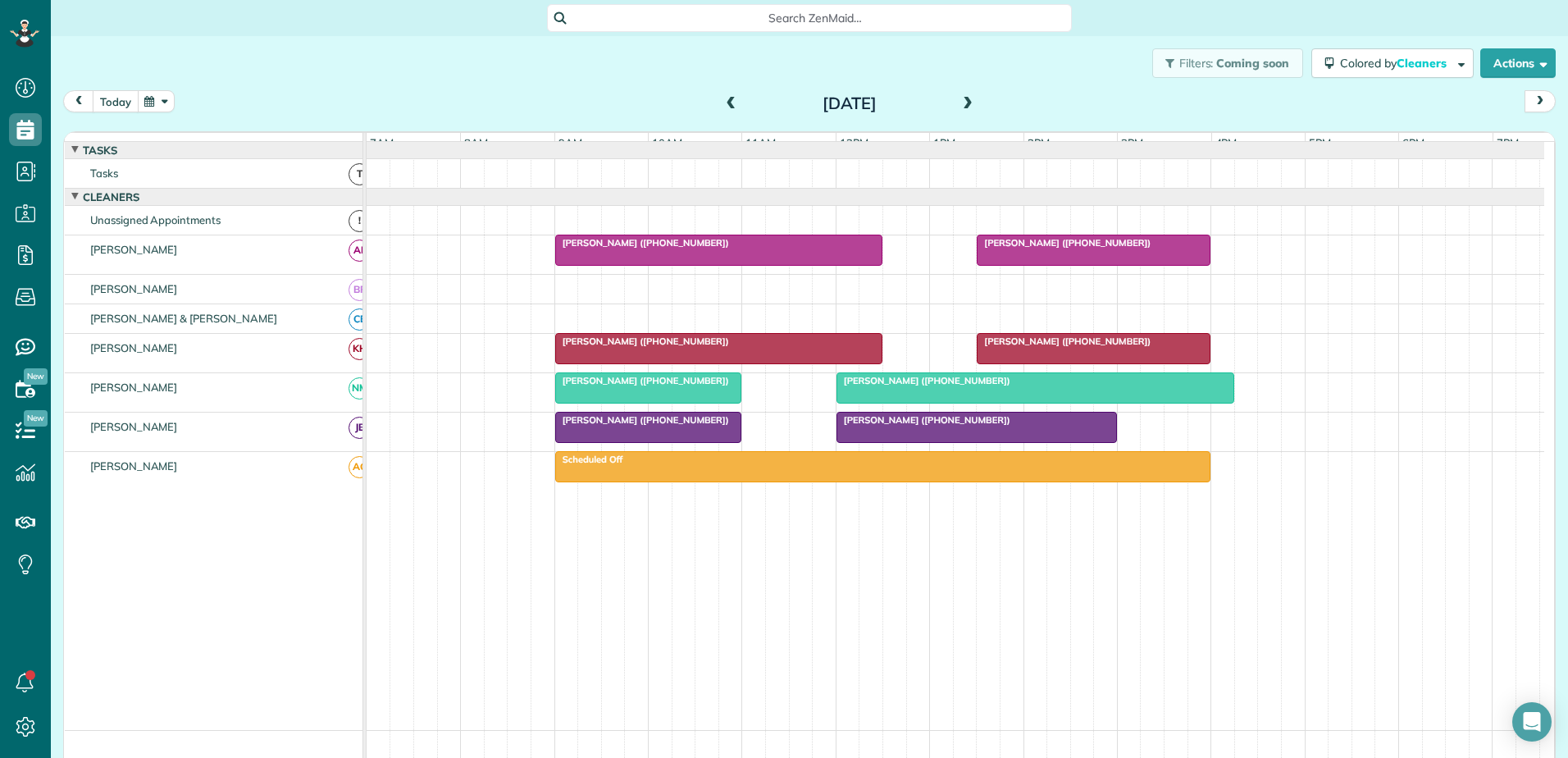
click at [115, 103] on button "today" at bounding box center [115, 100] width 46 height 22
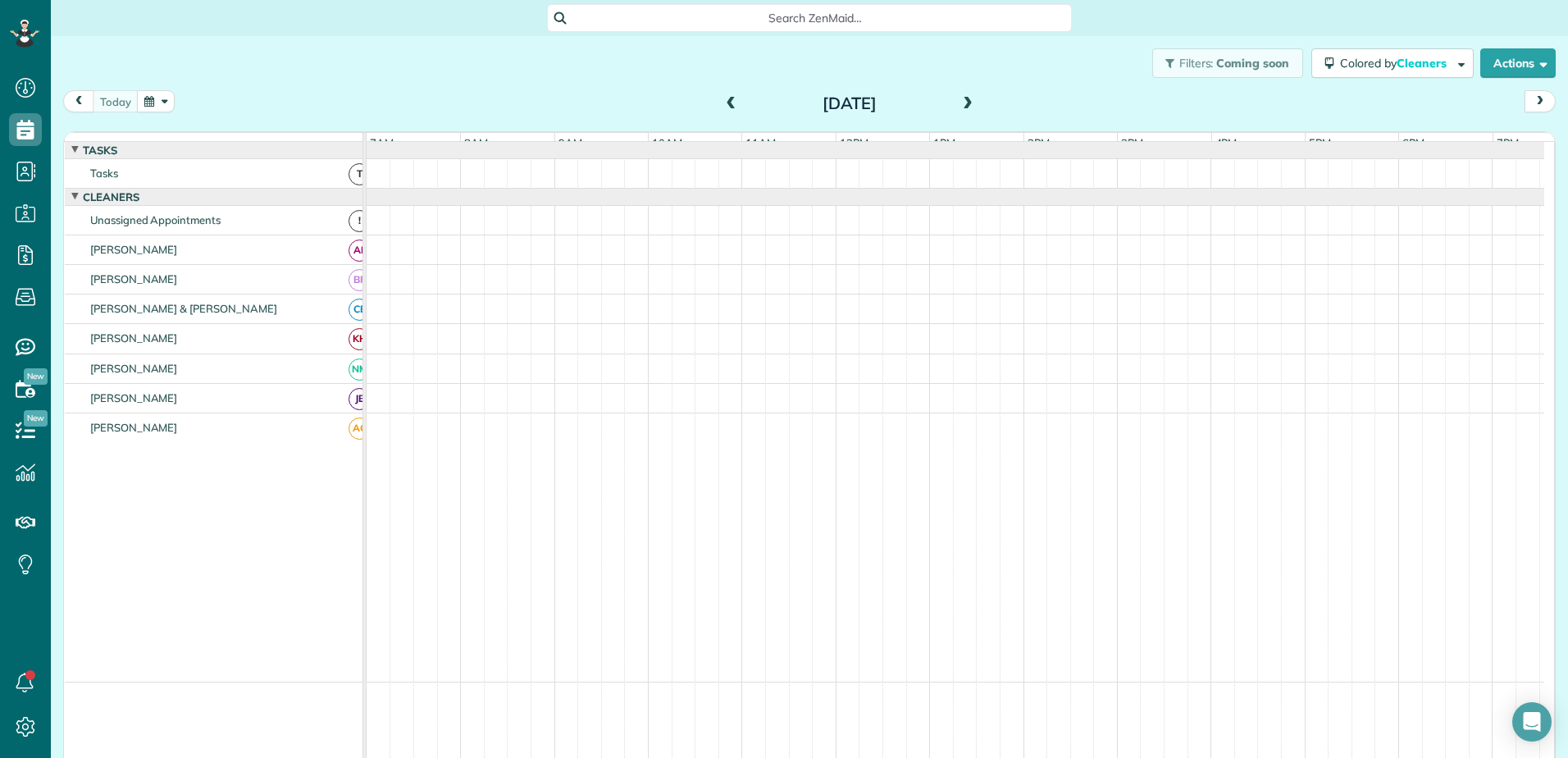
scroll to position [29, 0]
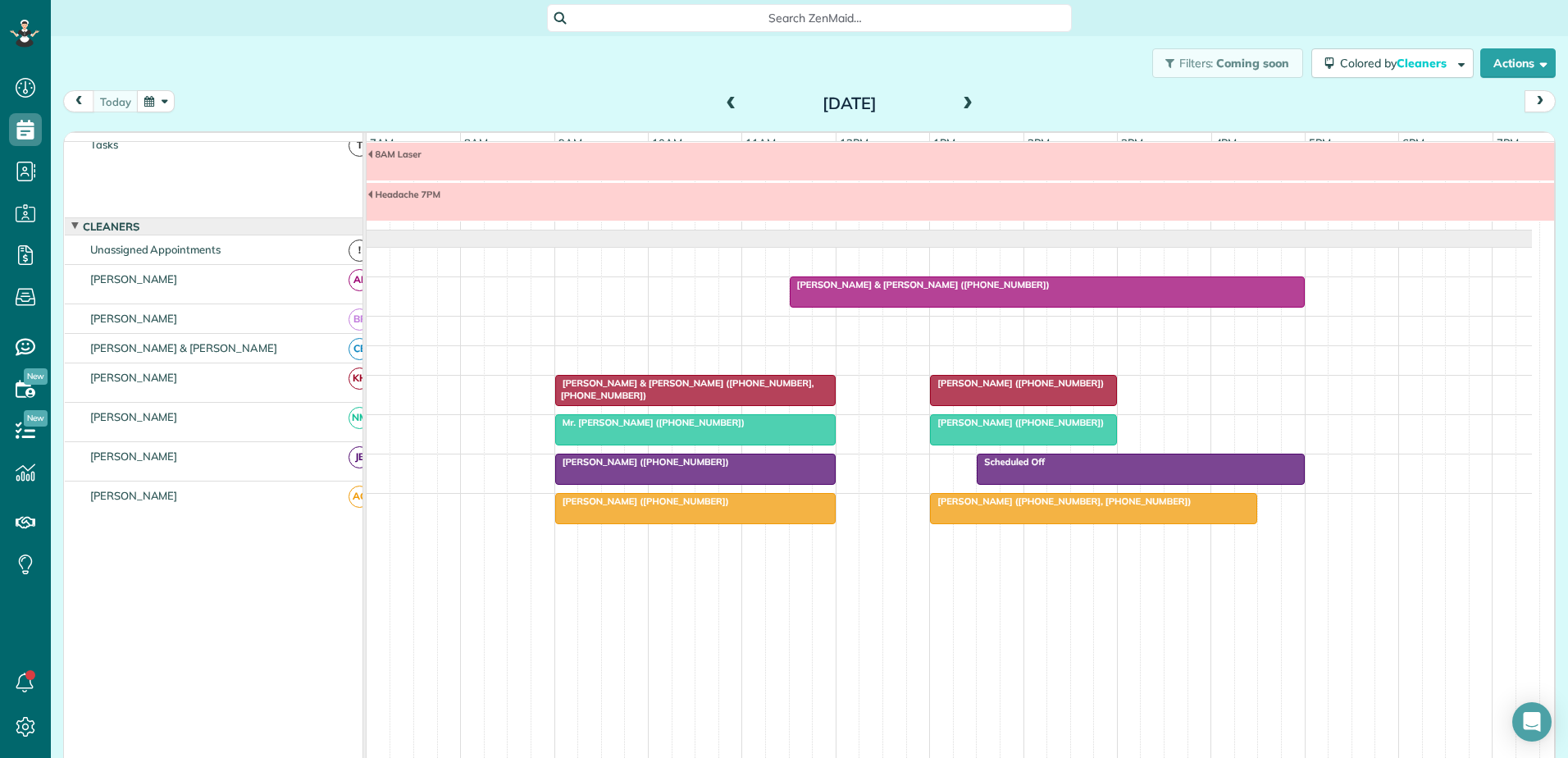
click at [724, 101] on span at bounding box center [731, 104] width 18 height 15
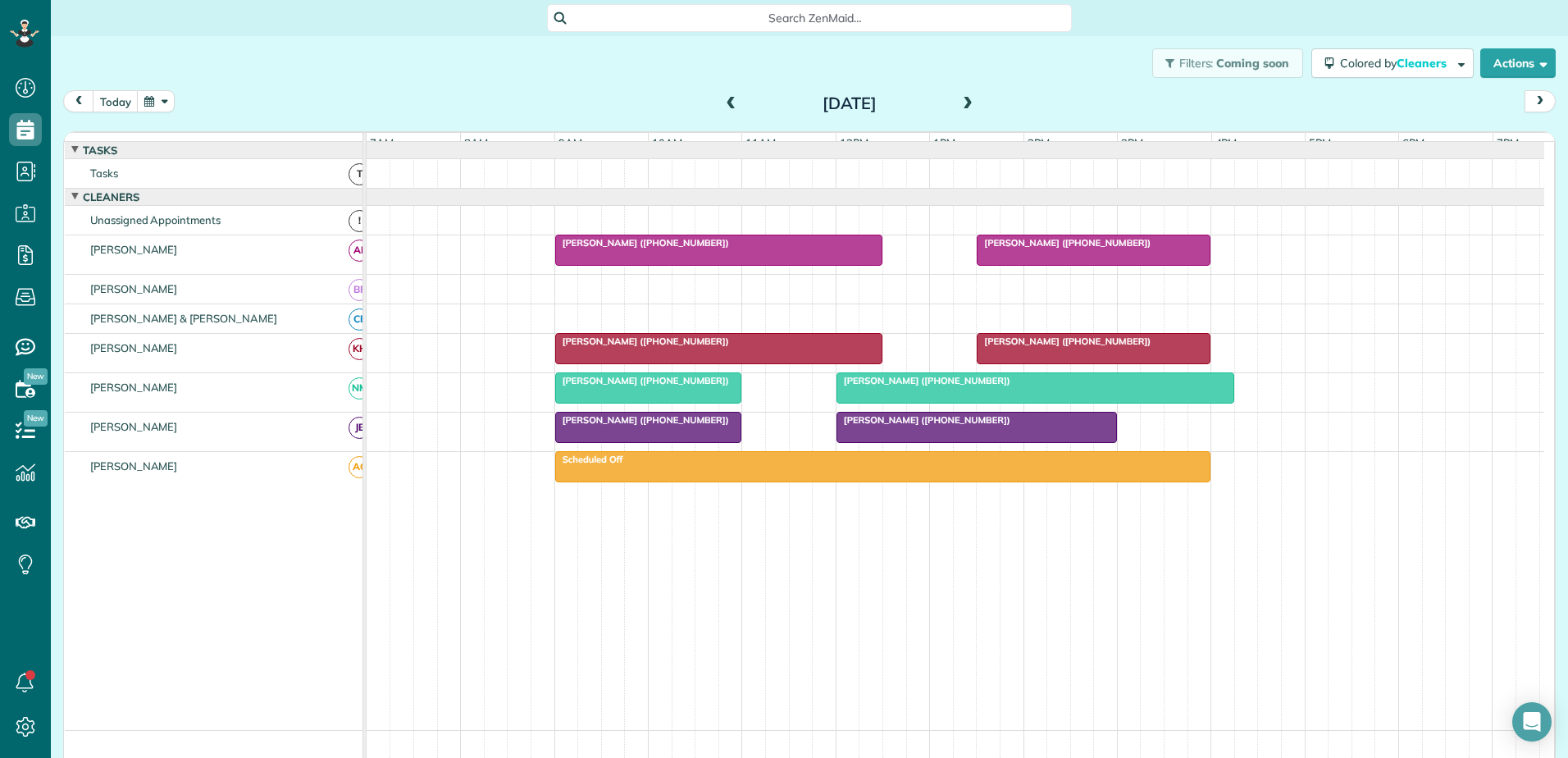
click at [886, 442] on div at bounding box center [977, 427] width 279 height 30
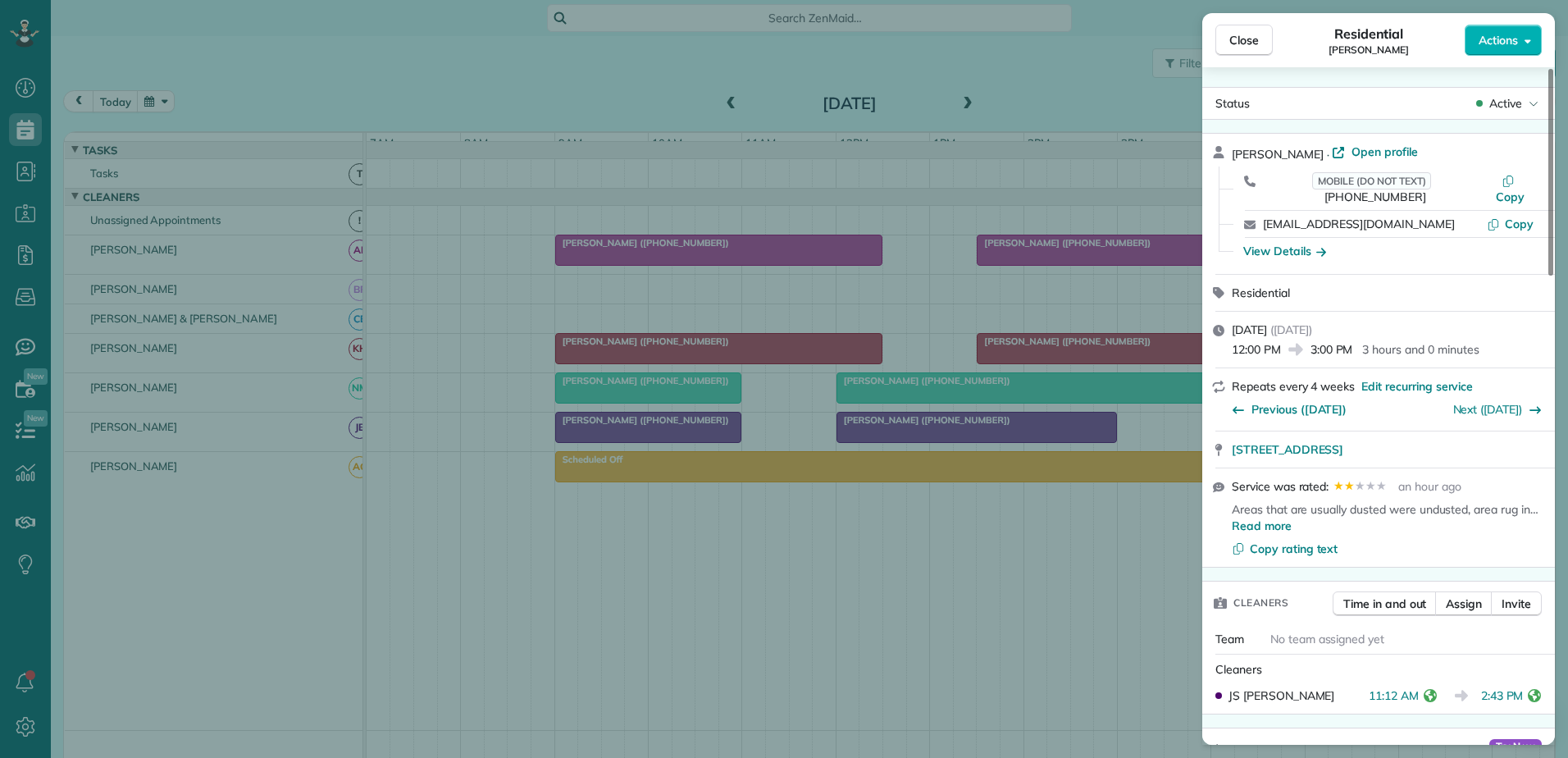
click at [333, 192] on div "Close Residential Tim Huelsman Actions Status Active Tim Huelsman · Open profil…" at bounding box center [784, 379] width 1568 height 758
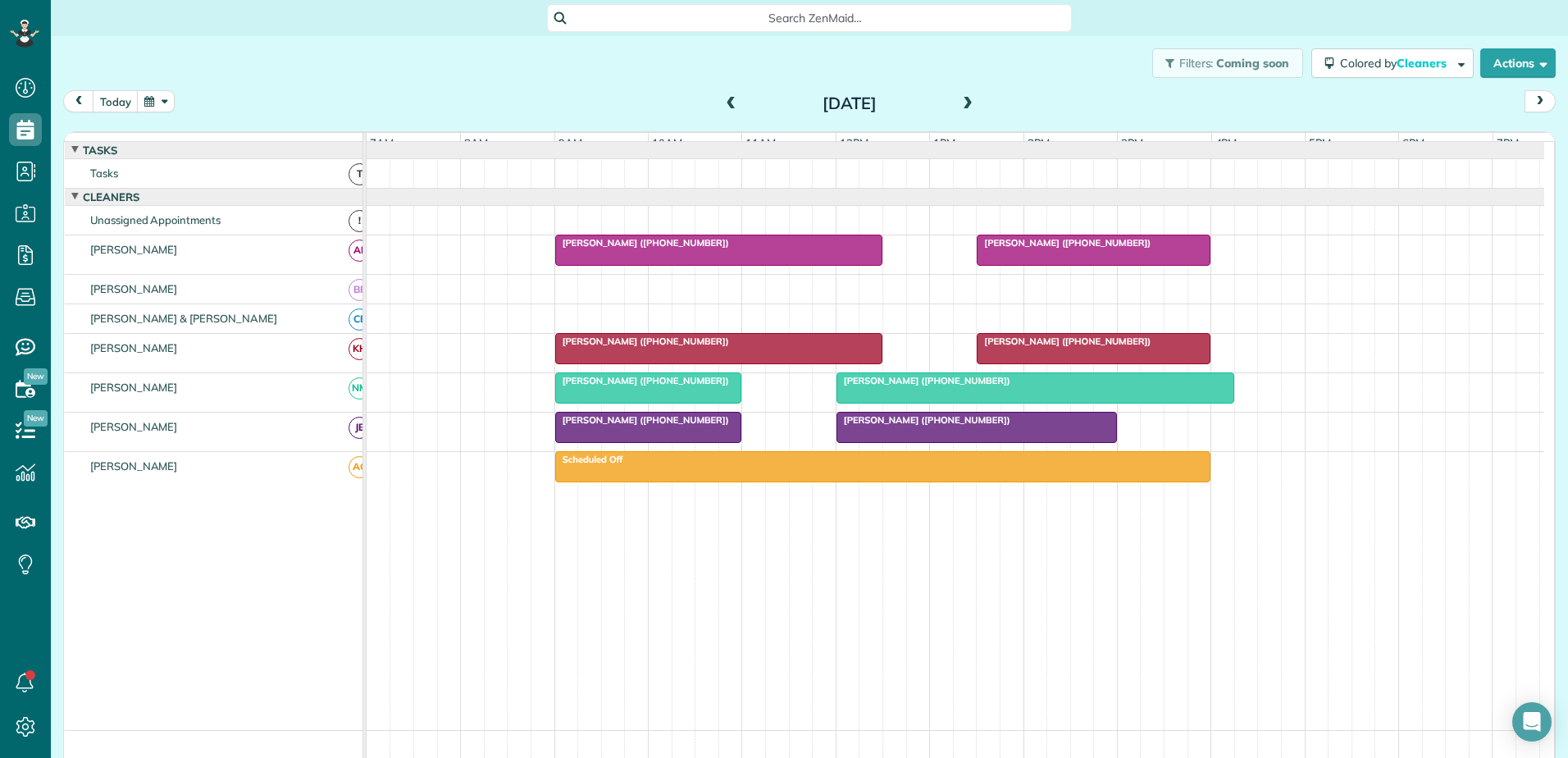
click at [1070, 249] on span "Angela Heidt (+17138543054)" at bounding box center [1063, 242] width 175 height 11
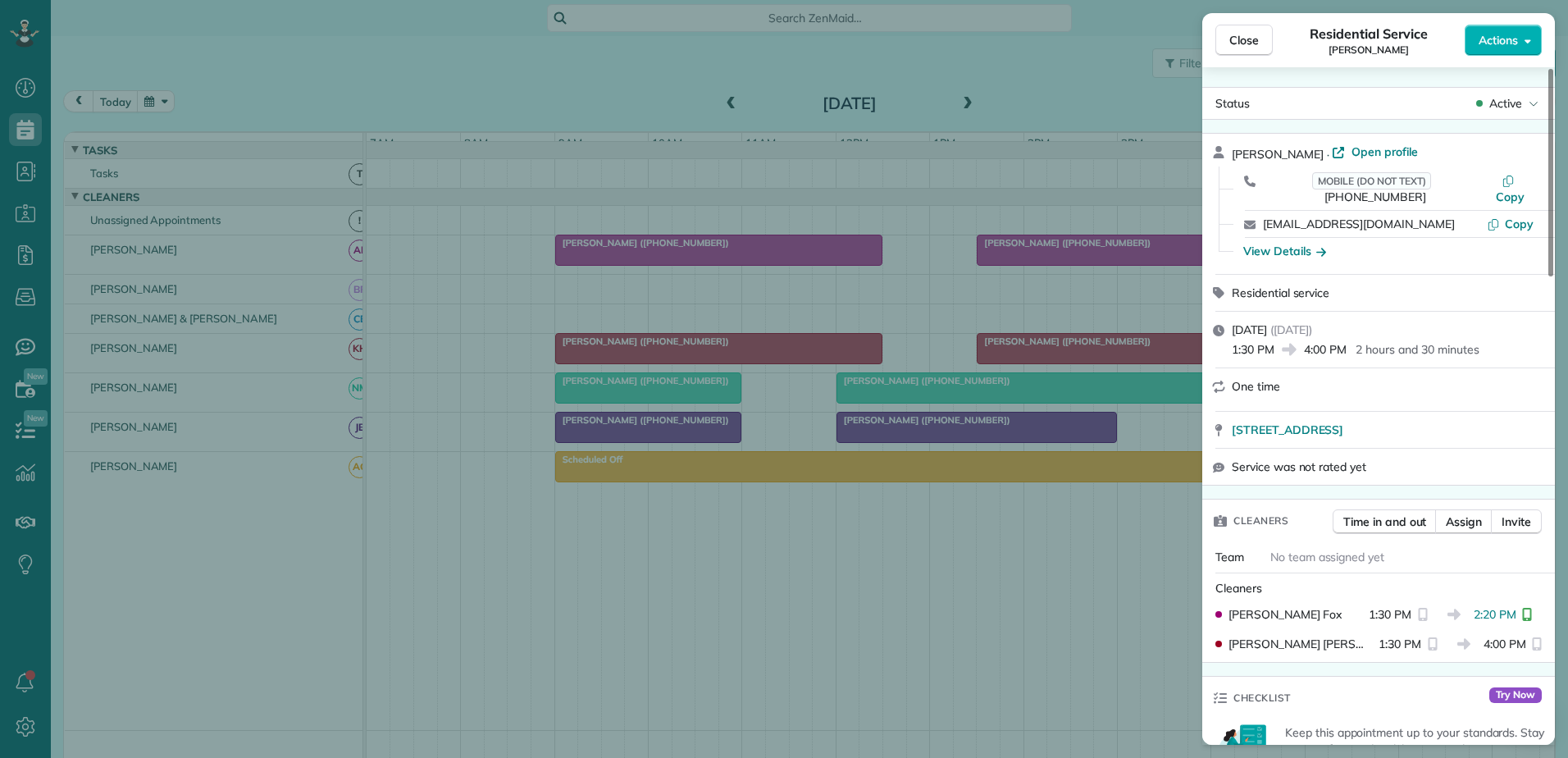
click at [149, 55] on div "Close Residential Service Angela Heidt Actions Status Active Angela Heidt · Ope…" at bounding box center [784, 379] width 1568 height 758
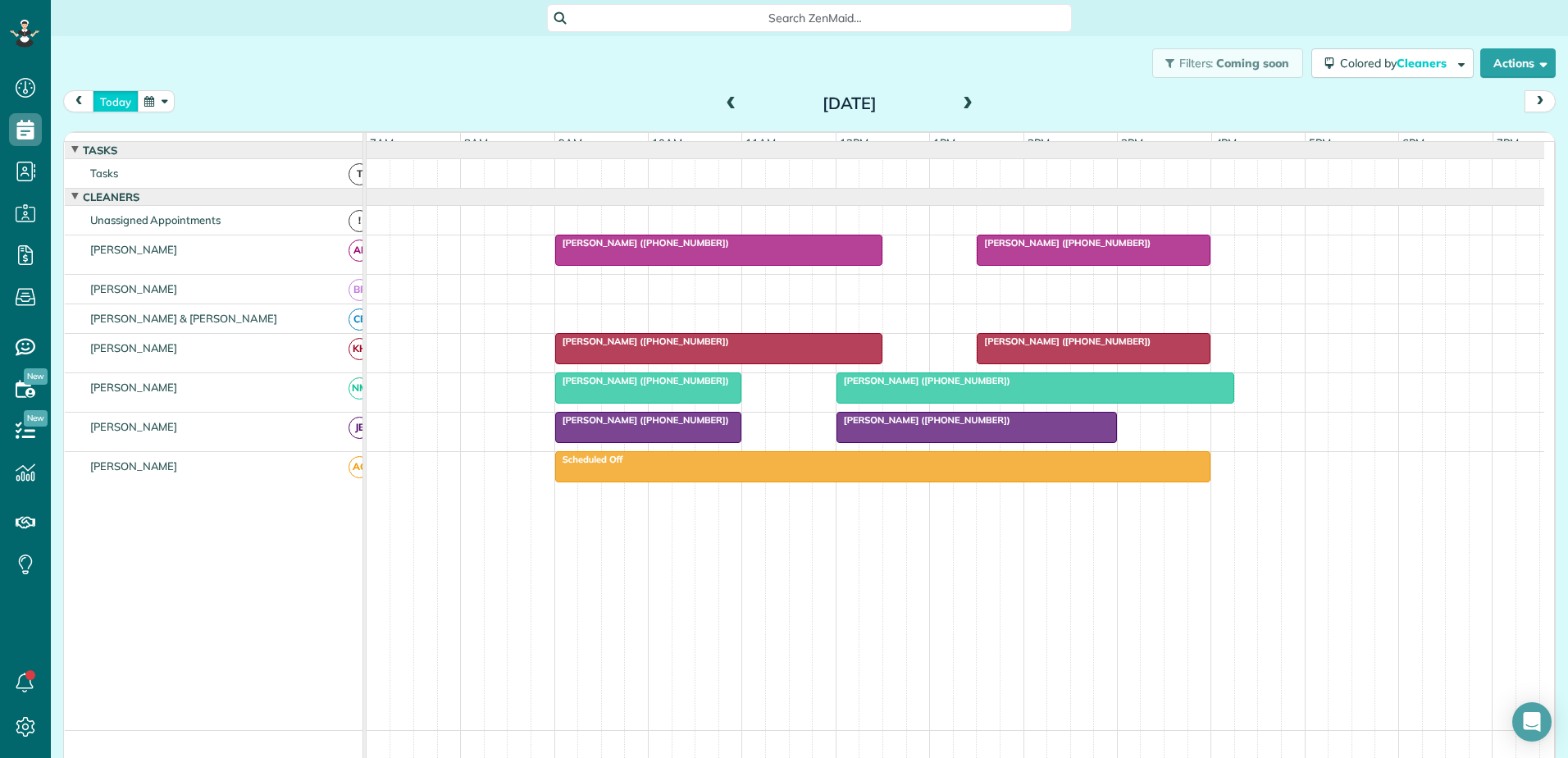
click at [114, 99] on button "today" at bounding box center [115, 100] width 46 height 22
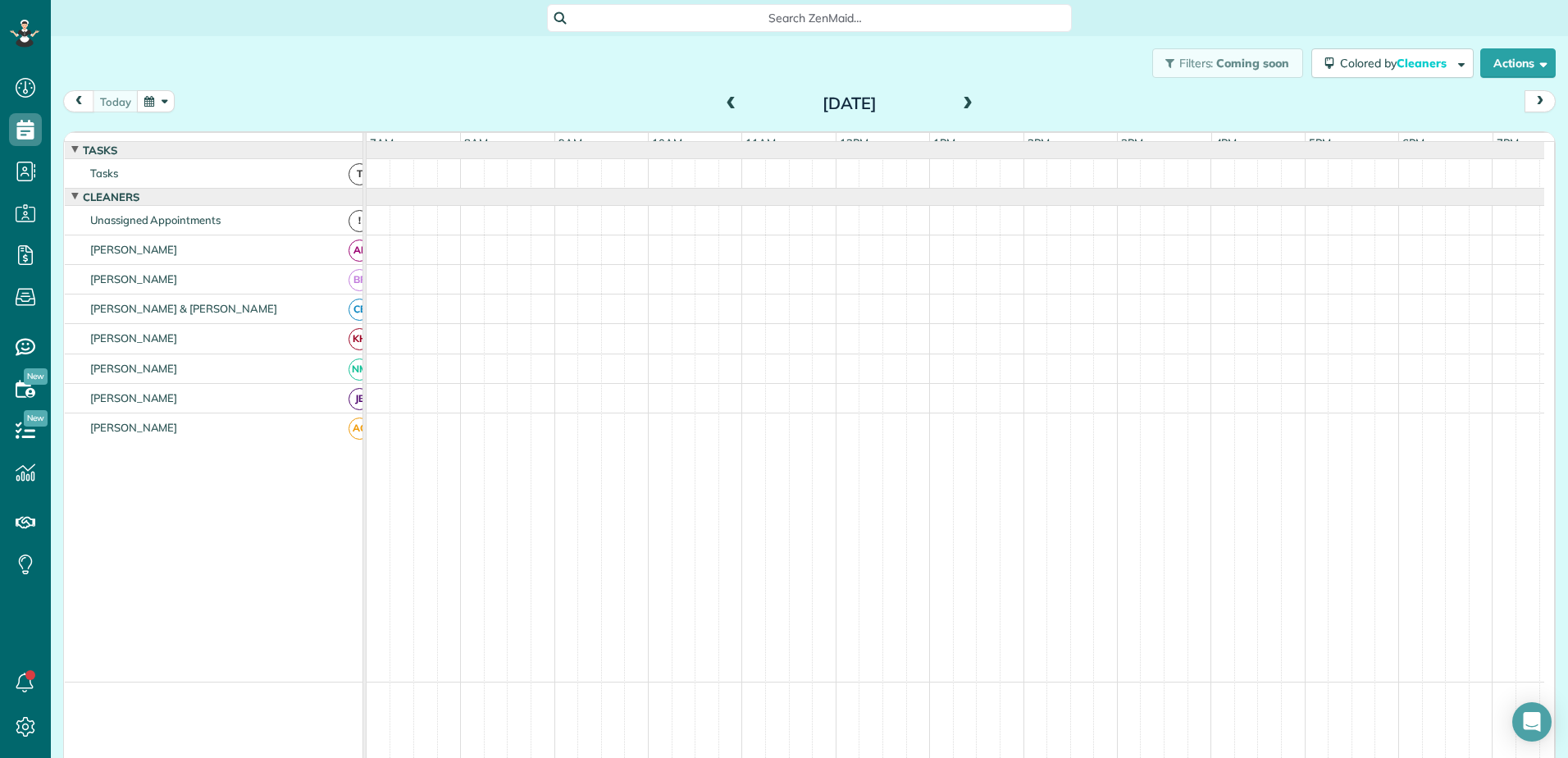
scroll to position [29, 0]
